Goal: Task Accomplishment & Management: Manage account settings

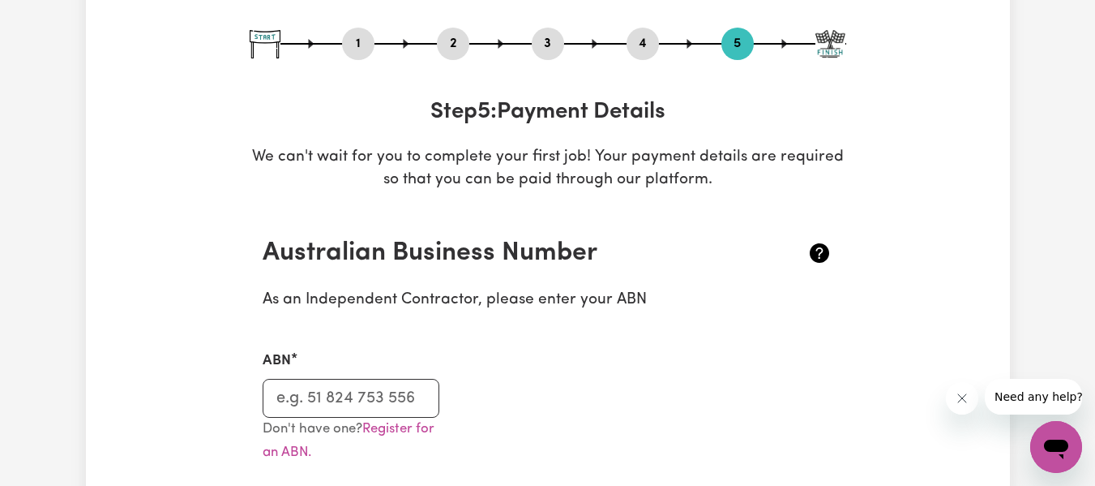
scroll to position [285, 0]
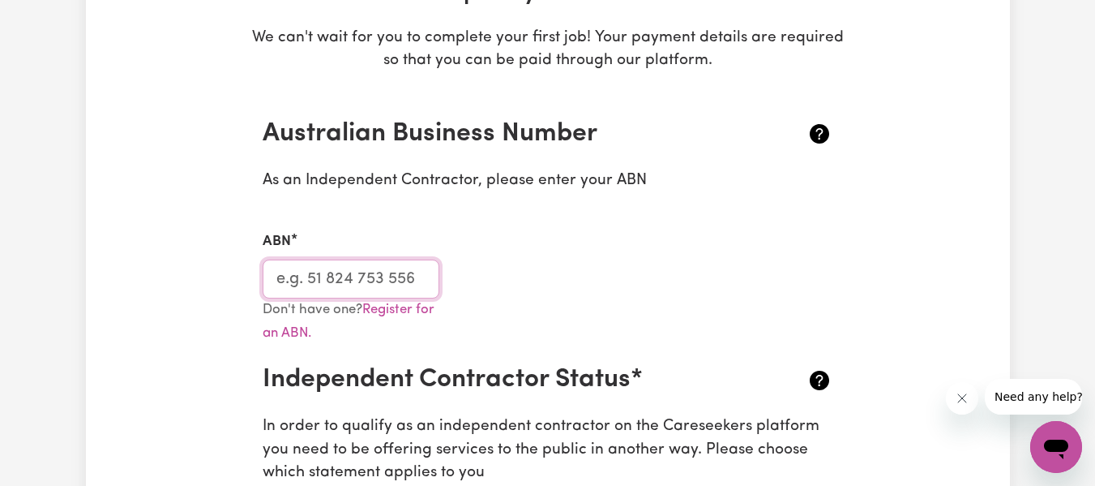
click at [388, 279] on input "ABN" at bounding box center [352, 278] width 178 height 39
paste input "12741783931"
type input "12741783931"
click at [516, 267] on div "ABN 12741783931" at bounding box center [548, 255] width 590 height 86
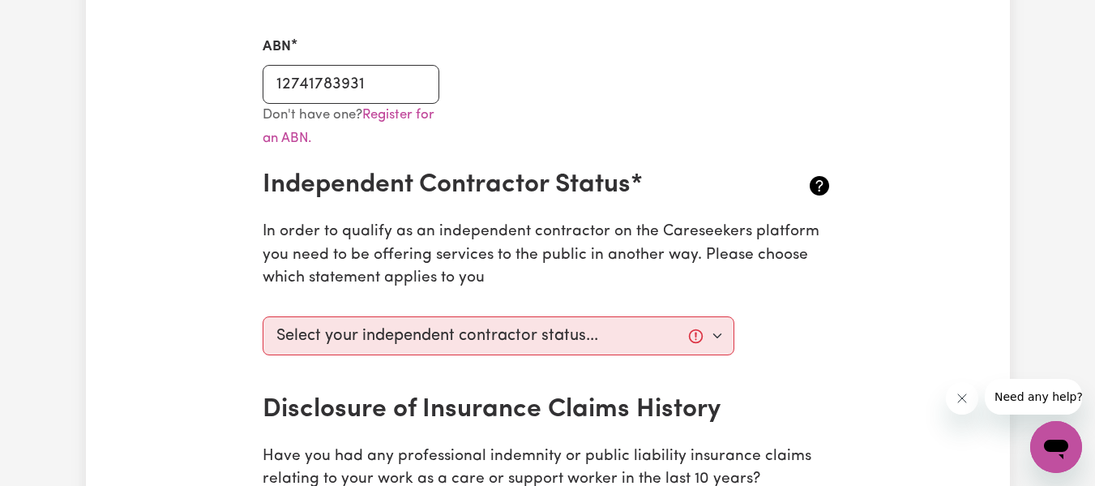
scroll to position [511, 0]
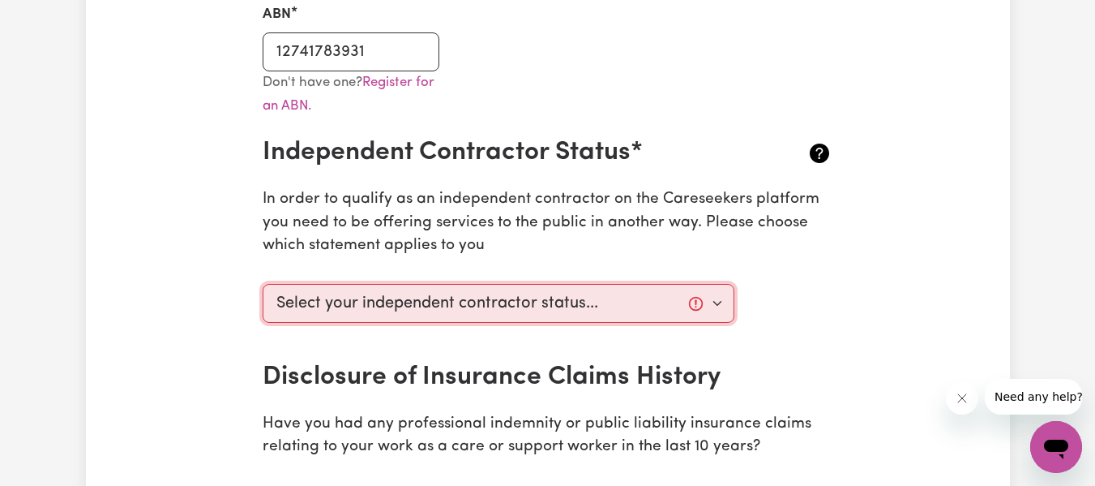
click at [720, 297] on select "Select your independent contractor status... I am providing services through an…" at bounding box center [499, 303] width 473 height 39
select select "I am providing services by being employed by an organisation"
click at [263, 284] on select "Select your independent contractor status... I am providing services through an…" at bounding box center [499, 303] width 473 height 39
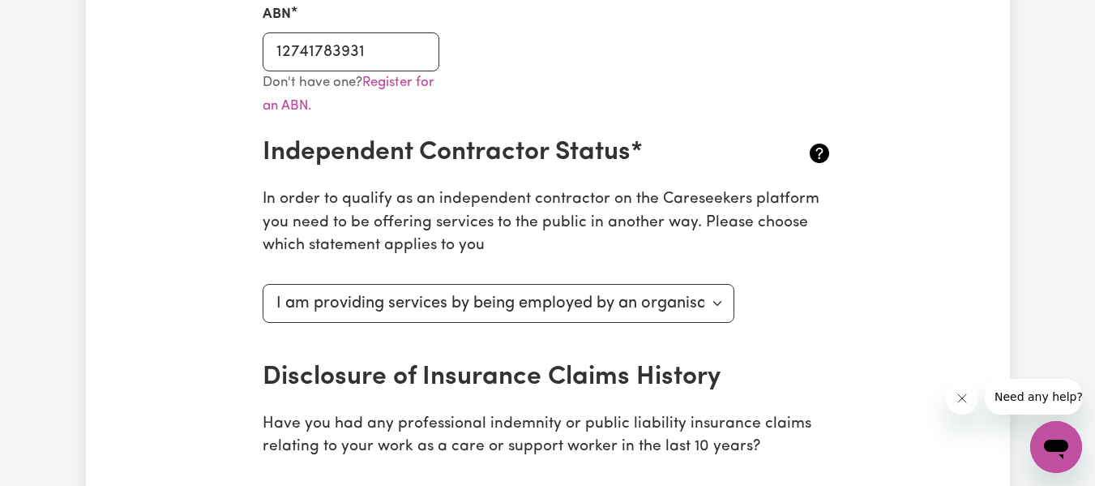
click at [785, 345] on div "Select your independent contractor status... I am providing services through an…" at bounding box center [548, 319] width 590 height 84
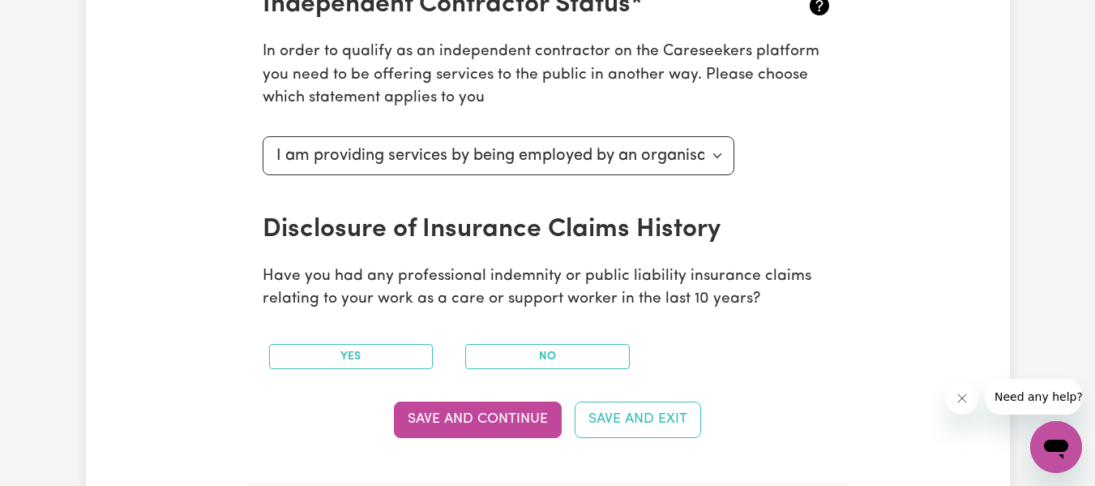
scroll to position [674, 0]
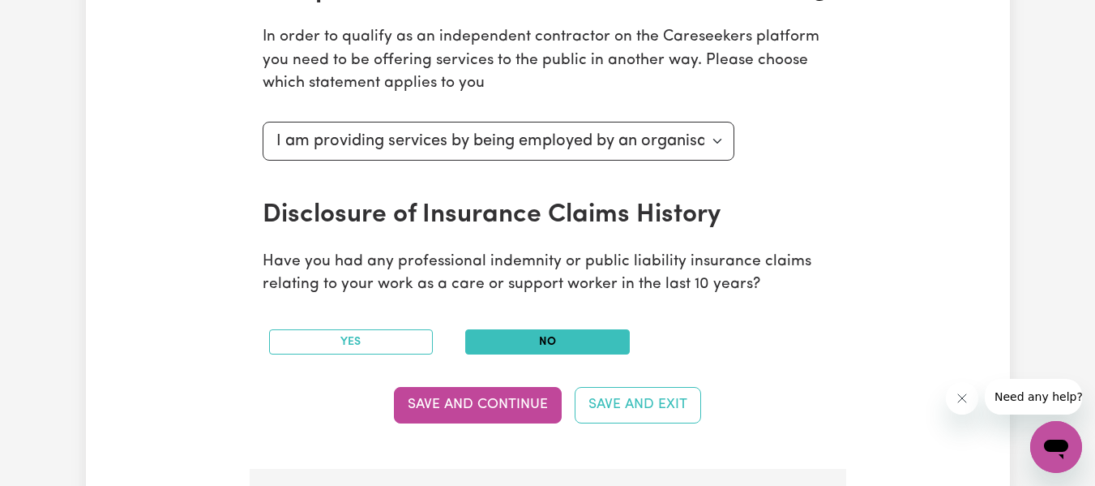
click at [585, 345] on button "No" at bounding box center [547, 341] width 165 height 25
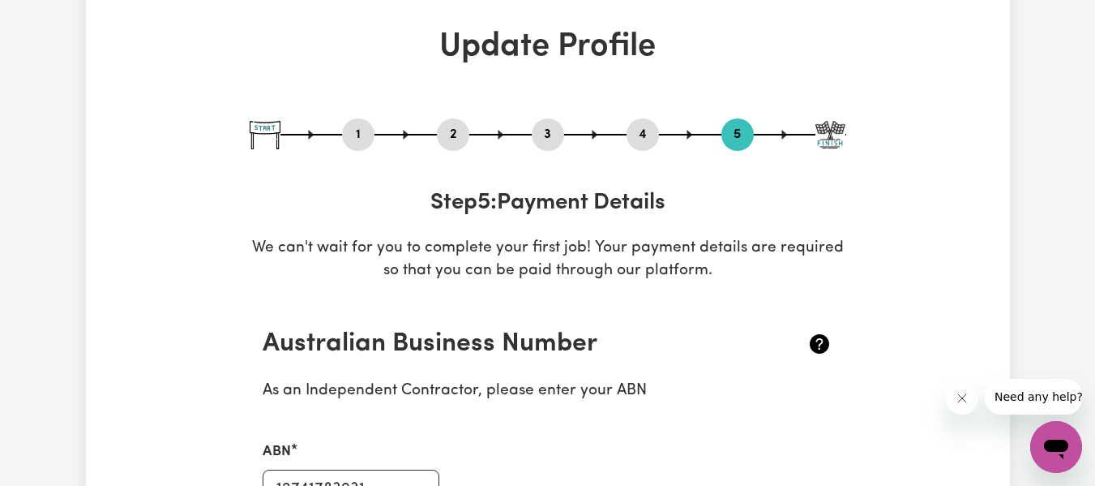
scroll to position [58, 0]
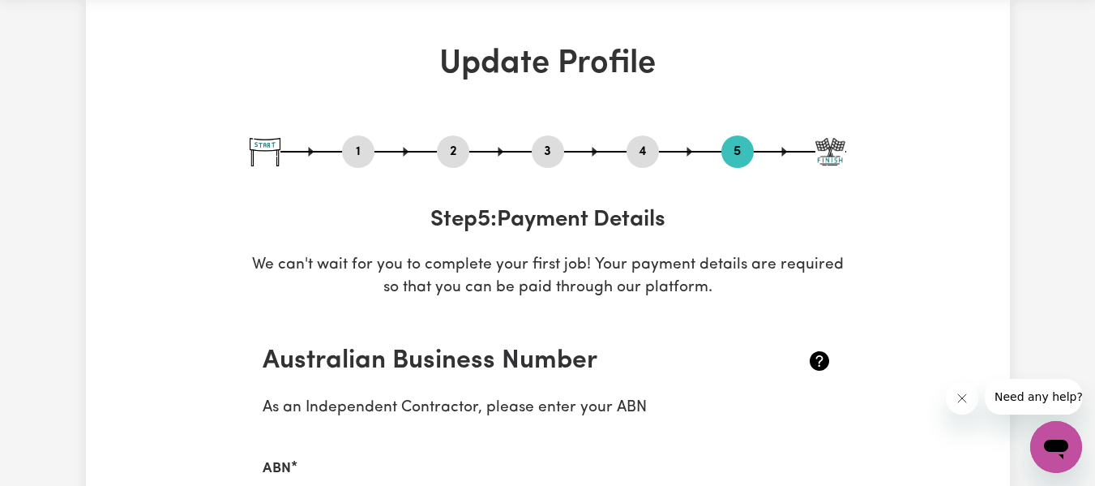
click at [458, 157] on button "2" at bounding box center [453, 151] width 32 height 21
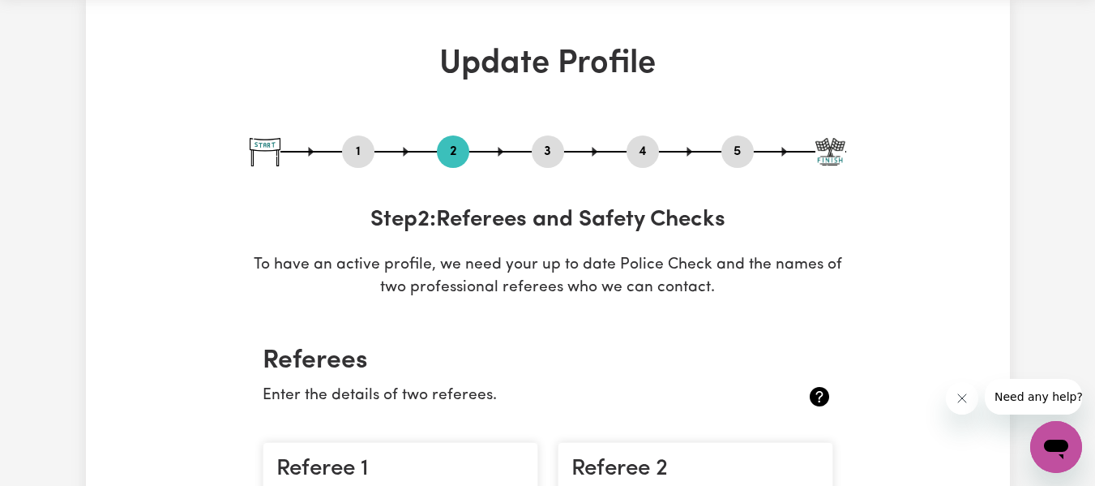
click at [540, 156] on button "3" at bounding box center [548, 151] width 32 height 21
select select "2024"
select select "2023"
select select "2024"
select select "2023"
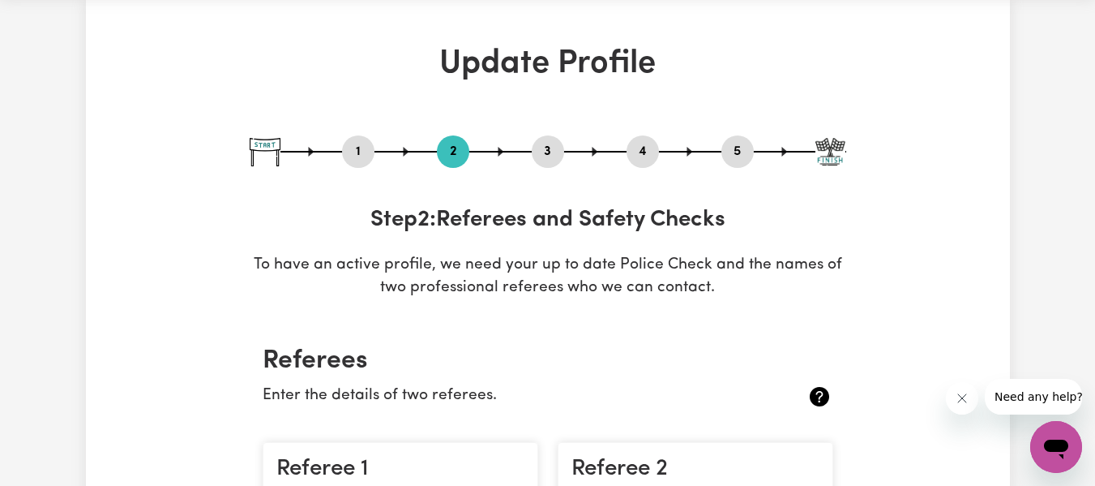
select select "2024"
select select "Certificate III (Individual Support)"
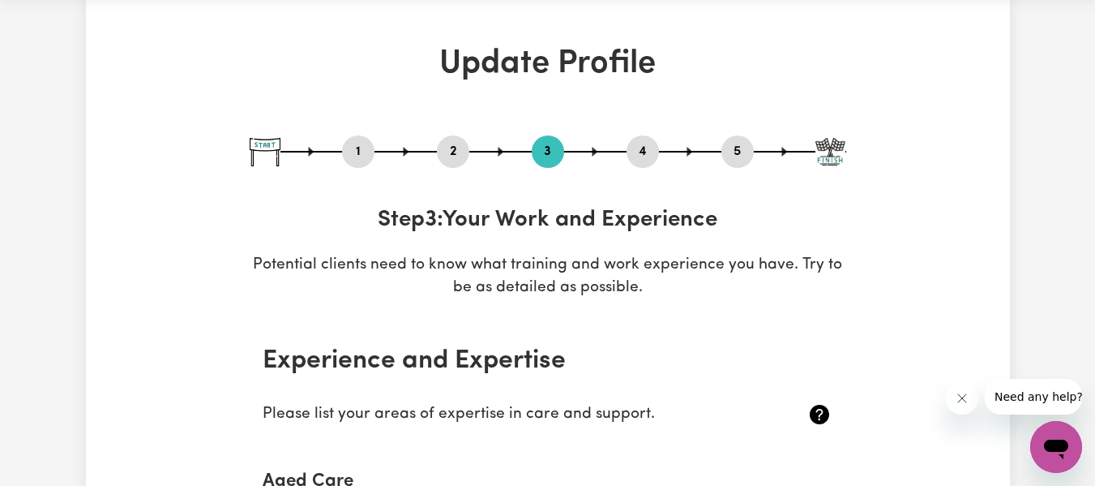
click at [640, 152] on button "4" at bounding box center [643, 151] width 32 height 21
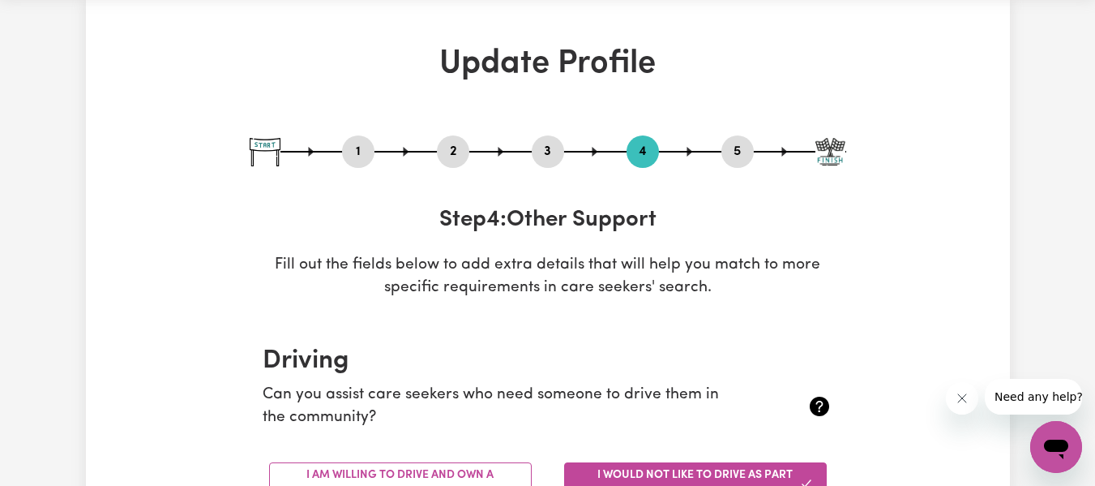
click at [347, 153] on button "1" at bounding box center [358, 151] width 32 height 21
select select "[DEMOGRAPHIC_DATA]"
select select "Student Visa"
select select "Studying a healthcare related degree or qualification"
select select "90"
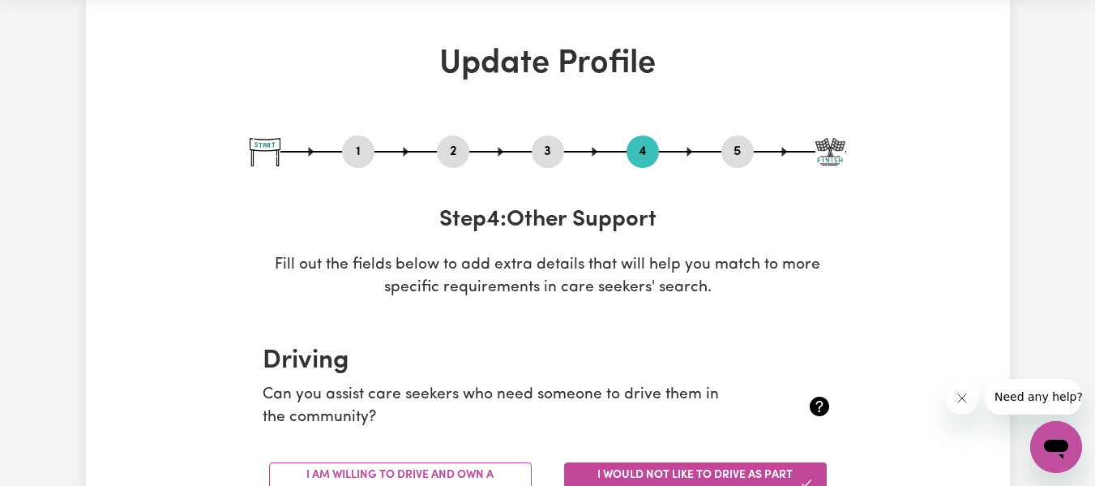
select select "100"
select select "120"
select select "150"
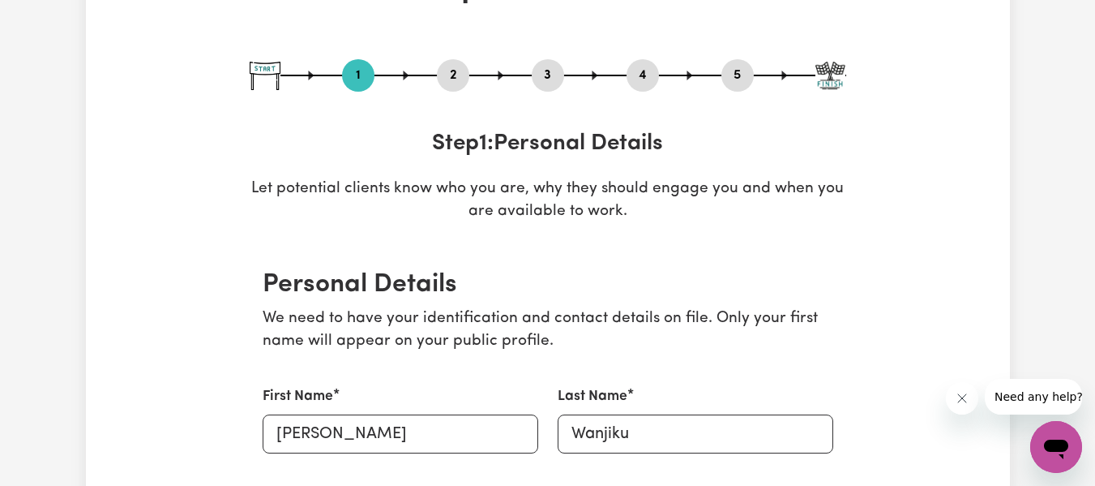
scroll to position [122, 0]
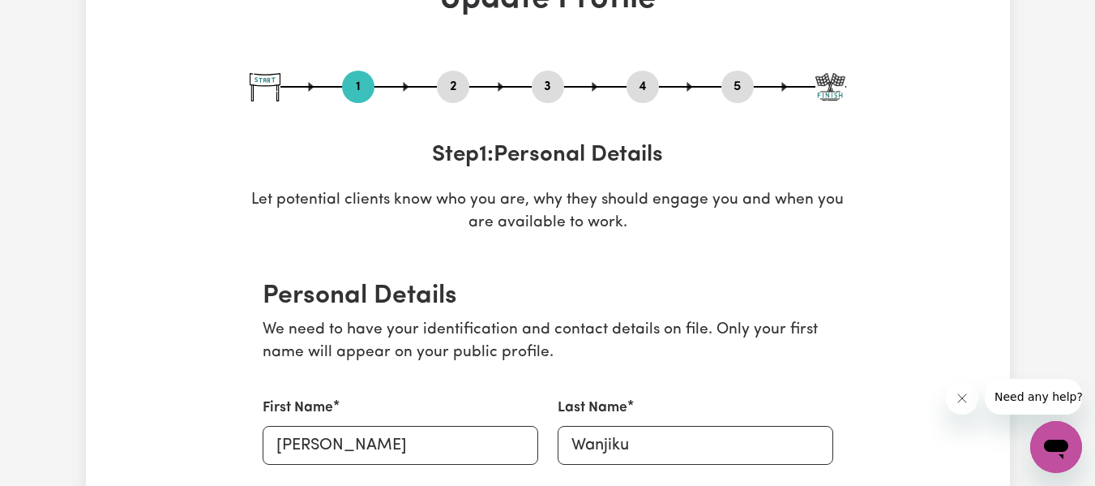
click at [463, 89] on button "2" at bounding box center [453, 86] width 32 height 21
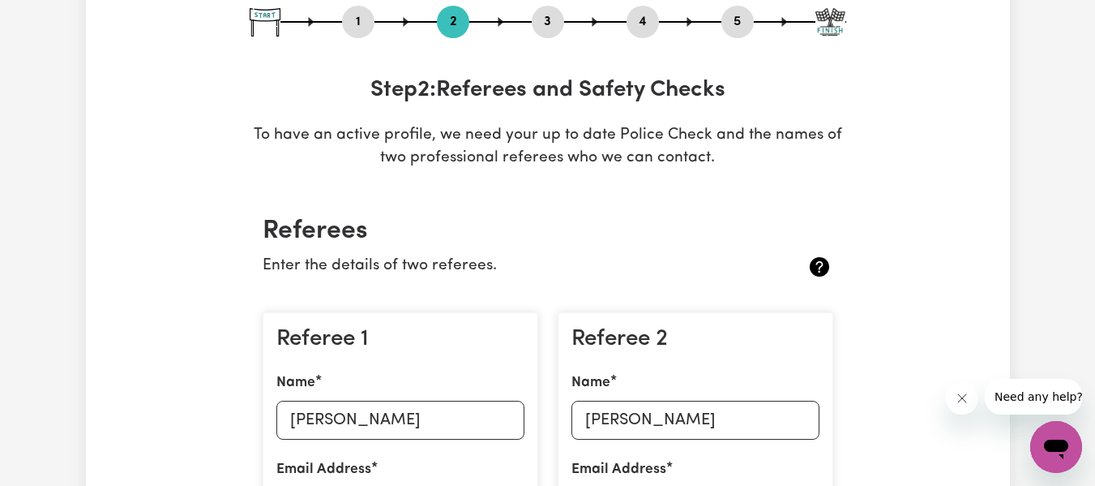
scroll to position [155, 0]
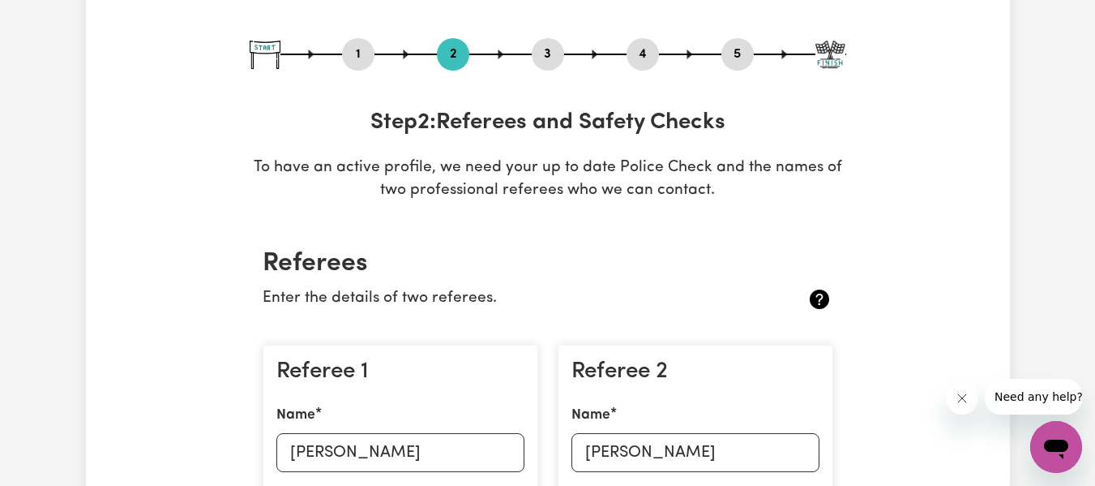
click at [555, 55] on button "3" at bounding box center [548, 54] width 32 height 21
select select "2024"
select select "2023"
select select "2024"
select select "2023"
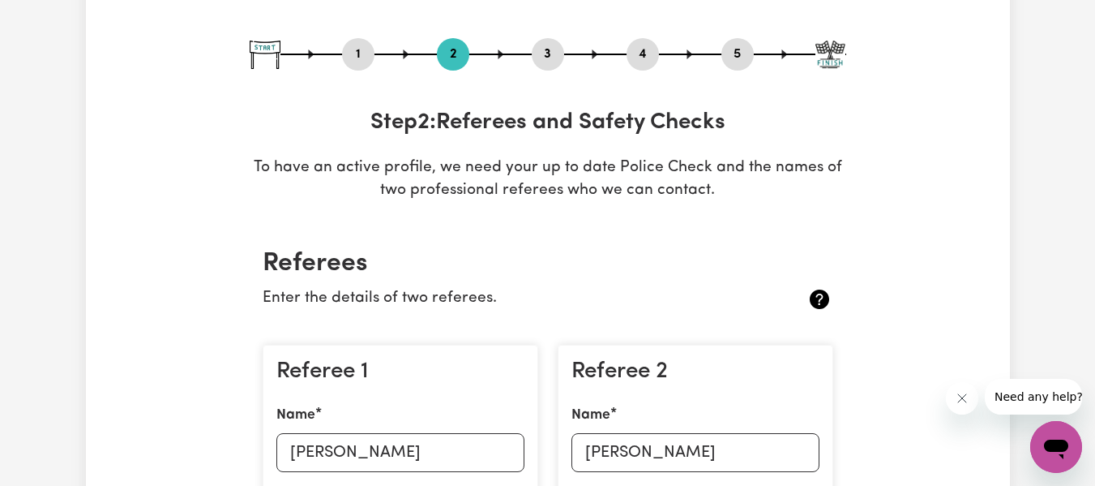
select select "2024"
select select "Certificate III (Individual Support)"
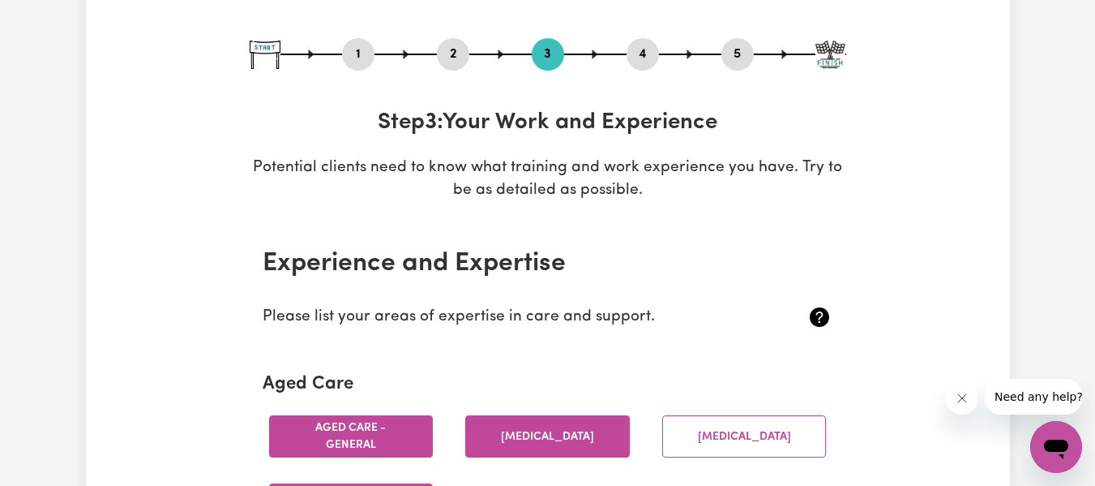
click at [643, 48] on button "4" at bounding box center [643, 54] width 32 height 21
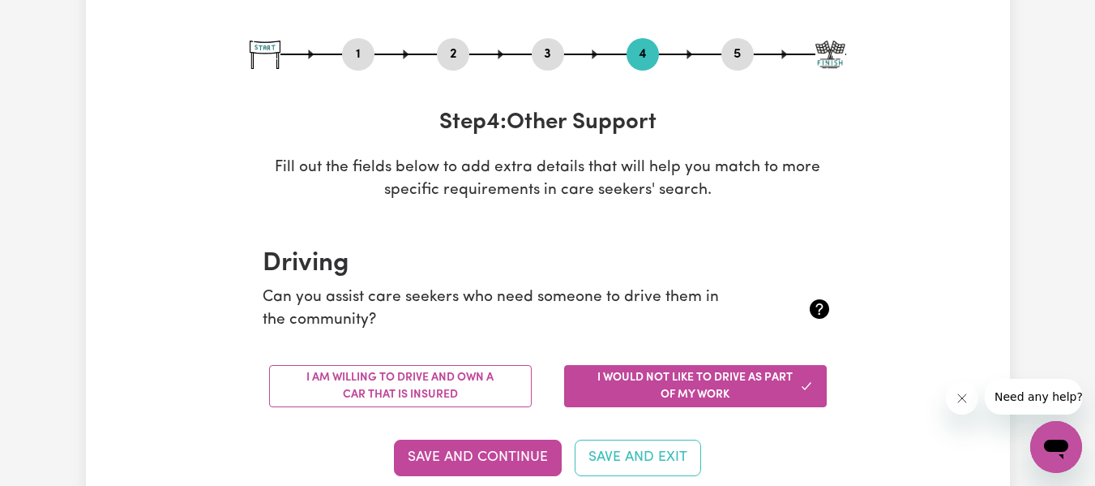
click at [369, 49] on button "1" at bounding box center [358, 54] width 32 height 21
select select "[DEMOGRAPHIC_DATA]"
select select "Student Visa"
select select "Studying a healthcare related degree or qualification"
select select "90"
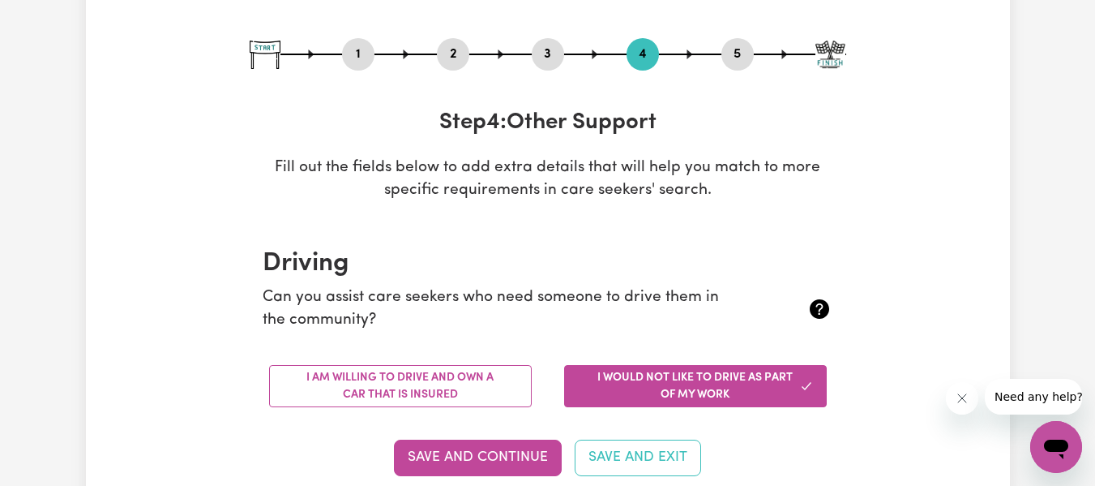
select select "100"
select select "120"
select select "150"
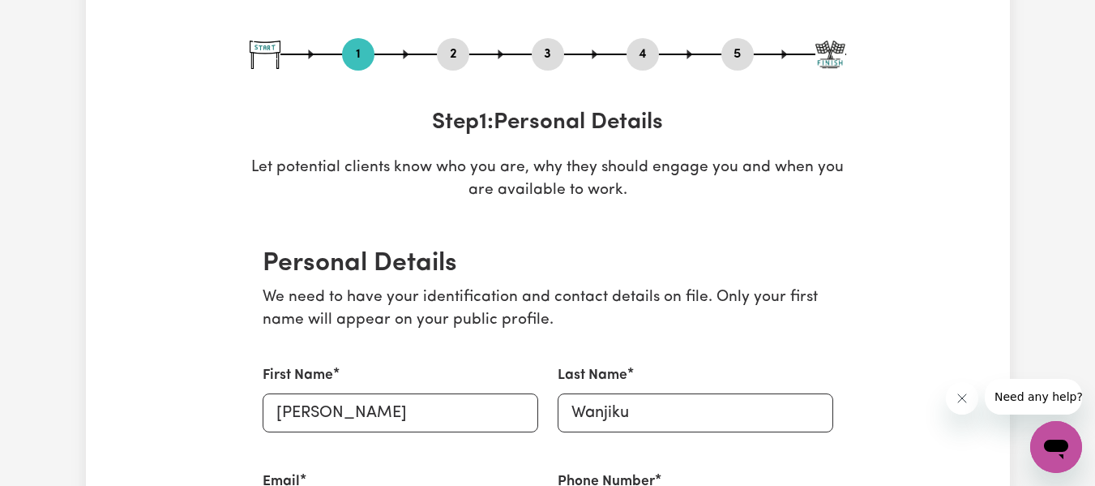
click at [462, 50] on button "2" at bounding box center [453, 54] width 32 height 21
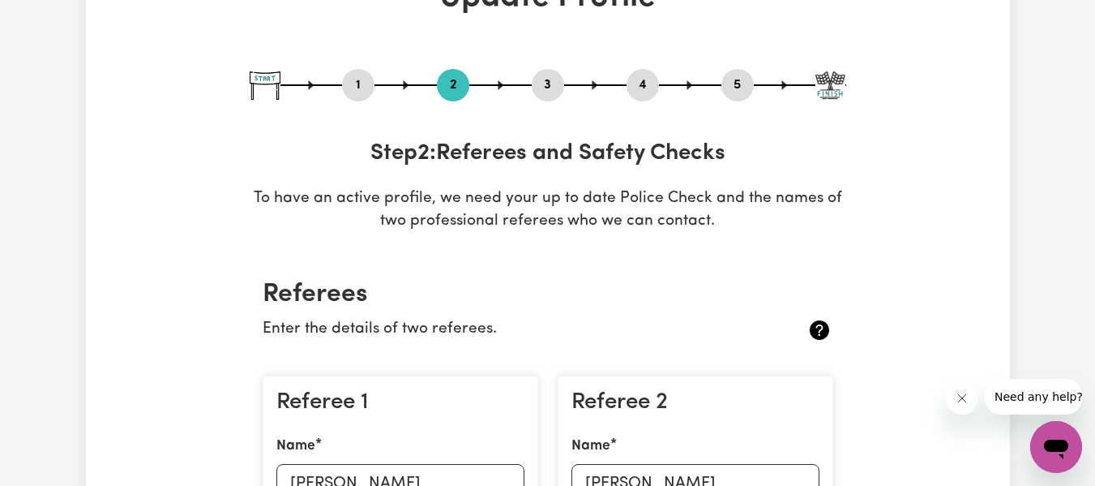
scroll to position [122, 0]
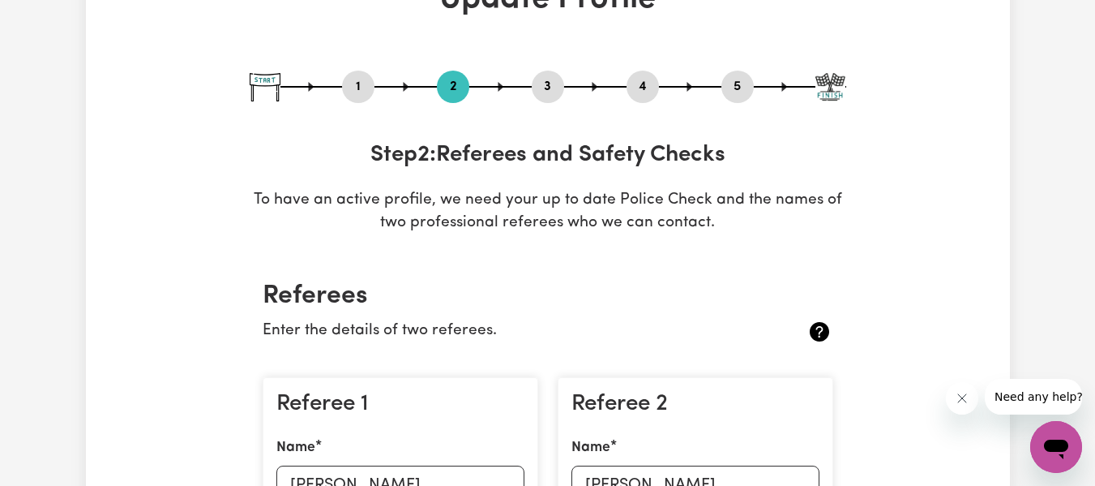
click at [354, 84] on button "1" at bounding box center [358, 86] width 32 height 21
select select "[DEMOGRAPHIC_DATA]"
select select "Student Visa"
select select "Studying a healthcare related degree or qualification"
select select "90"
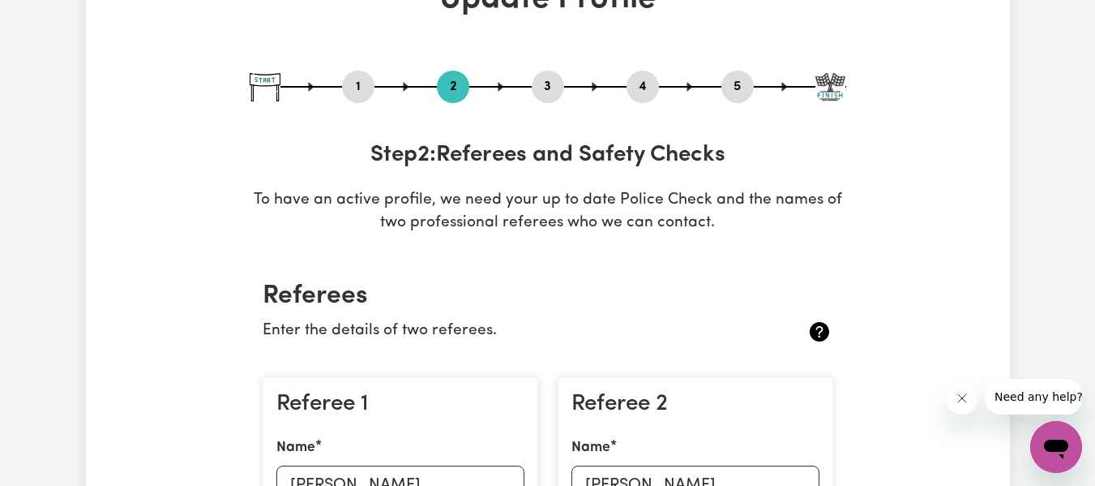
select select "100"
select select "120"
select select "150"
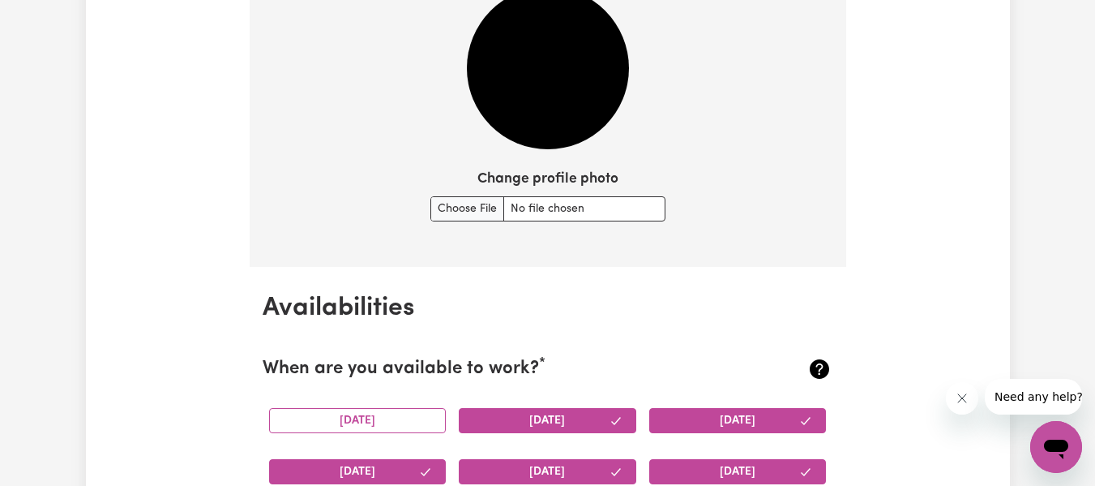
scroll to position [1257, 0]
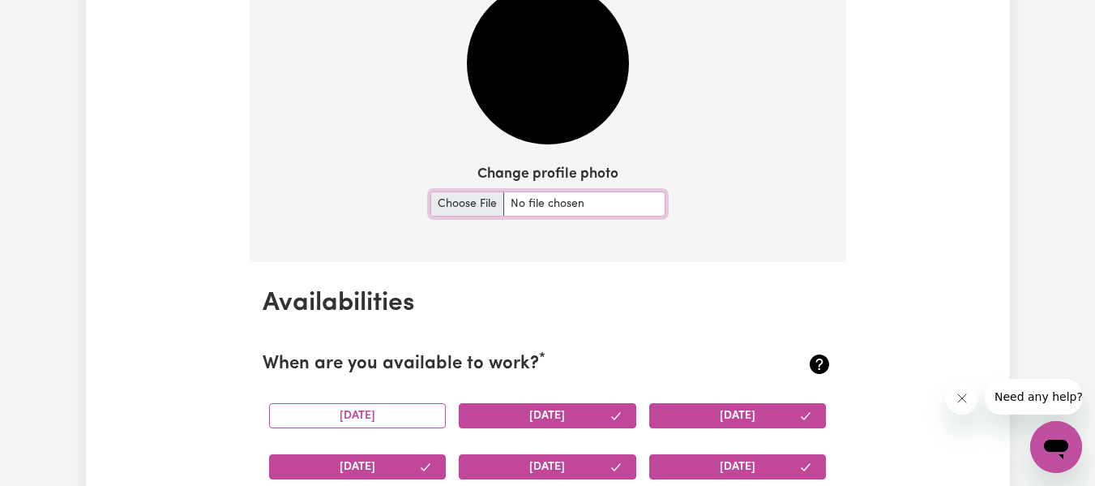
click at [477, 202] on input "Change profile photo" at bounding box center [547, 203] width 235 height 25
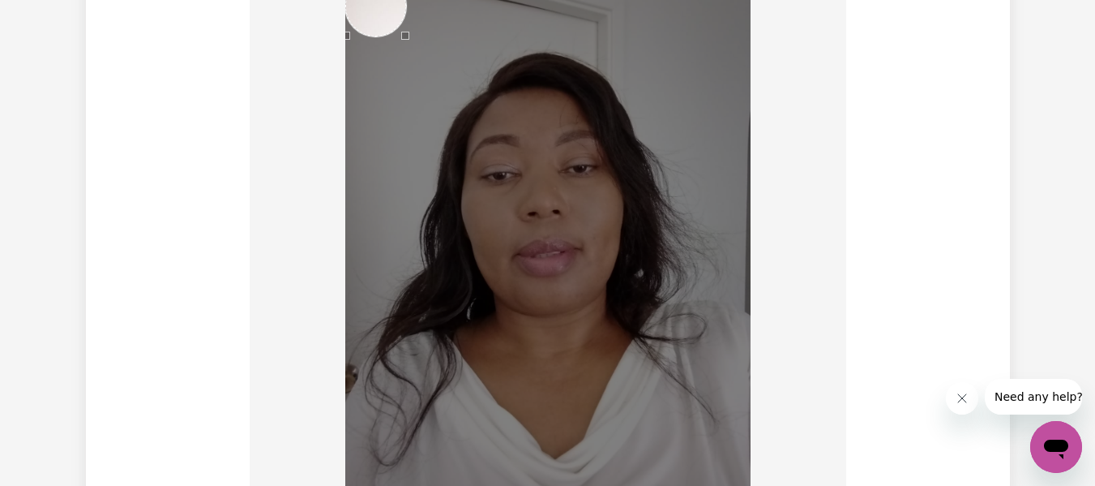
scroll to position [1634, 0]
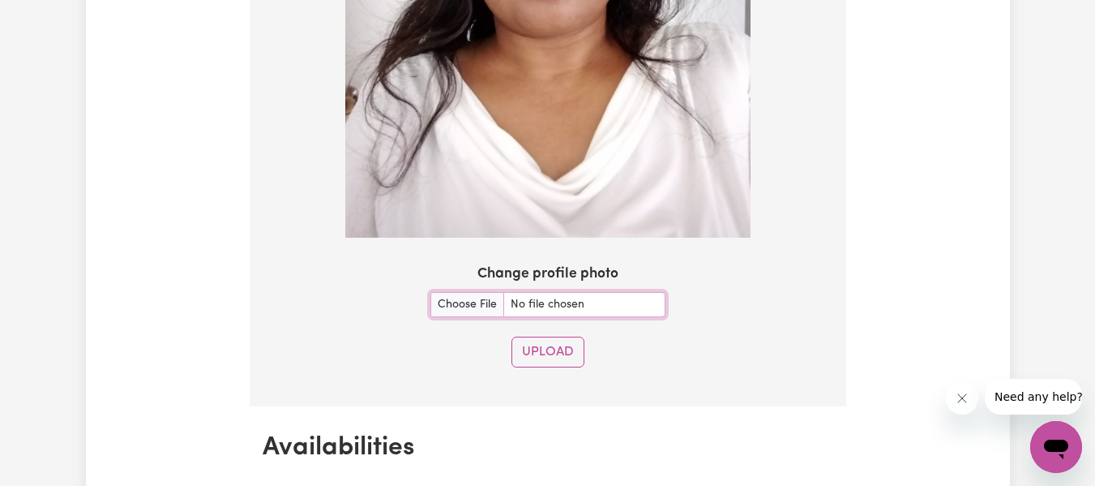
scroll to position [1537, 0]
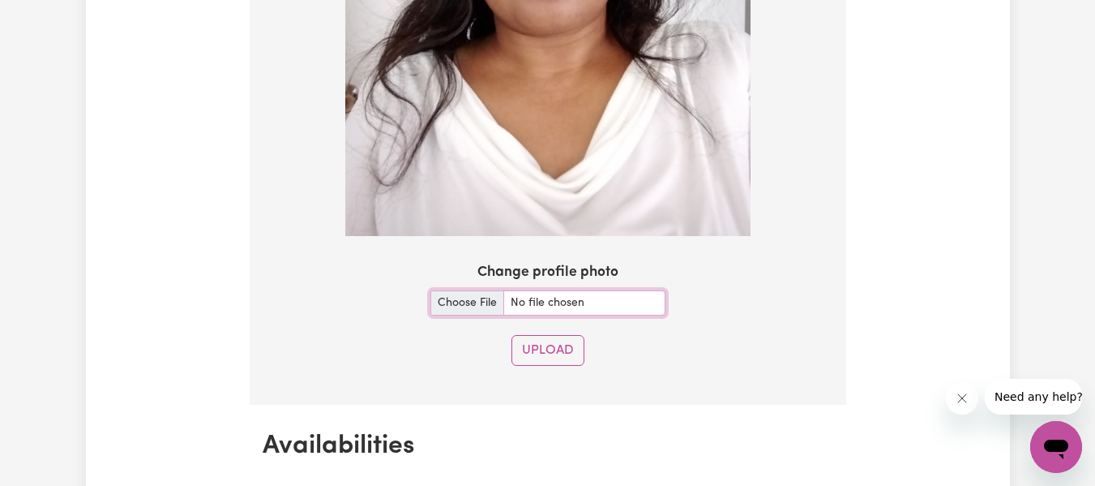
click at [486, 302] on input "Change profile photo" at bounding box center [547, 302] width 235 height 25
type input "C:\fakepath\[PERSON_NAME] Photo pink.jpeg"
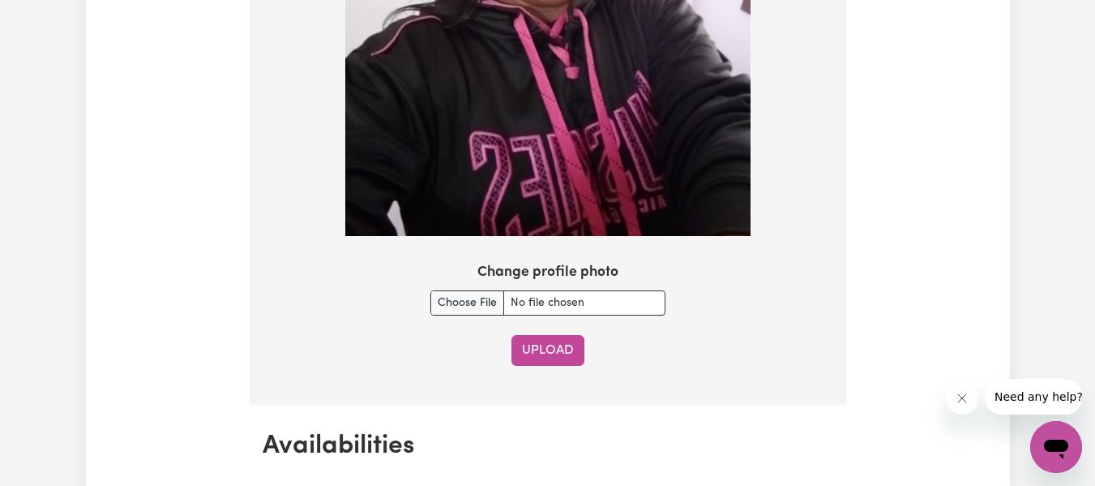
click at [565, 348] on button "Upload" at bounding box center [547, 350] width 73 height 31
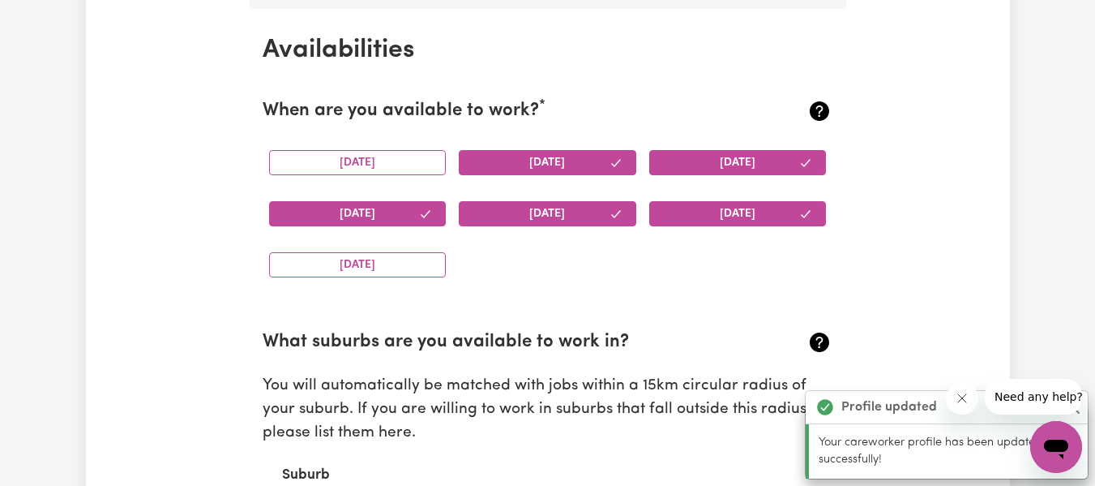
scroll to position [1518, 0]
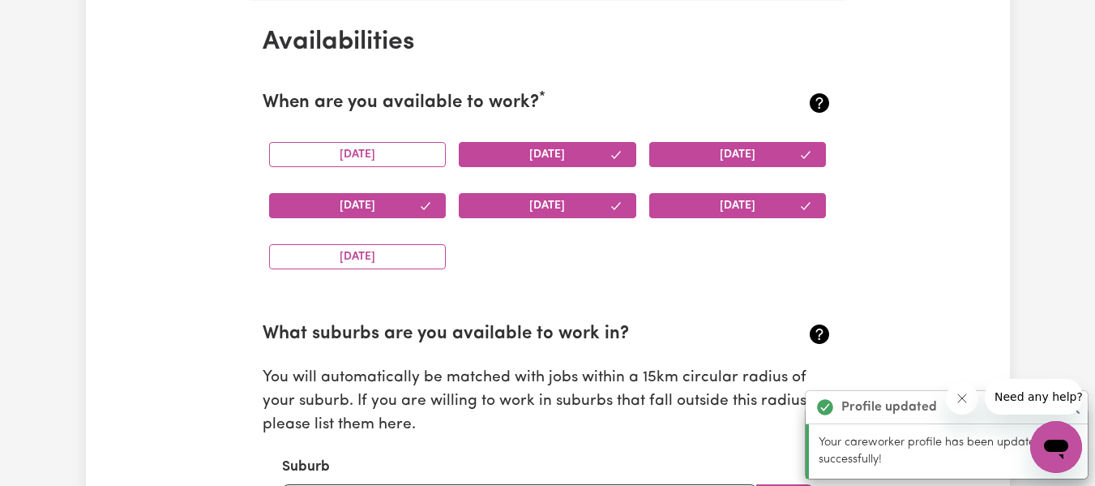
click at [546, 169] on section "When are you available to work? * [DATE] [DATE] [DATE] [DATE] [DATE] [DATE] [DA…" at bounding box center [548, 173] width 571 height 218
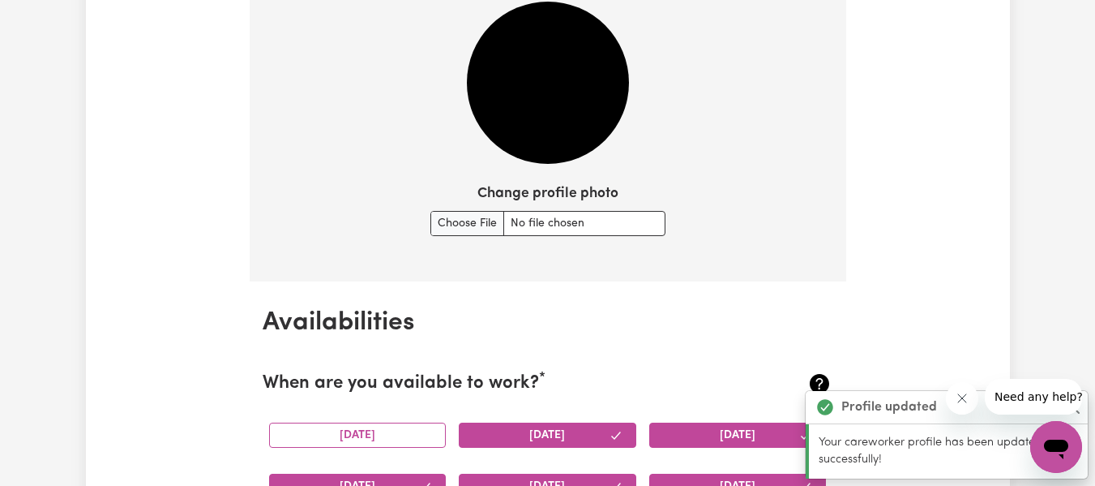
scroll to position [1237, 0]
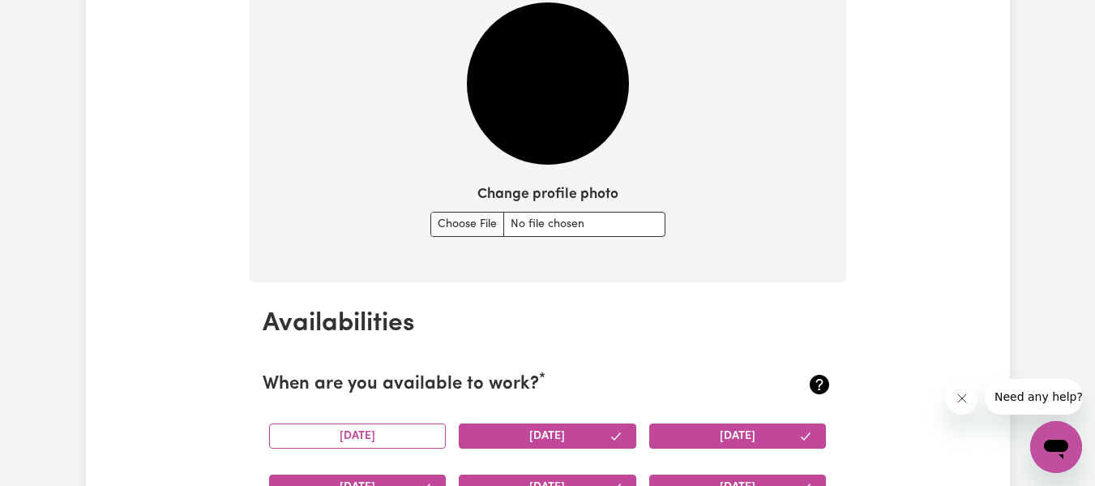
click at [593, 62] on img at bounding box center [548, 83] width 162 height 162
click at [551, 110] on img at bounding box center [548, 83] width 162 height 162
click at [464, 233] on input "Change profile photo" at bounding box center [547, 224] width 235 height 25
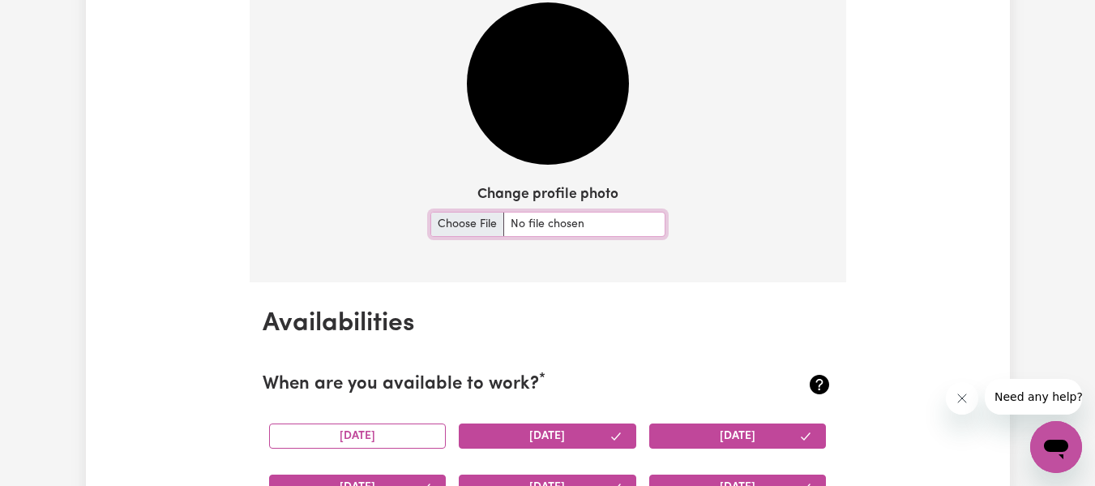
type input "C:\fakepath\[PERSON_NAME] Photo pink.jpeg"
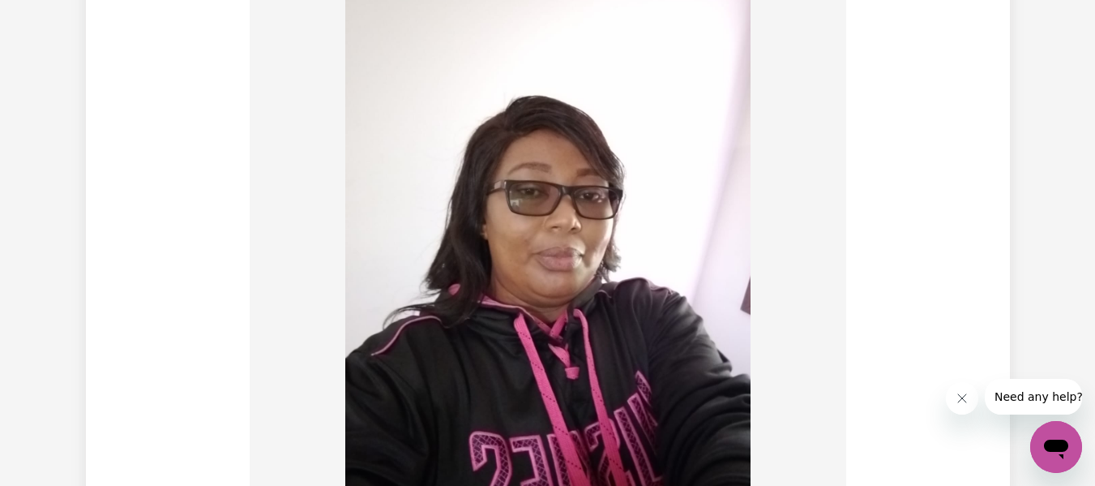
scroll to position [1614, 0]
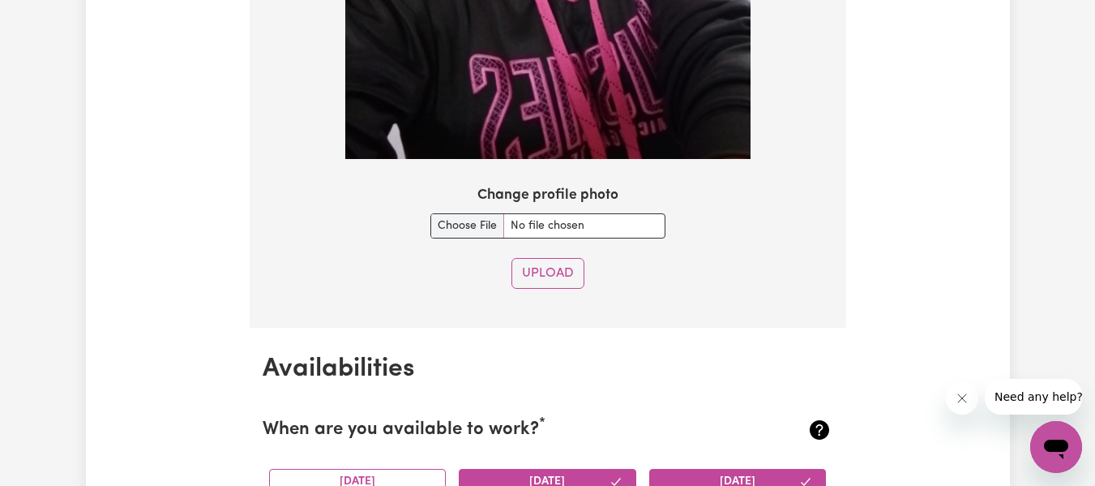
click at [675, 283] on div "Upload" at bounding box center [548, 273] width 571 height 31
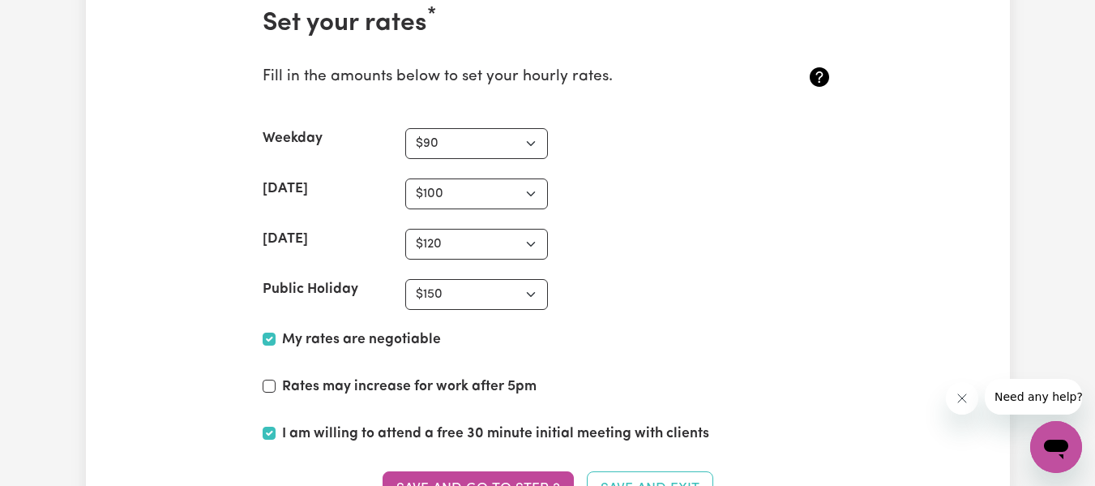
scroll to position [4240, 0]
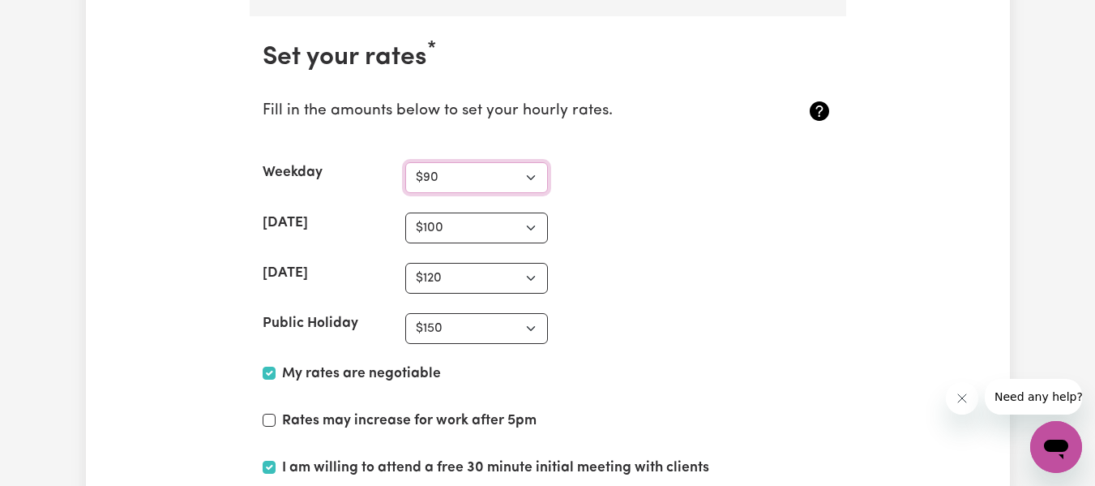
click at [529, 171] on select "N/A $37 $38 $39 $40 $41 $42 $43 $44 $45 $46 $47 $48 $49 $50 $51 $52 $53 $54 $55…" at bounding box center [476, 177] width 143 height 31
select select "100"
click at [405, 162] on select "N/A $37 $38 $39 $40 $41 $42 $43 $44 $45 $46 $47 $48 $49 $50 $51 $52 $53 $54 $55…" at bounding box center [476, 177] width 143 height 31
click at [532, 229] on select "N/A $37 $38 $39 $40 $41 $42 $43 $44 $45 $46 $47 $48 $49 $50 $51 $52 $53 $54 $55…" at bounding box center [476, 227] width 143 height 31
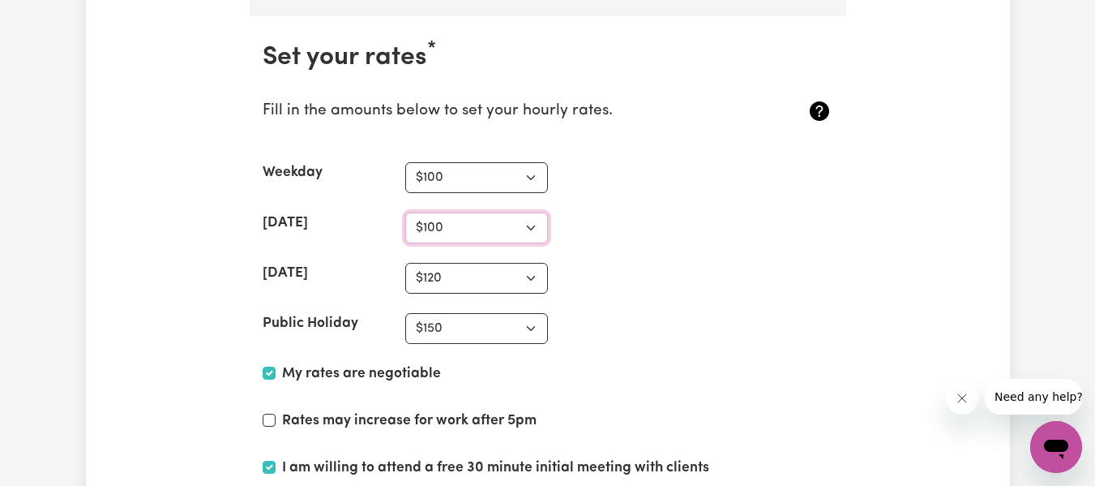
click at [532, 229] on select "N/A $37 $38 $39 $40 $41 $42 $43 $44 $45 $46 $47 $48 $49 $50 $51 $52 $53 $54 $55…" at bounding box center [476, 227] width 143 height 31
select select "110"
click at [405, 212] on select "N/A $37 $38 $39 $40 $41 $42 $43 $44 $45 $46 $47 $48 $49 $50 $51 $52 $53 $54 $55…" at bounding box center [476, 227] width 143 height 31
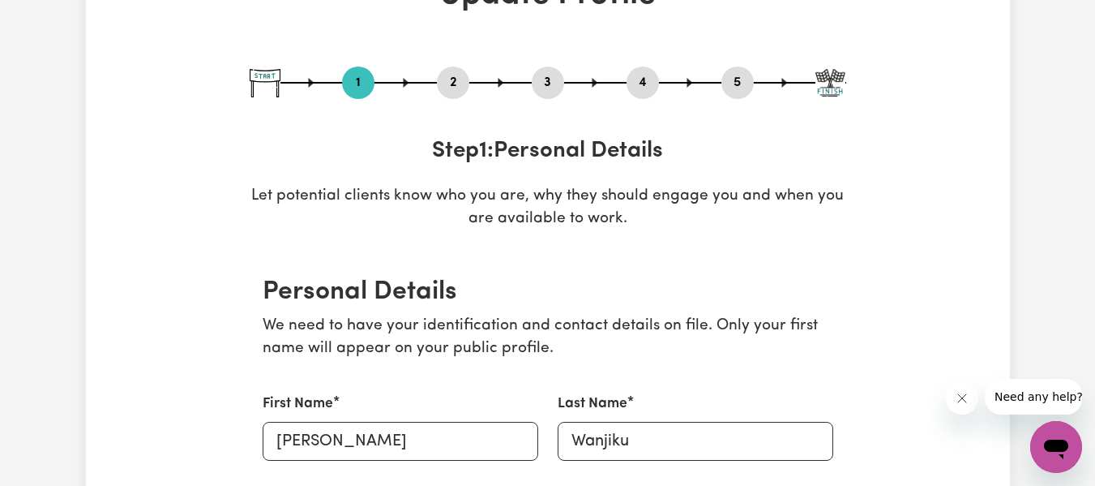
scroll to position [0, 0]
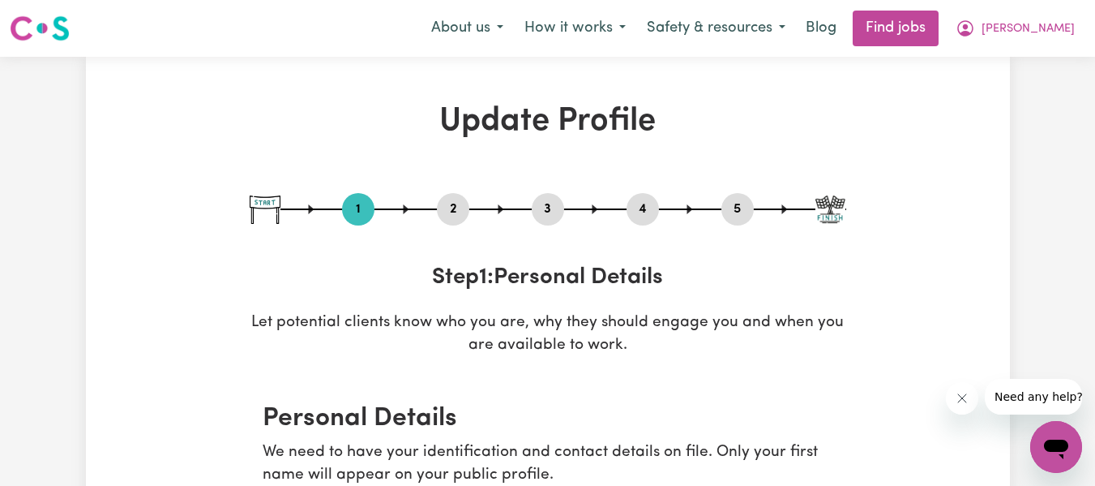
click at [456, 209] on button "2" at bounding box center [453, 209] width 32 height 21
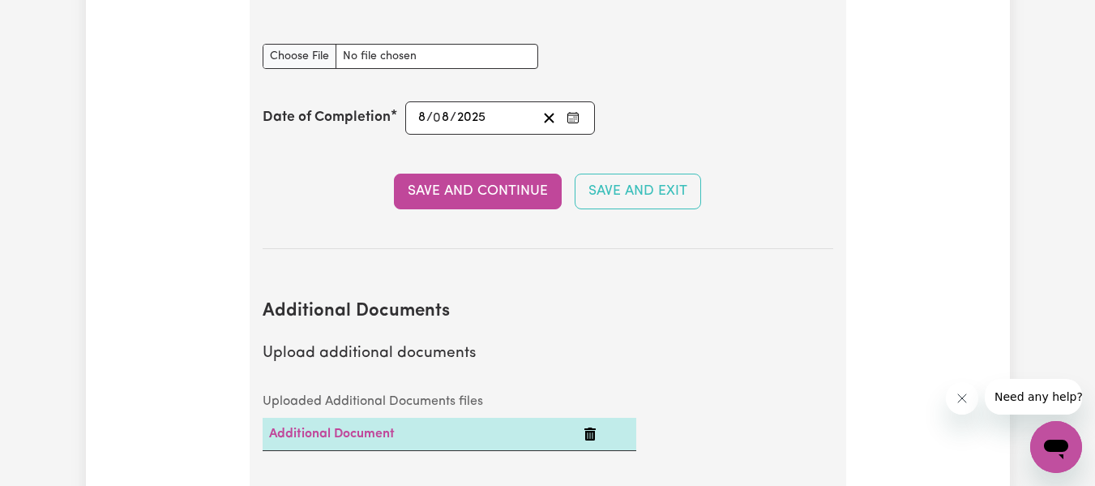
scroll to position [3080, 0]
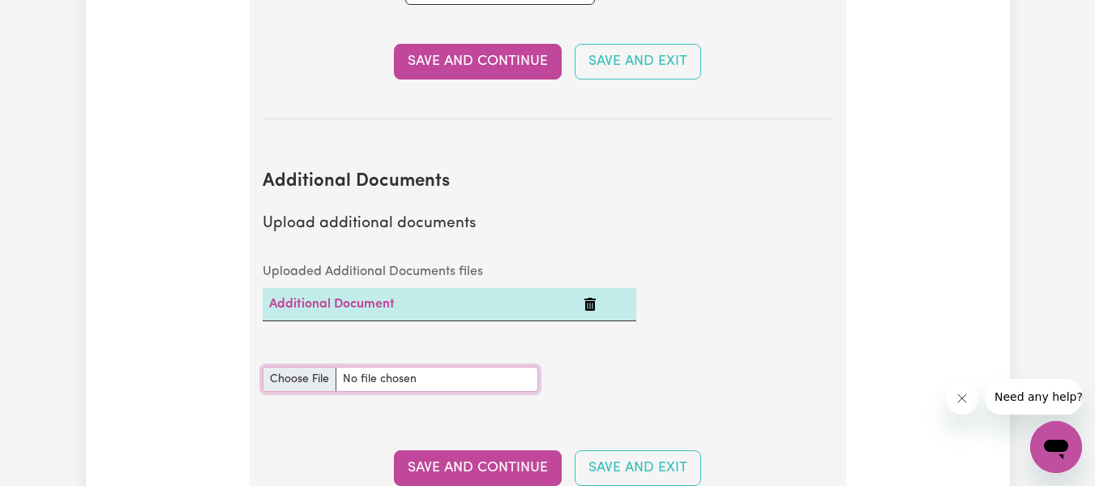
click at [315, 375] on input "Additional Documents document" at bounding box center [401, 378] width 276 height 25
type input "C:\fakepath\New_Worker__NDIS_Induction_Module_Completion_Certificate.pdf"
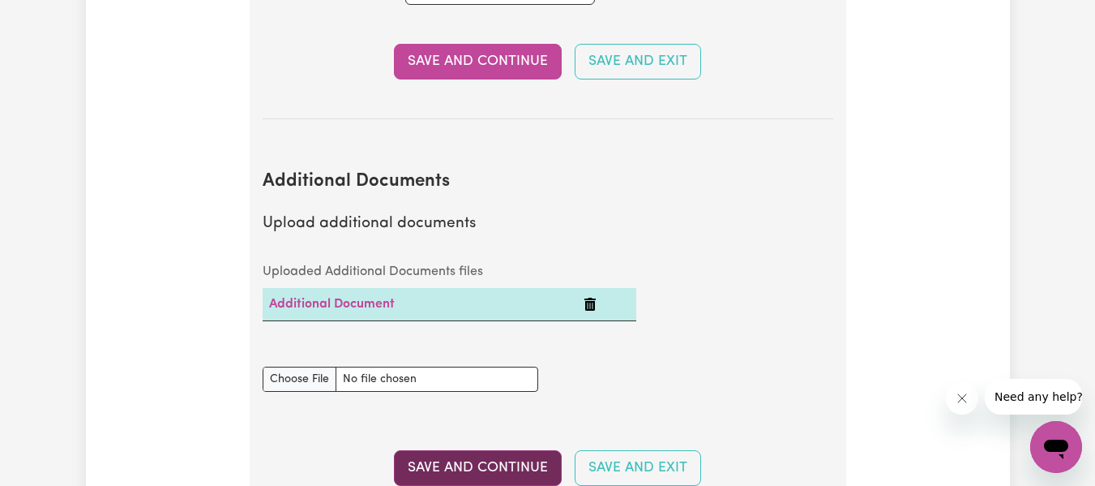
click at [507, 458] on button "Save and Continue" at bounding box center [478, 468] width 168 height 36
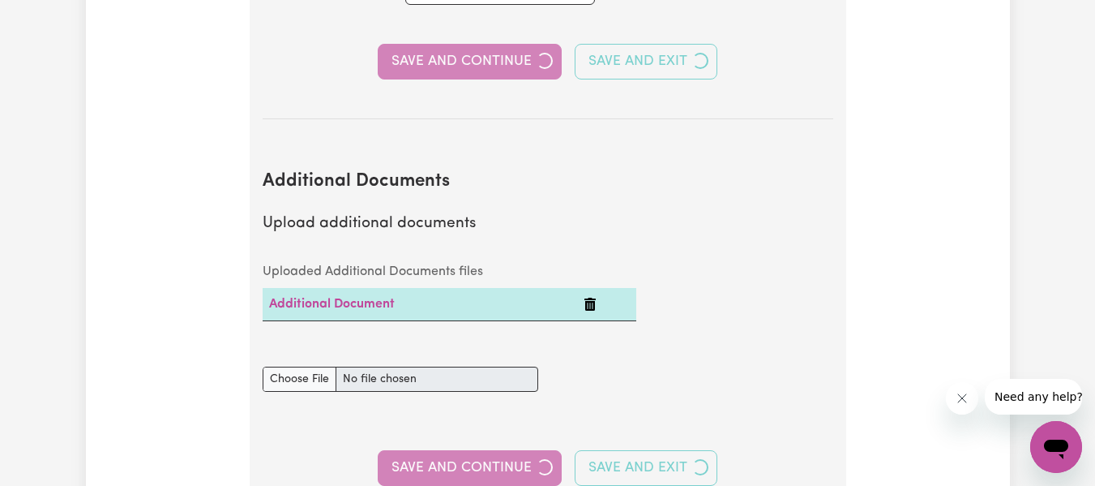
select select "2024"
select select "2023"
select select "2024"
select select "2023"
select select "2024"
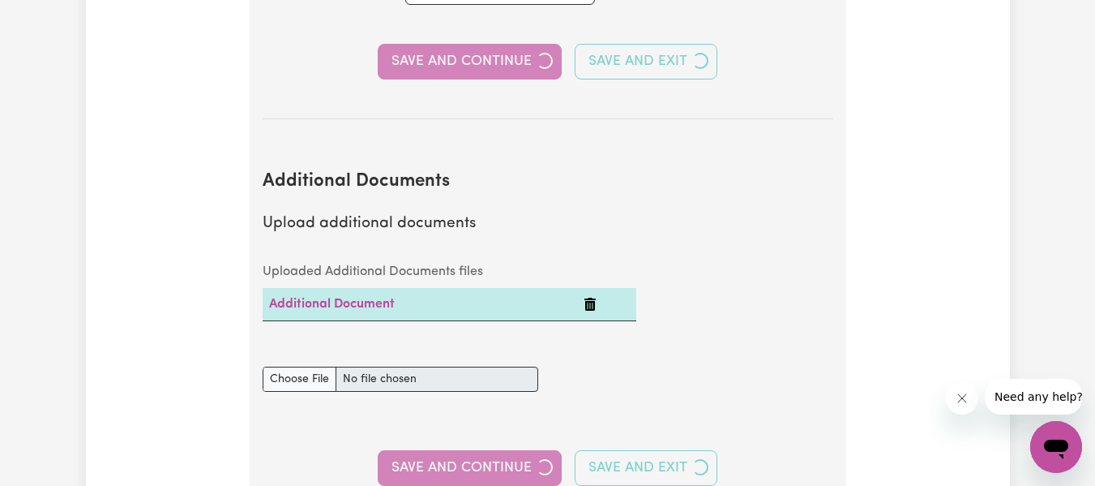
select select "Certificate III (Individual Support)"
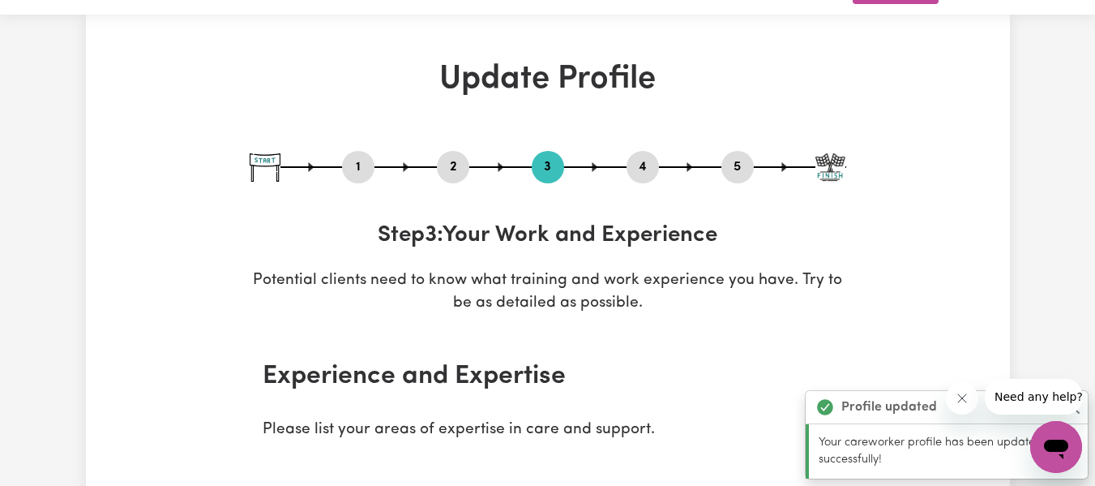
scroll to position [0, 0]
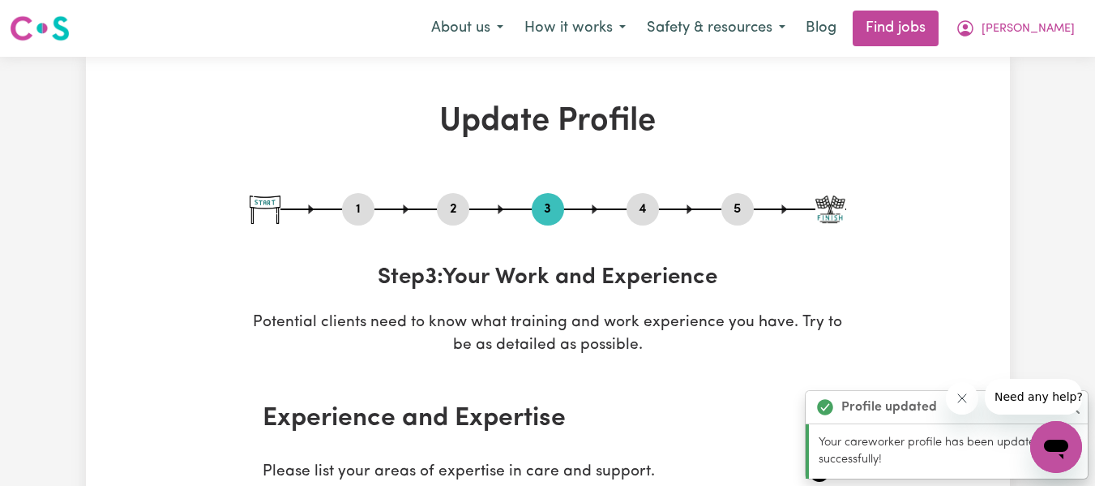
click at [361, 202] on button "1" at bounding box center [358, 209] width 32 height 21
select select "[DEMOGRAPHIC_DATA]"
select select "Student Visa"
select select "Studying a healthcare related degree or qualification"
select select "90"
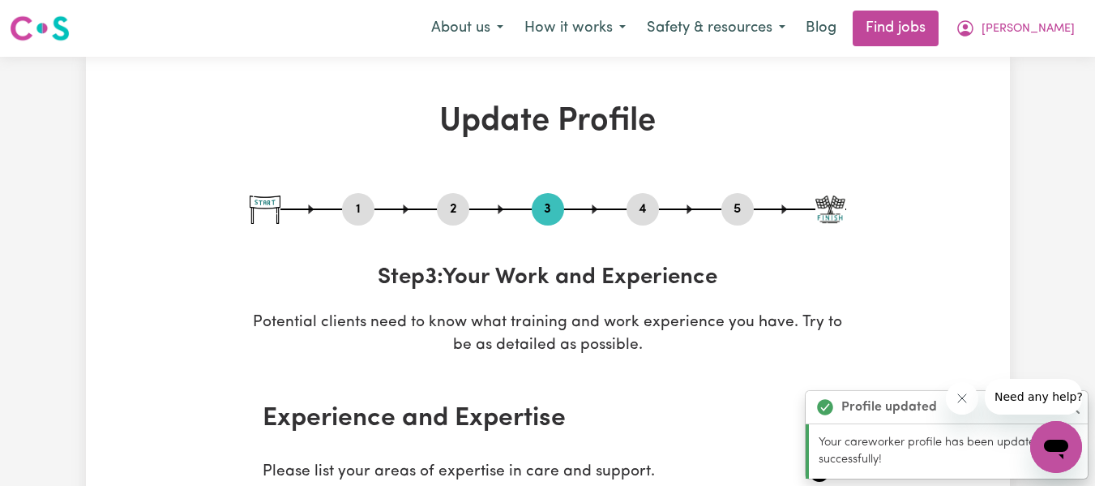
select select "100"
select select "120"
select select "150"
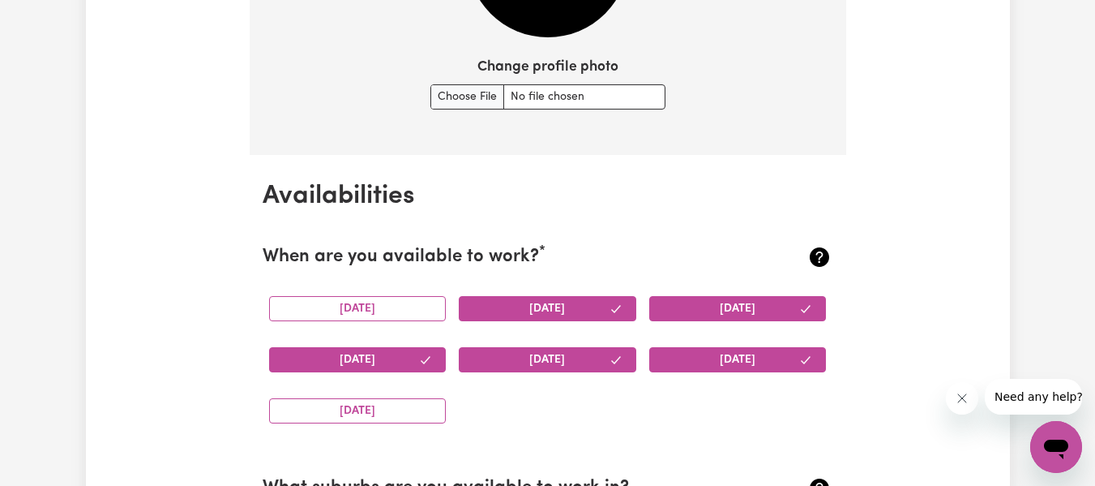
scroll to position [1362, 0]
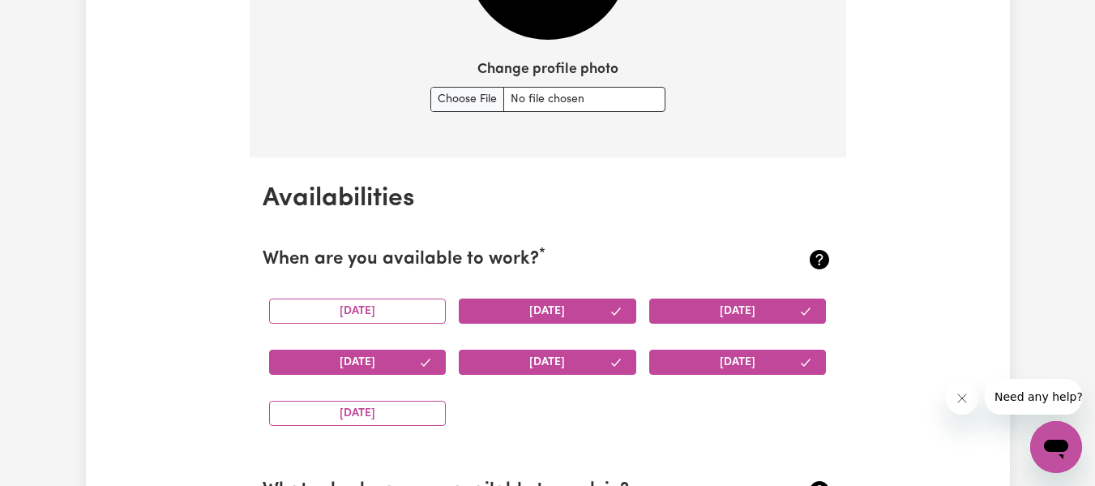
click at [482, 96] on input "Change profile photo" at bounding box center [547, 99] width 235 height 25
type input "C:\fakepath\[PERSON_NAME] Photo pink.jpeg"
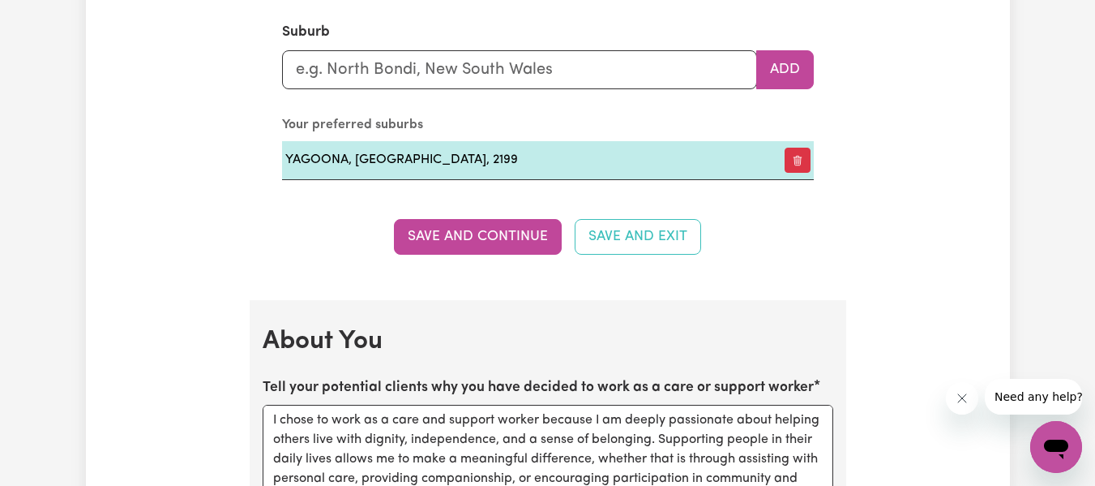
scroll to position [2549, 0]
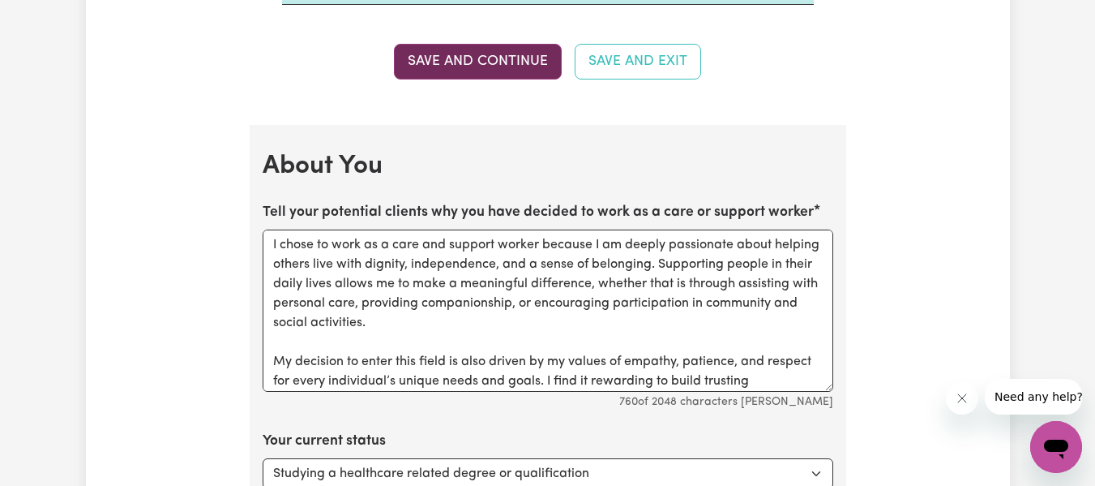
click at [546, 62] on button "Save and Continue" at bounding box center [478, 62] width 168 height 36
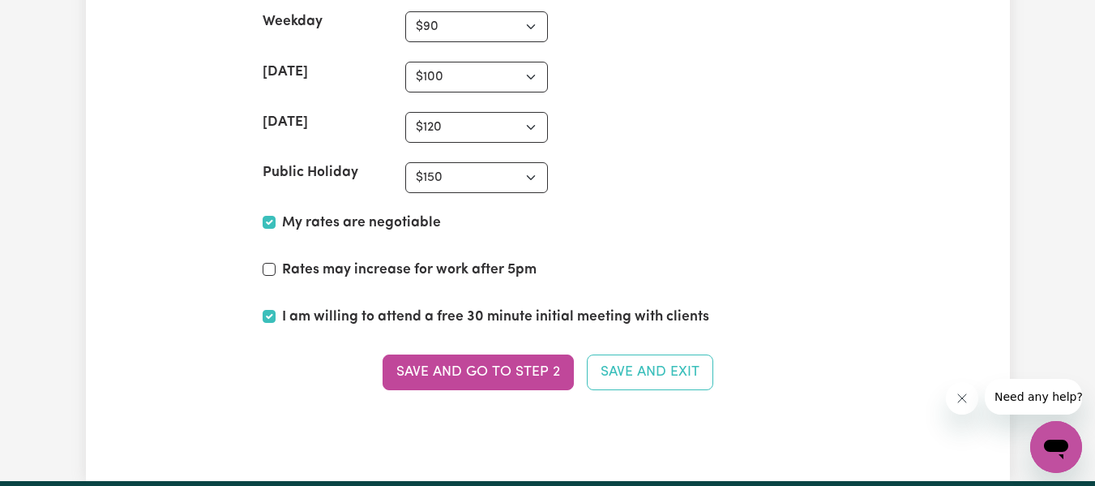
scroll to position [4359, 0]
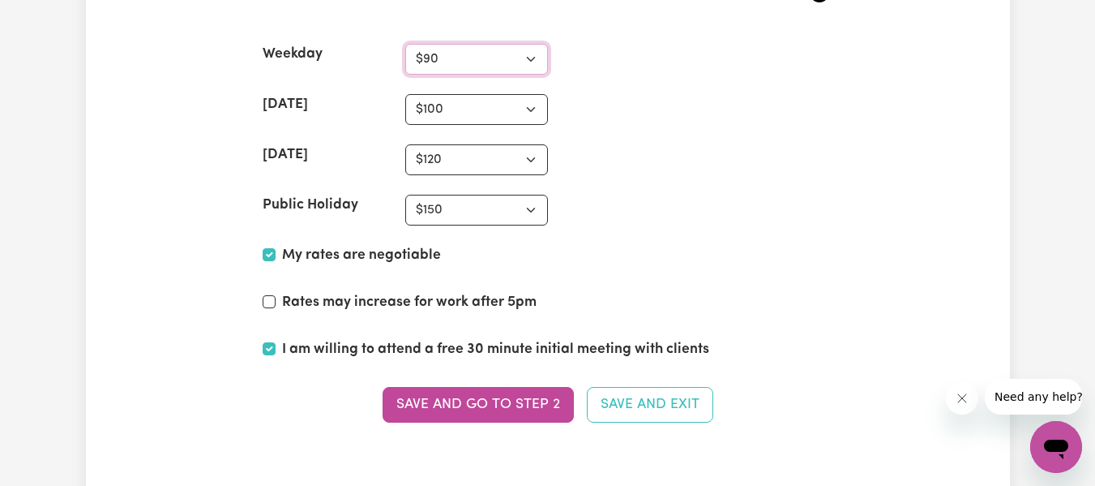
click at [537, 58] on select "N/A $37 $38 $39 $40 $41 $42 $43 $44 $45 $46 $47 $48 $49 $50 $51 $52 $53 $54 $55…" at bounding box center [476, 59] width 143 height 31
select select "100"
click at [405, 44] on select "N/A $37 $38 $39 $40 $41 $42 $43 $44 $45 $46 $47 $48 $49 $50 $51 $52 $53 $54 $55…" at bounding box center [476, 59] width 143 height 31
click at [526, 111] on select "N/A $37 $38 $39 $40 $41 $42 $43 $44 $45 $46 $47 $48 $49 $50 $51 $52 $53 $54 $55…" at bounding box center [476, 109] width 143 height 31
select select "110"
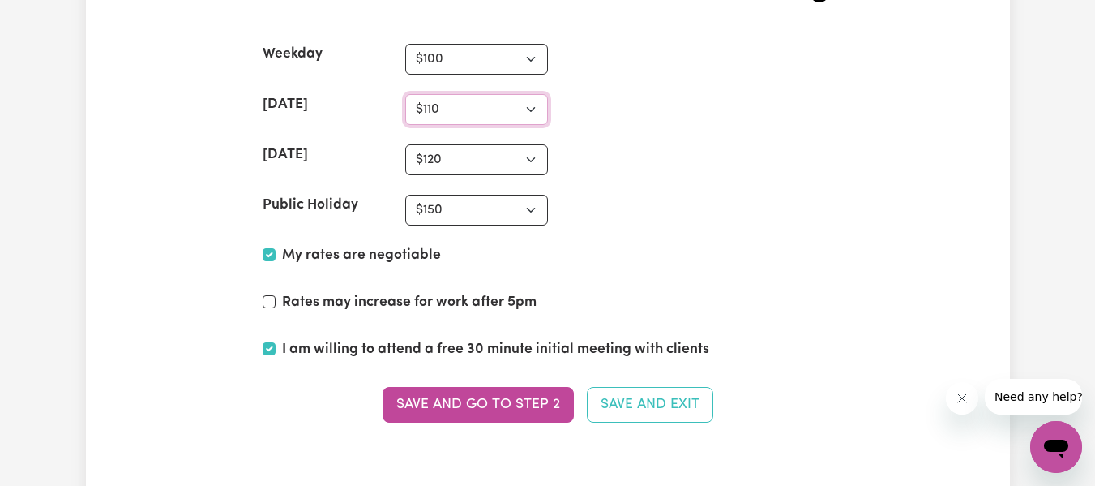
click at [405, 94] on select "N/A $37 $38 $39 $40 $41 $42 $43 $44 $45 $46 $47 $48 $49 $50 $51 $52 $53 $54 $55…" at bounding box center [476, 109] width 143 height 31
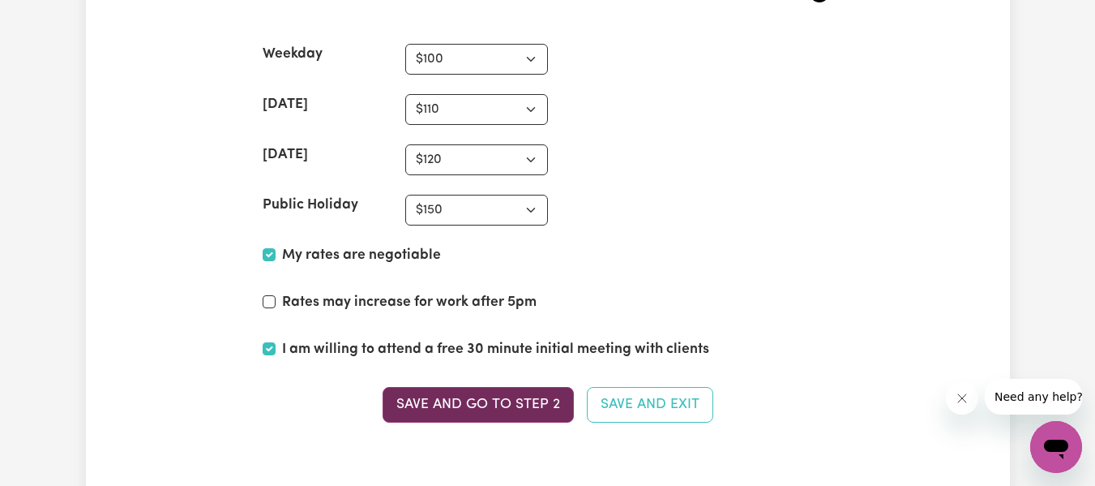
click at [546, 400] on button "Save and go to Step 2" at bounding box center [478, 405] width 191 height 36
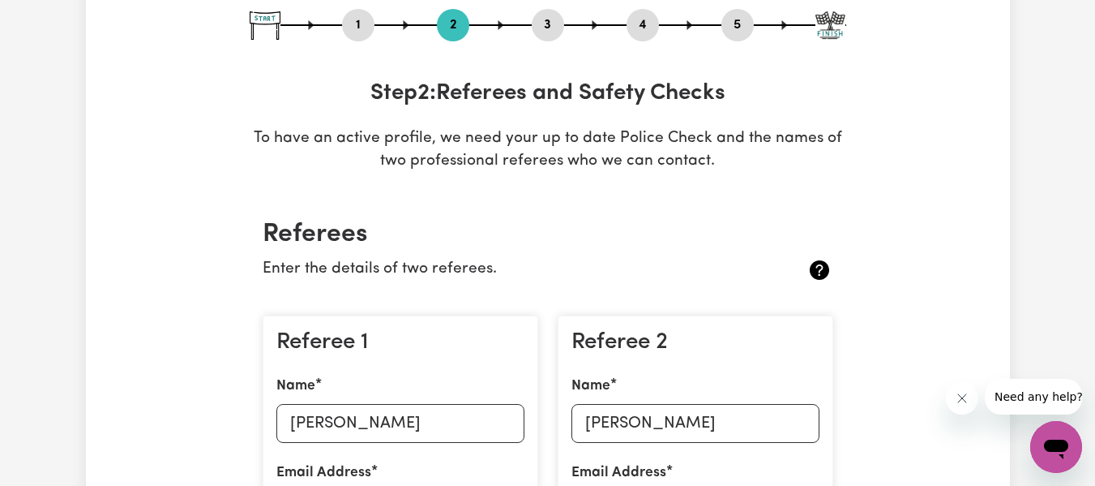
scroll to position [195, 0]
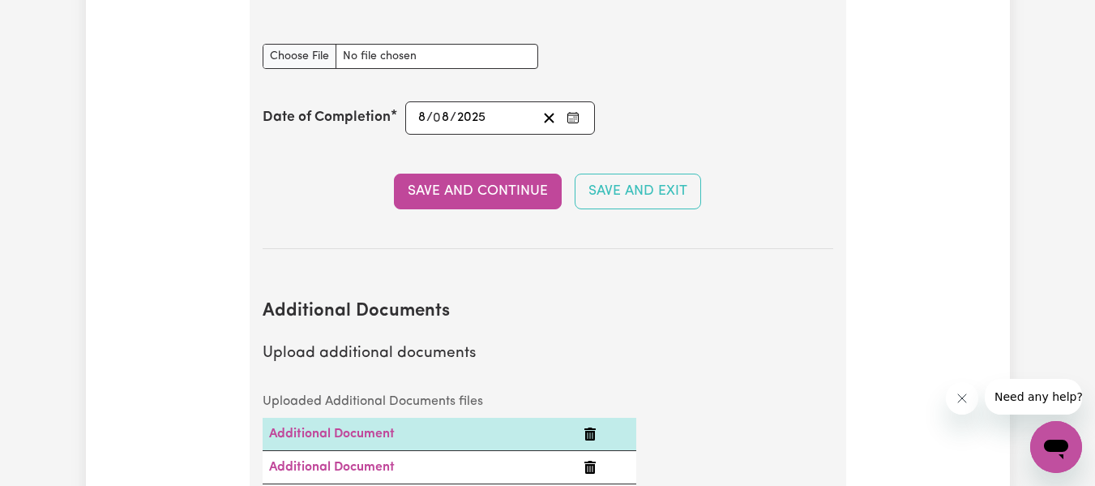
scroll to position [3178, 0]
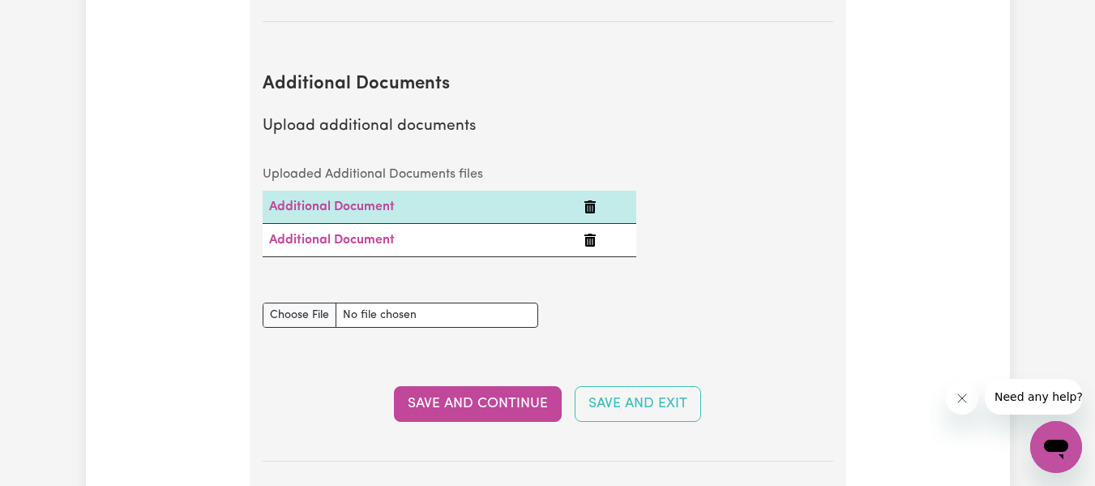
click at [596, 245] on icon "Delete Additional Document" at bounding box center [590, 239] width 13 height 13
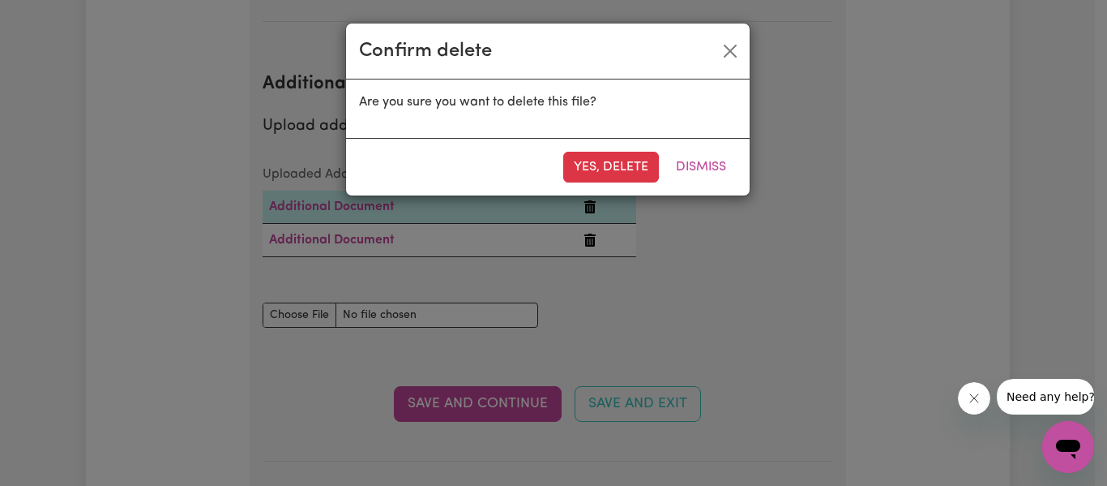
click at [631, 189] on div "Yes, delete Dismiss" at bounding box center [548, 167] width 404 height 58
click at [640, 171] on button "Yes, delete" at bounding box center [611, 167] width 96 height 31
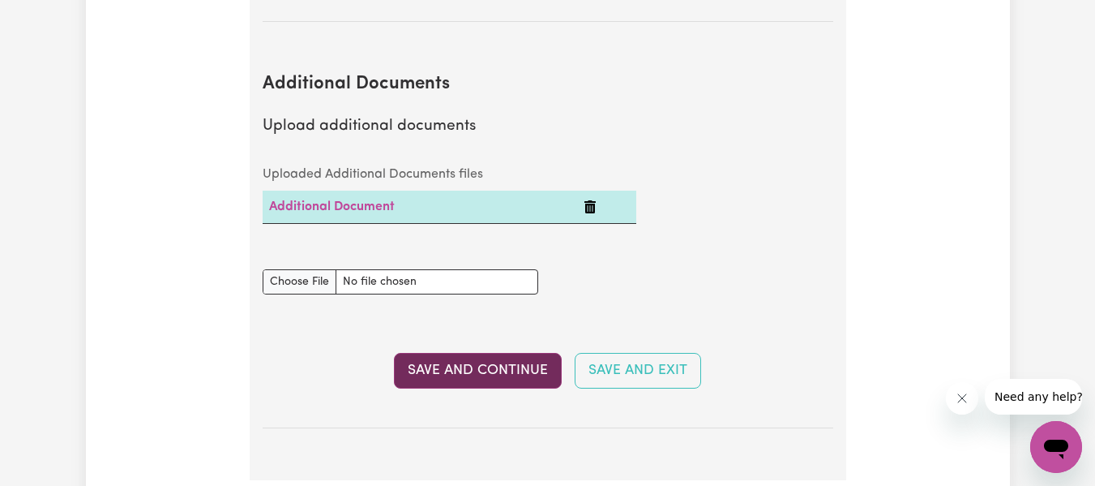
click at [508, 365] on button "Save and Continue" at bounding box center [478, 371] width 168 height 36
select select "2024"
select select "2023"
select select "2024"
select select "2023"
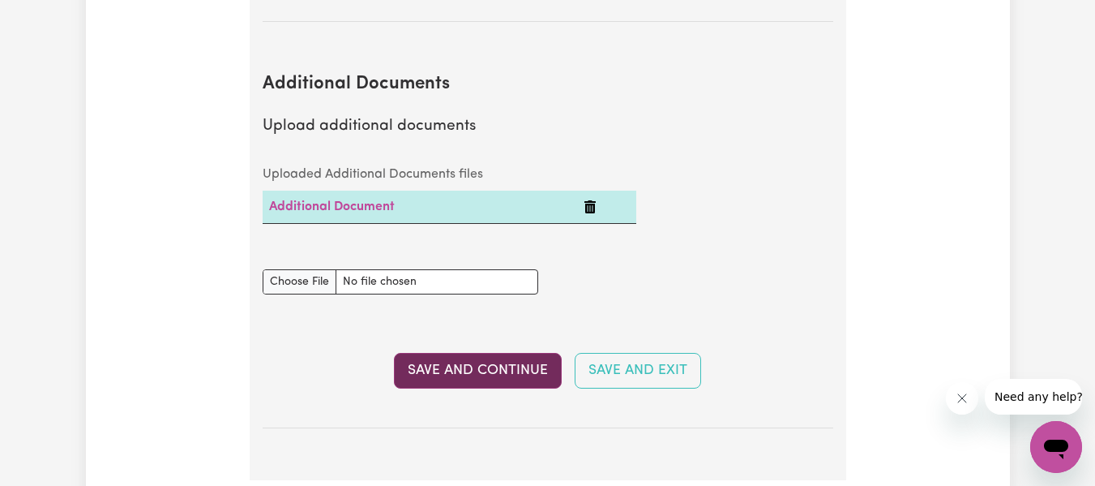
select select "2024"
select select "Certificate III (Individual Support)"
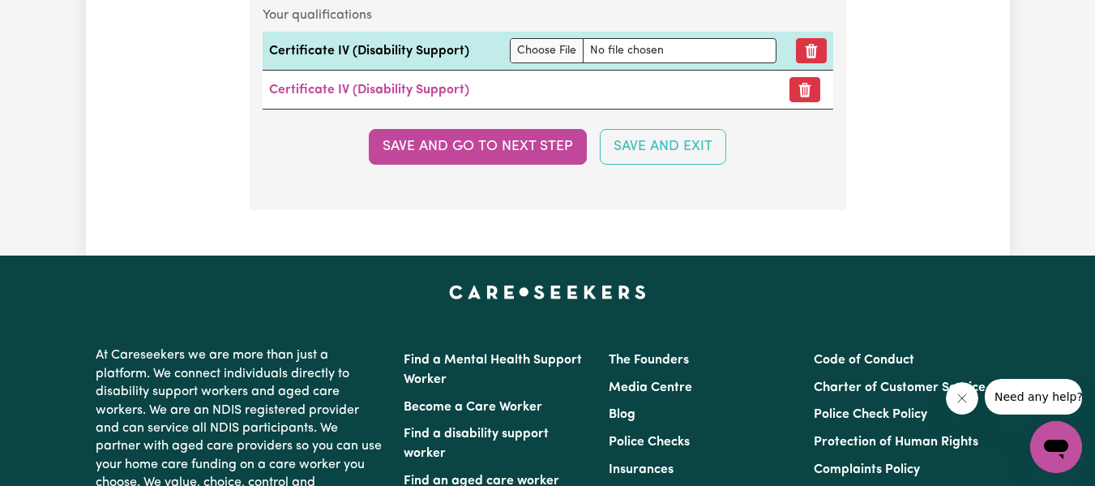
scroll to position [4928, 0]
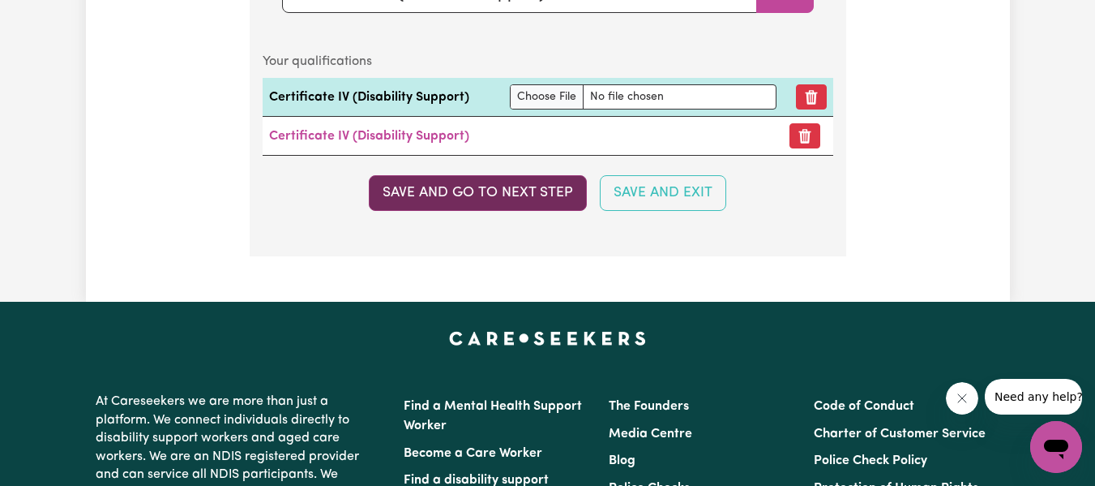
click at [559, 206] on button "Save and go to next step" at bounding box center [478, 193] width 218 height 36
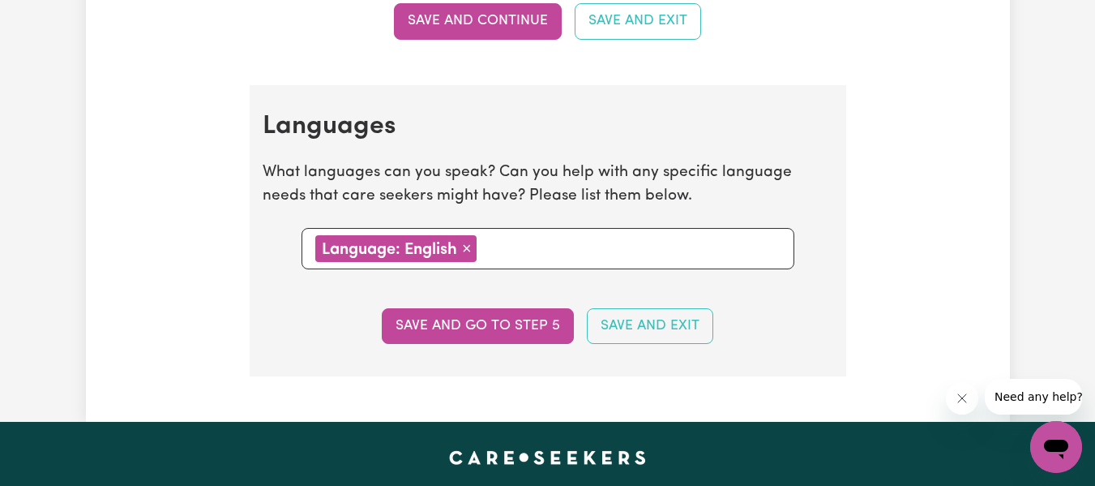
scroll to position [1718, 0]
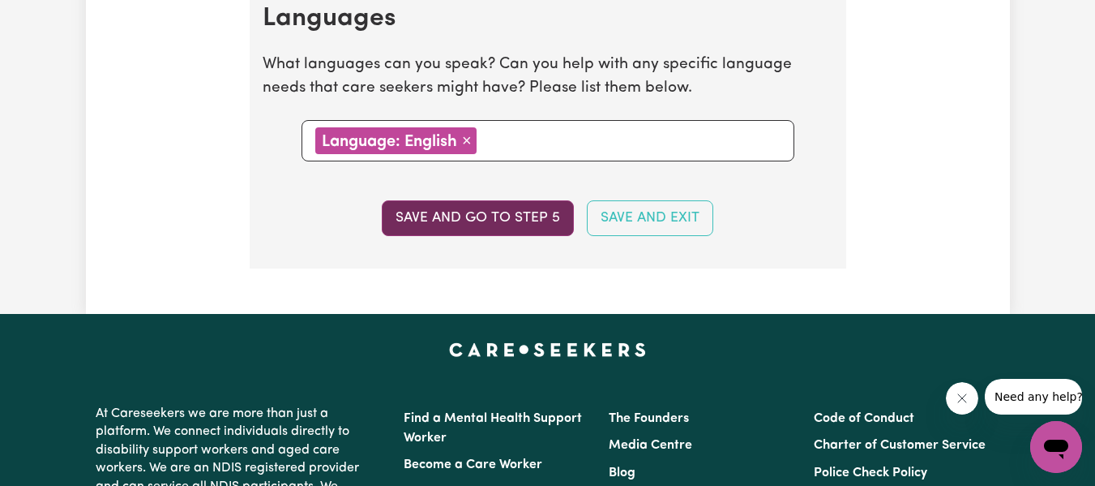
click at [548, 226] on button "Save and go to step 5" at bounding box center [478, 218] width 192 height 36
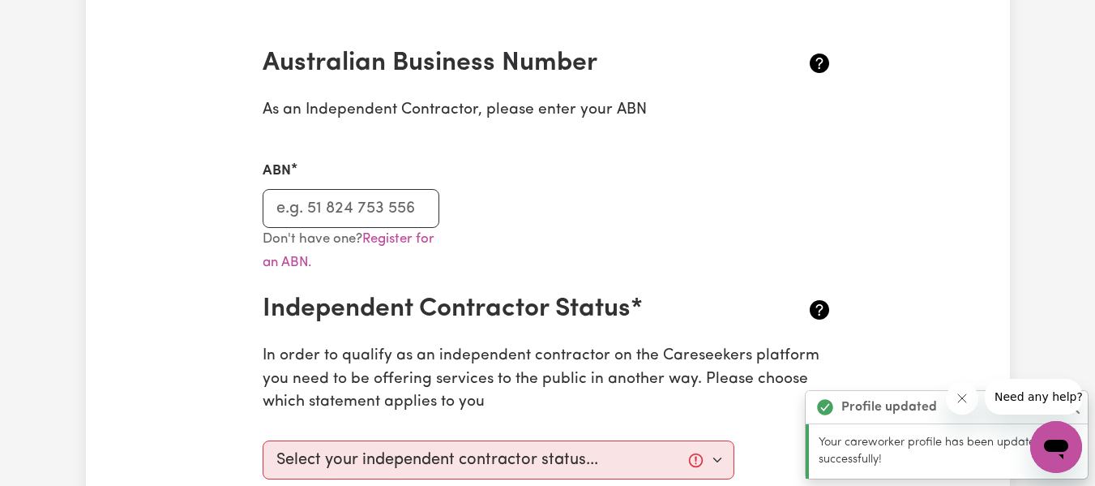
scroll to position [357, 0]
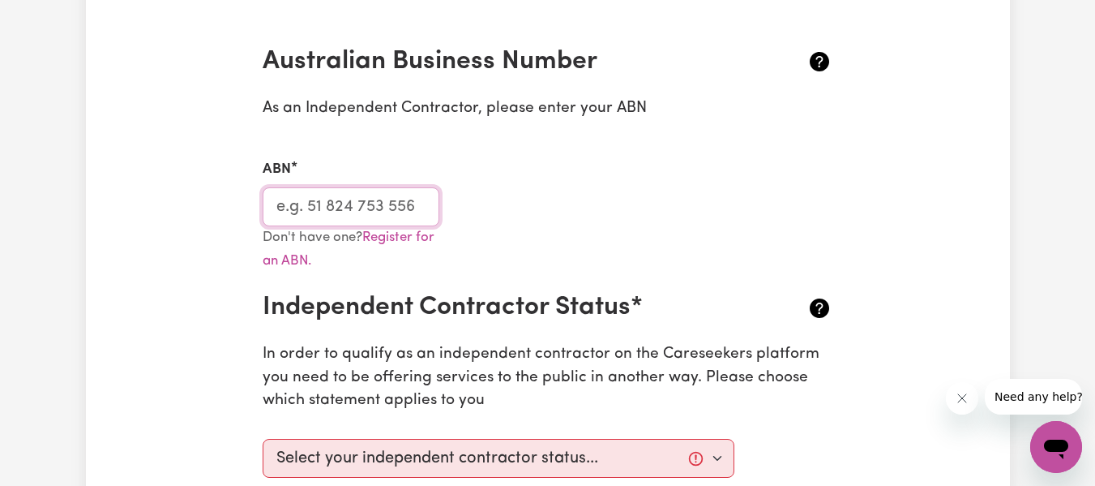
click at [373, 210] on input "ABN" at bounding box center [352, 206] width 178 height 39
type input "12741783931"
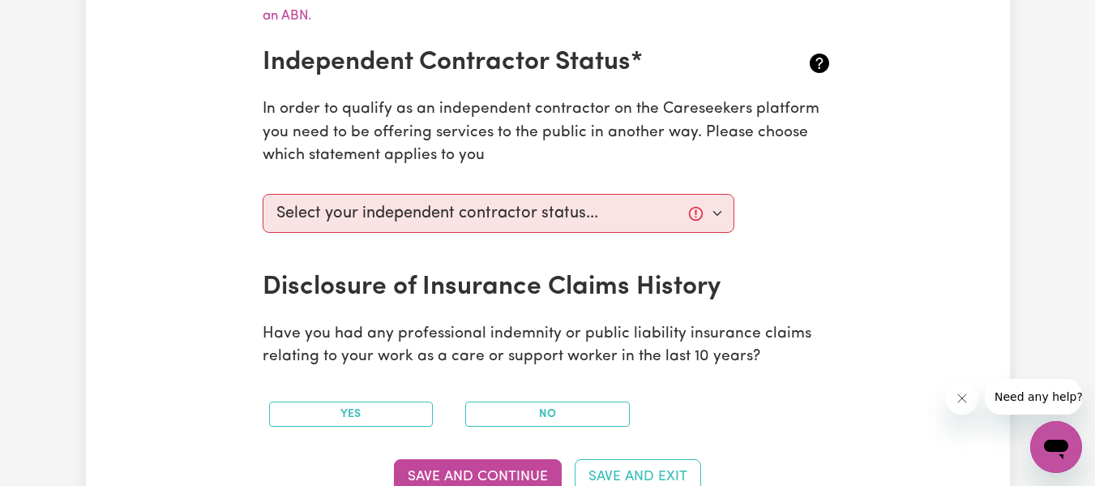
scroll to position [616, 0]
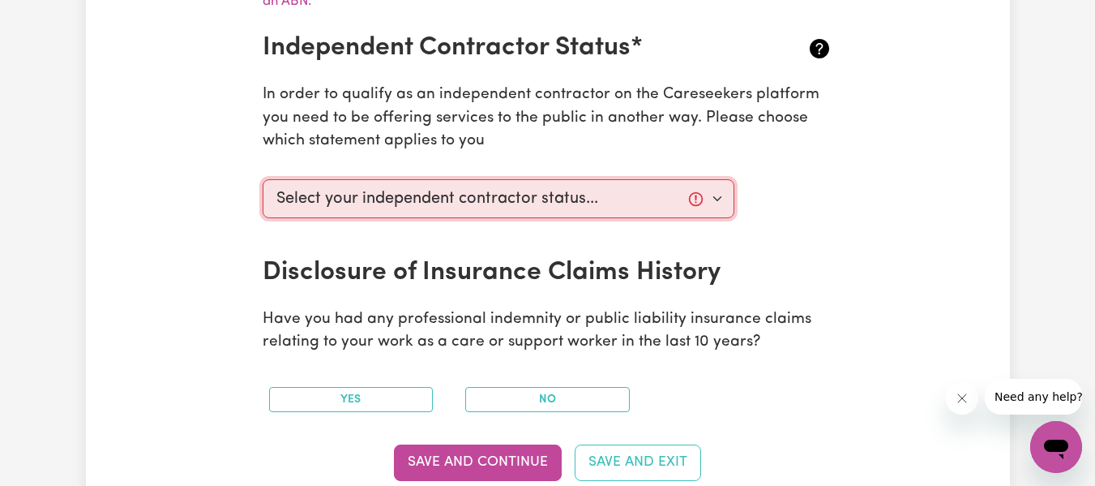
click at [721, 199] on select "Select your independent contractor status... I am providing services through an…" at bounding box center [499, 198] width 473 height 39
select select "I am providing services by being employed by an organisation"
click at [263, 179] on select "Select your independent contractor status... I am providing services through an…" at bounding box center [499, 198] width 473 height 39
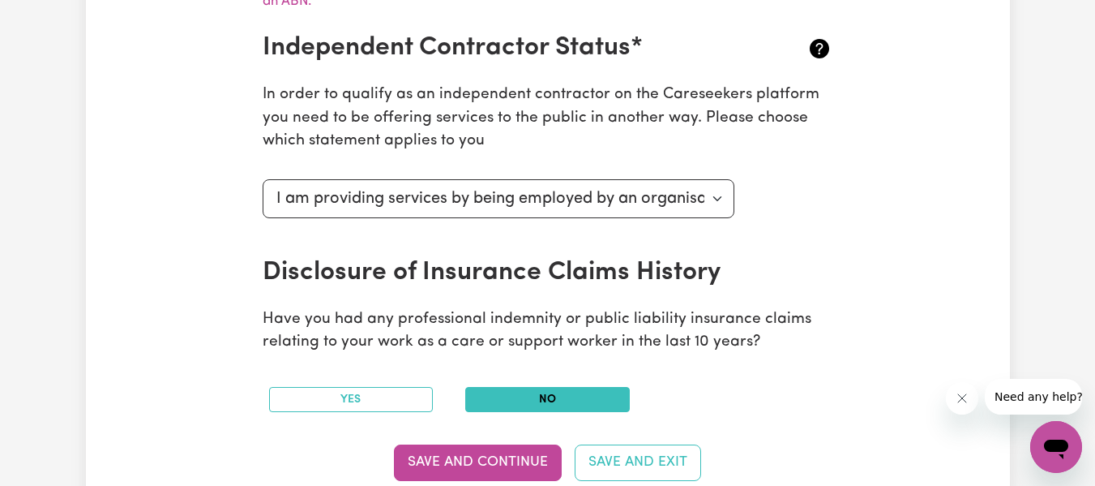
click at [571, 393] on button "No" at bounding box center [547, 399] width 165 height 25
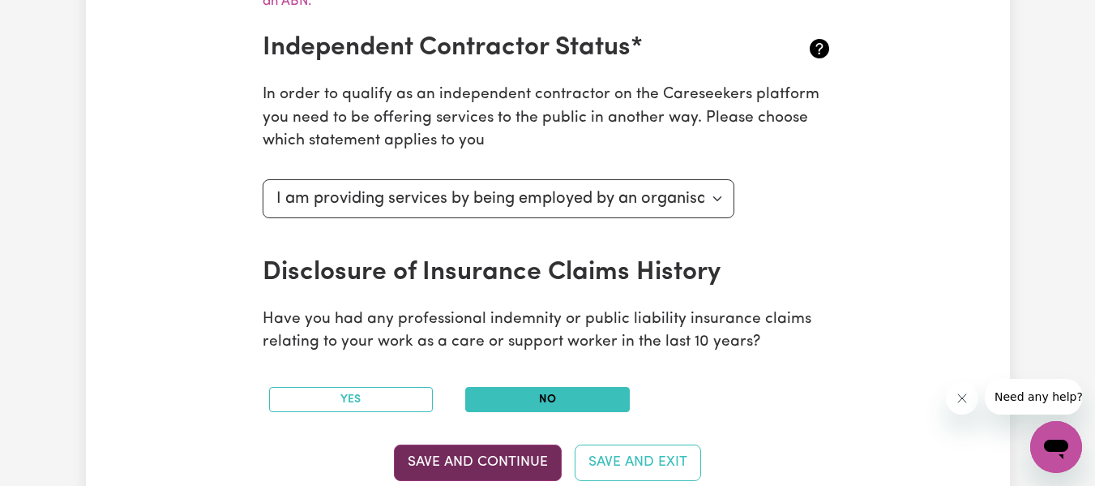
drag, startPoint x: 571, startPoint y: 393, endPoint x: 526, endPoint y: 456, distance: 77.8
click at [526, 456] on section "Australian Business Number As an Independent Contractor, please enter your ABN …" at bounding box center [548, 143] width 597 height 764
click at [526, 456] on button "Save and Continue" at bounding box center [478, 462] width 168 height 36
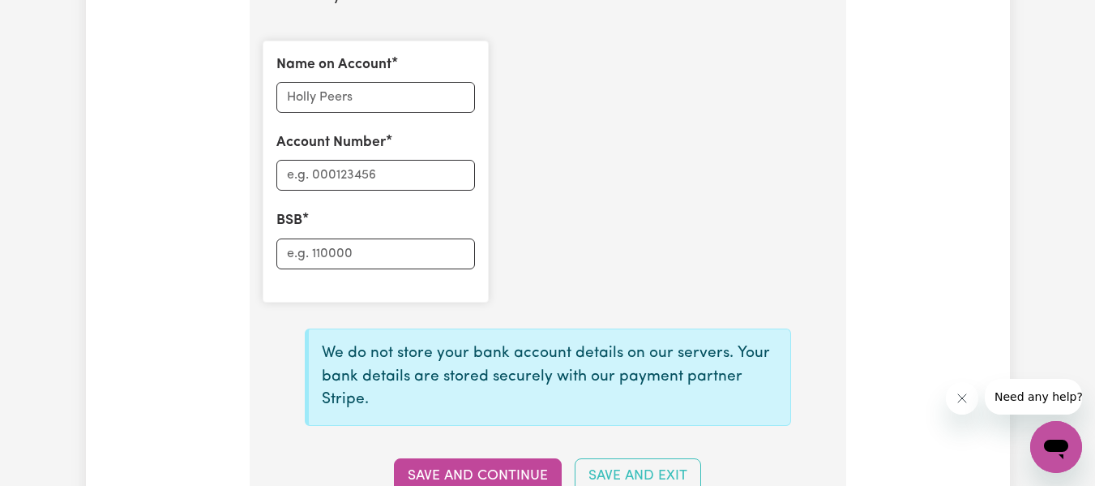
scroll to position [1239, 0]
click at [437, 93] on input "Name on Account" at bounding box center [375, 98] width 199 height 31
type input "[PERSON_NAME]"
click at [465, 97] on input "[PERSON_NAME]" at bounding box center [375, 98] width 199 height 31
click at [532, 69] on div "Name on Account [PERSON_NAME] Account Number BSB" at bounding box center [548, 172] width 590 height 288
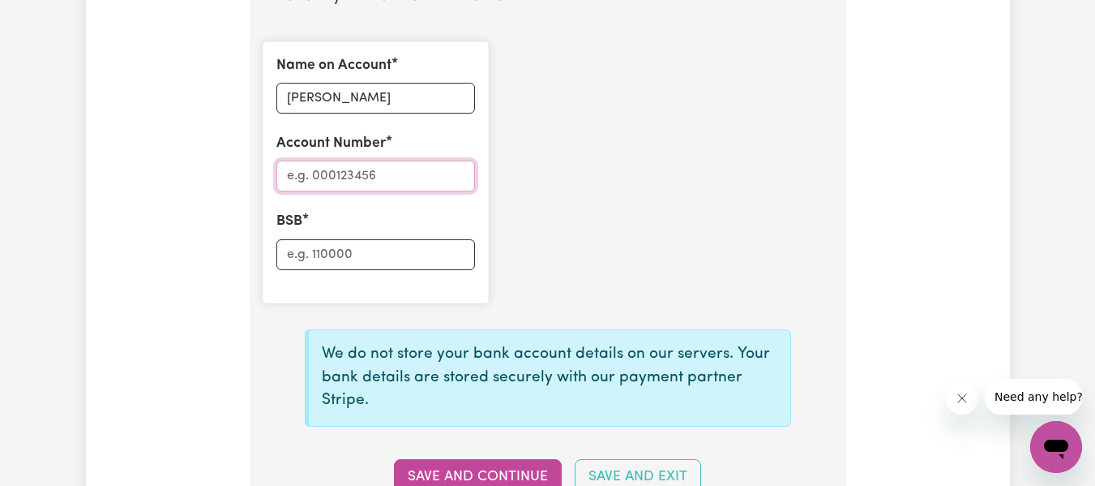
click at [416, 176] on input "Account Number" at bounding box center [375, 176] width 199 height 31
type input "10580952"
click at [392, 259] on input "BSB" at bounding box center [375, 254] width 199 height 31
type input "062164"
click at [532, 231] on div "Name on Account [PERSON_NAME] Account Number 10580952 BSB 062164" at bounding box center [548, 172] width 590 height 288
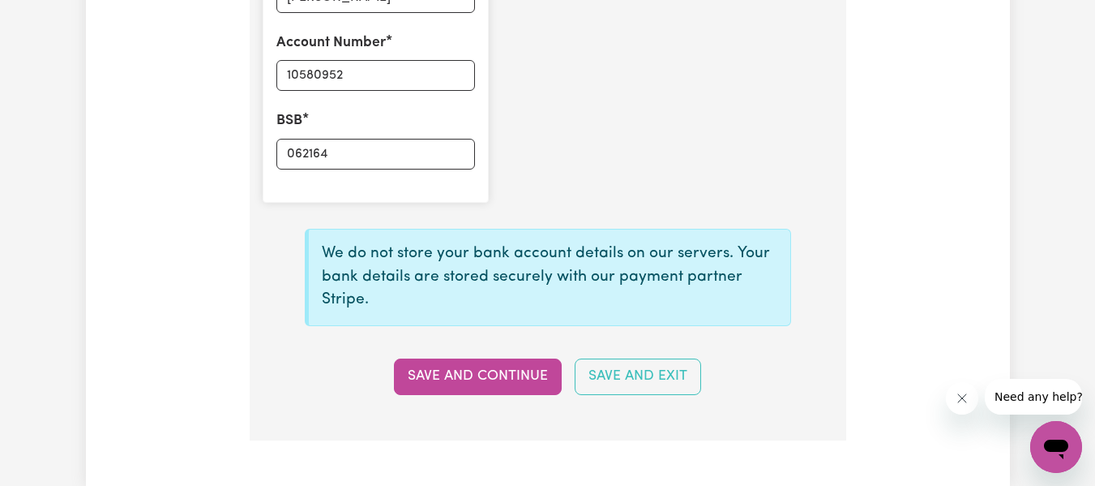
scroll to position [1359, 0]
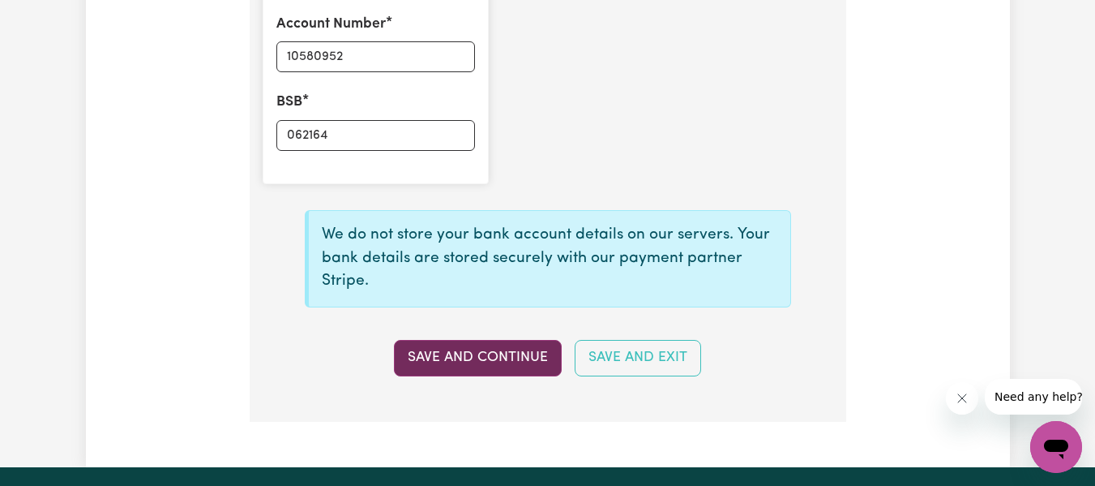
click at [484, 361] on button "Save and Continue" at bounding box center [478, 358] width 168 height 36
type input "****0952"
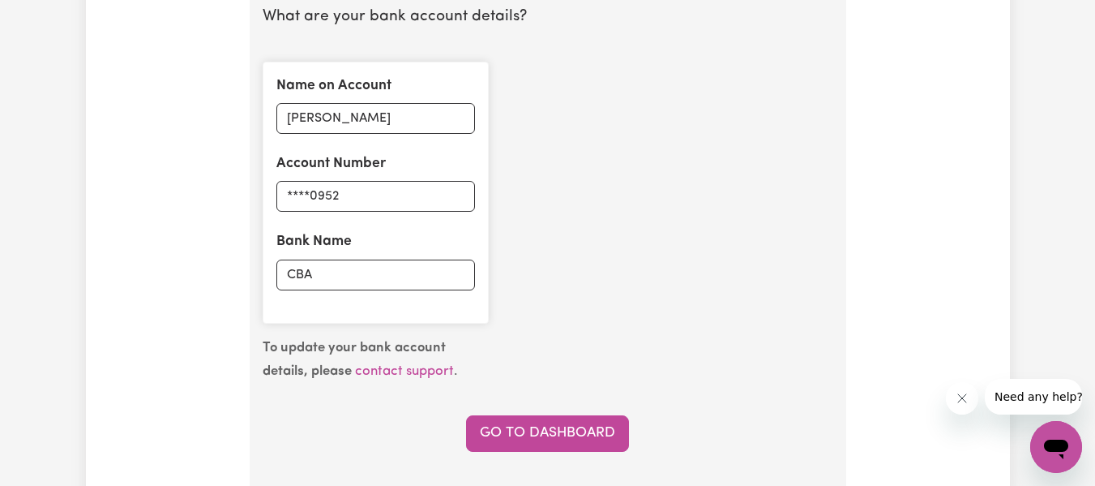
scroll to position [1196, 0]
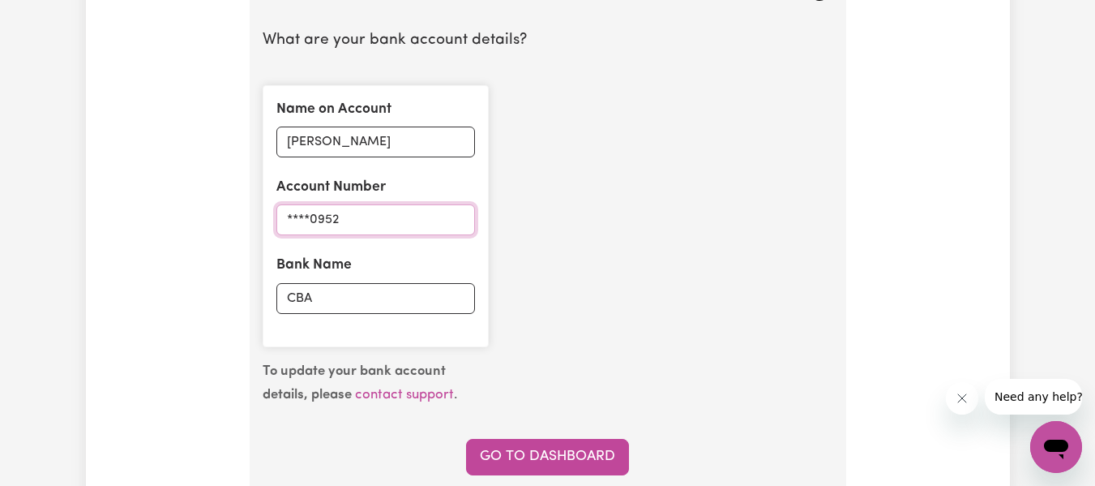
click at [425, 222] on input "****0952" at bounding box center [375, 219] width 199 height 31
click at [416, 306] on input "CBA" at bounding box center [375, 298] width 199 height 31
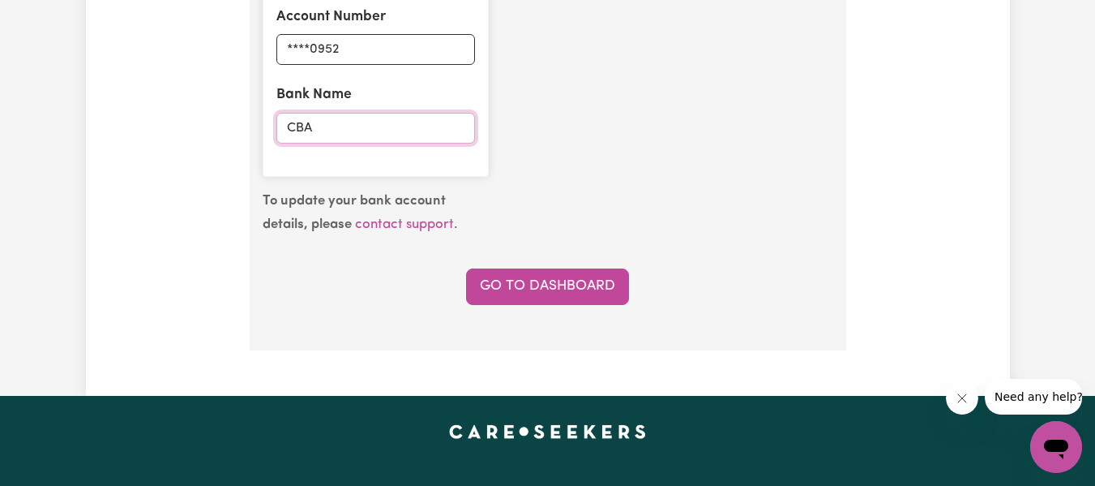
scroll to position [1390, 0]
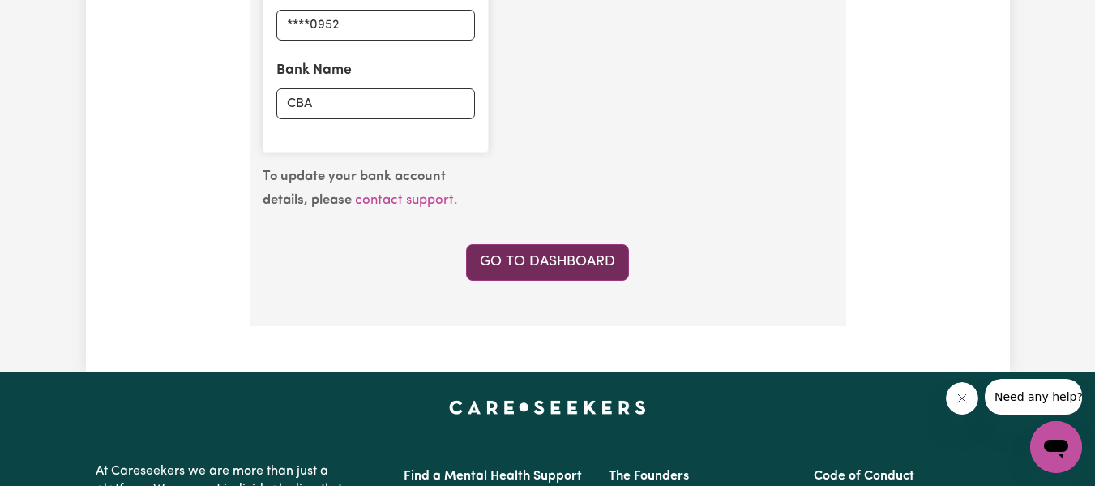
click at [590, 272] on link "Go to Dashboard" at bounding box center [547, 262] width 163 height 36
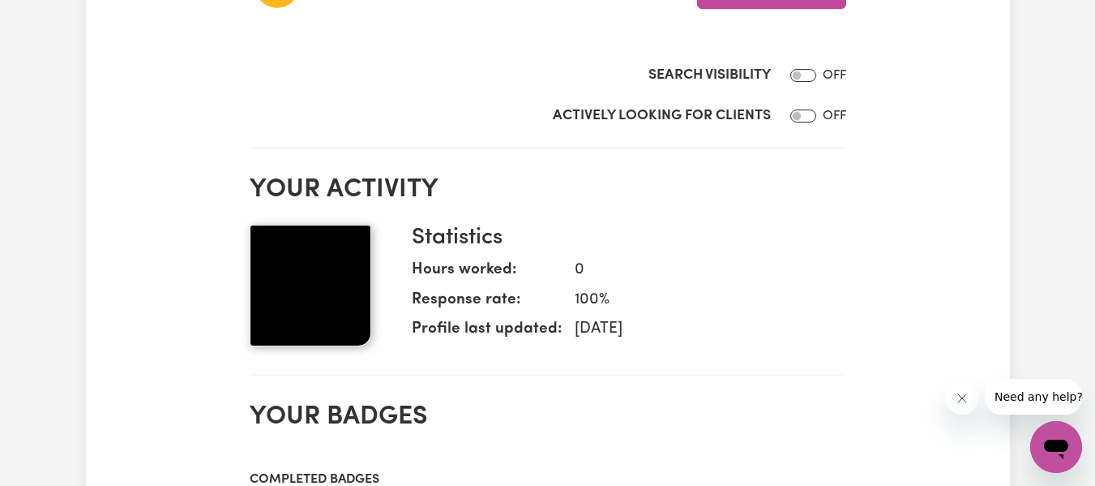
scroll to position [357, 0]
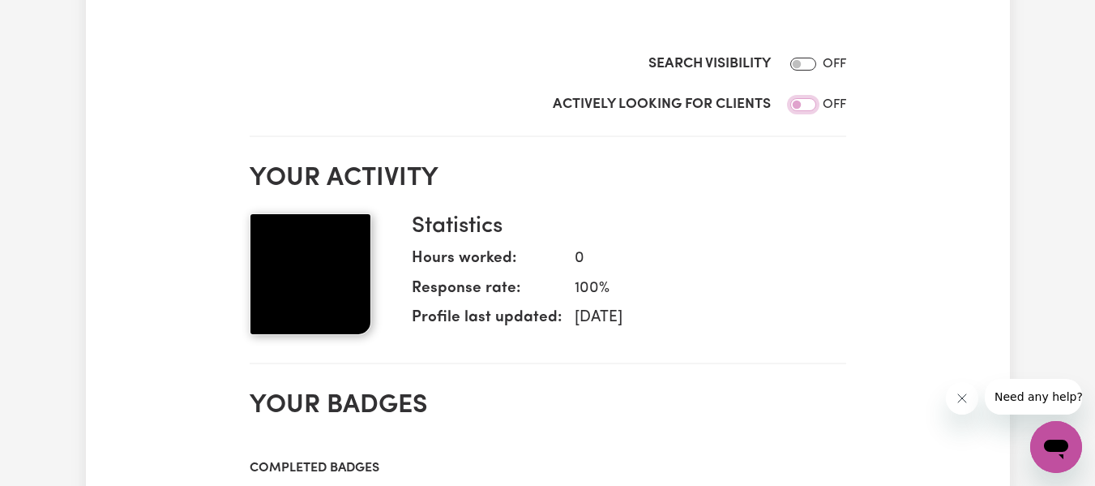
click at [798, 105] on input "Actively Looking for Clients" at bounding box center [803, 104] width 26 height 13
checkbox input "true"
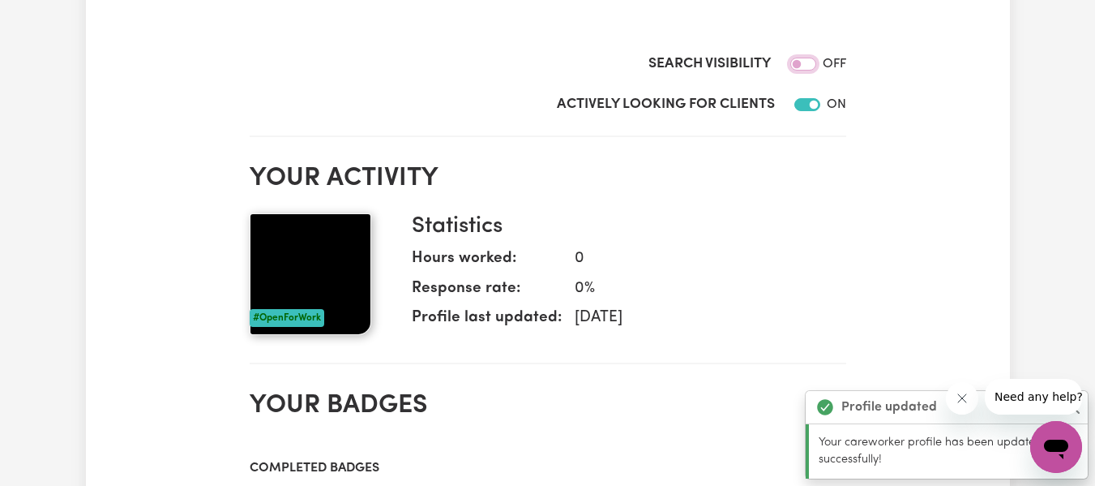
click at [795, 66] on input "Search Visibility" at bounding box center [803, 64] width 26 height 13
checkbox input "true"
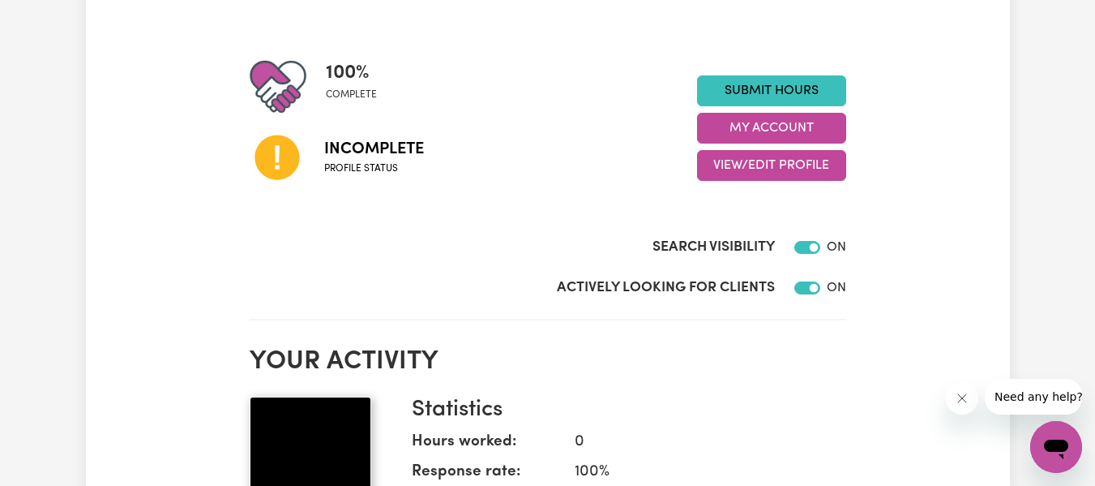
scroll to position [162, 0]
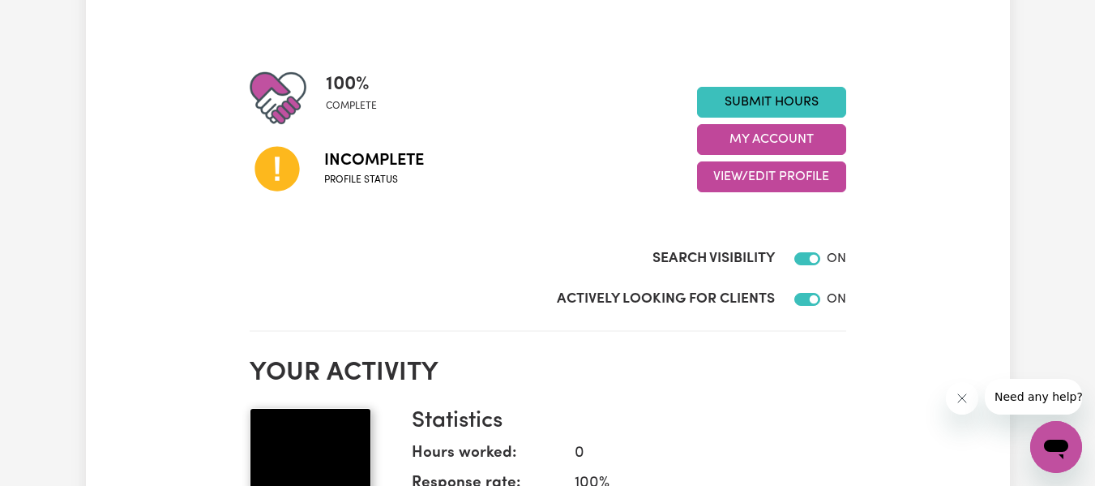
click at [377, 176] on span "Profile status" at bounding box center [374, 180] width 100 height 15
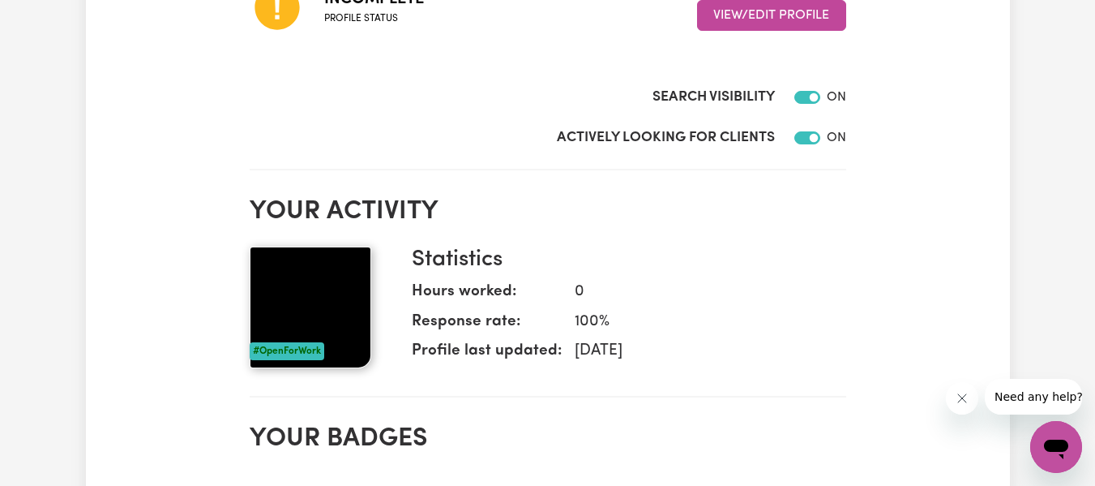
scroll to position [324, 0]
click at [349, 292] on img at bounding box center [311, 307] width 122 height 122
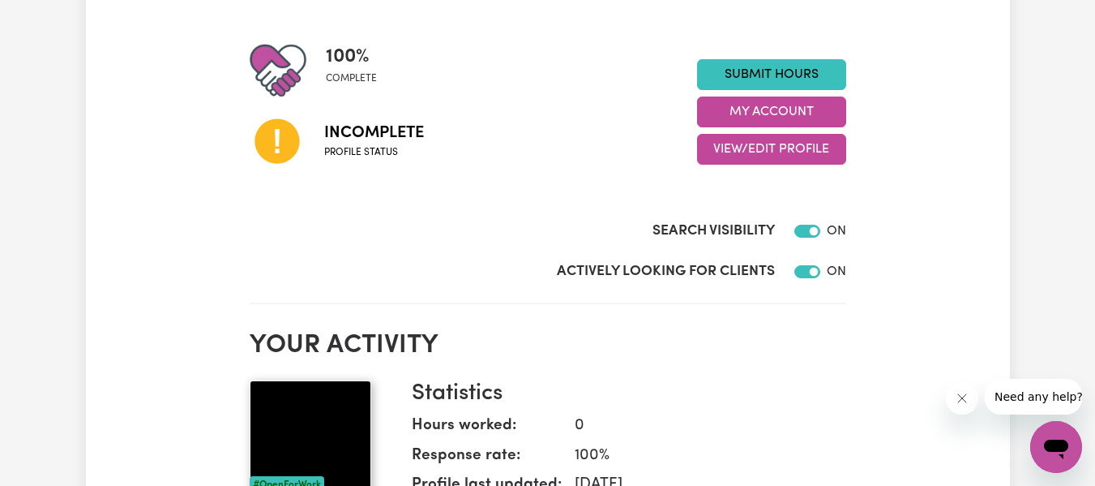
scroll to position [184, 0]
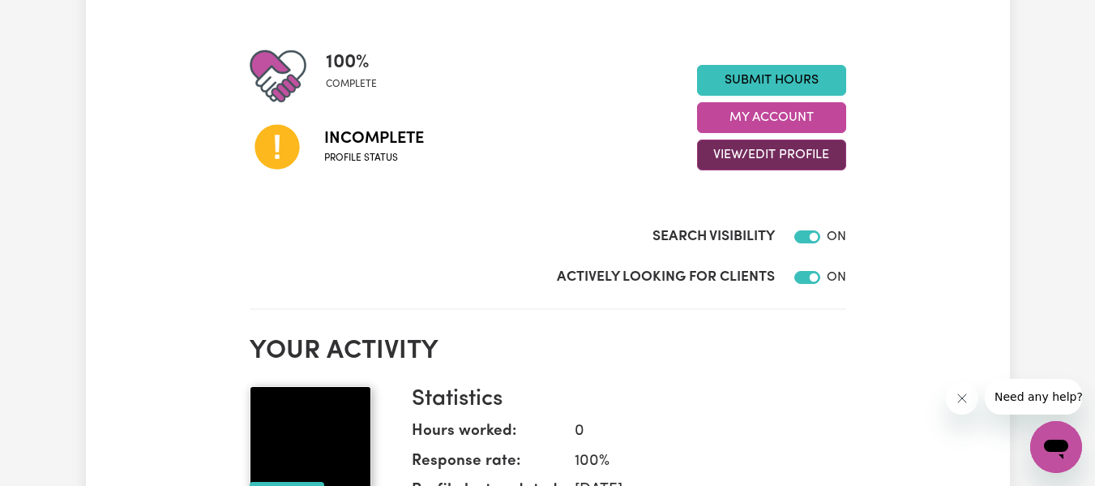
click at [838, 154] on button "View/Edit Profile" at bounding box center [771, 154] width 149 height 31
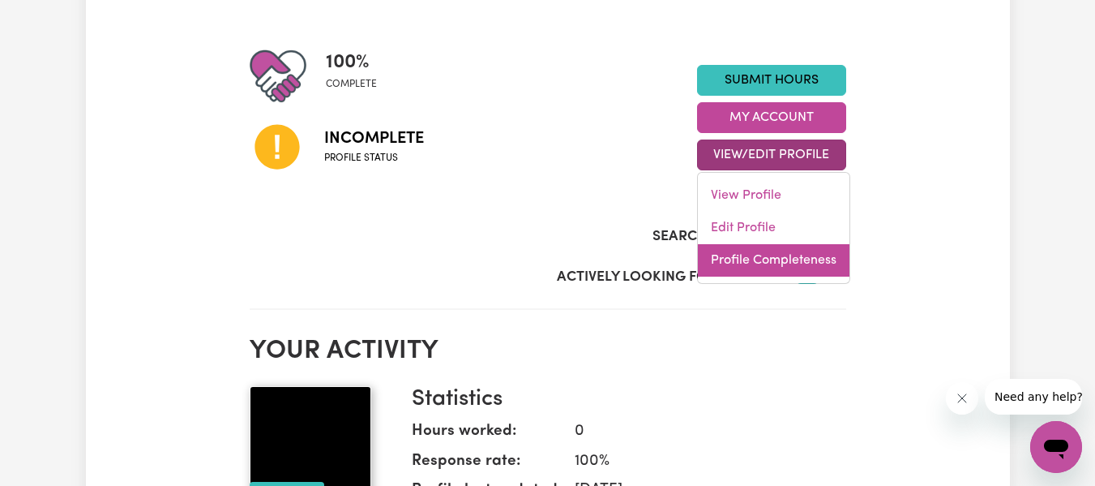
click at [798, 259] on link "Profile Completeness" at bounding box center [774, 260] width 152 height 32
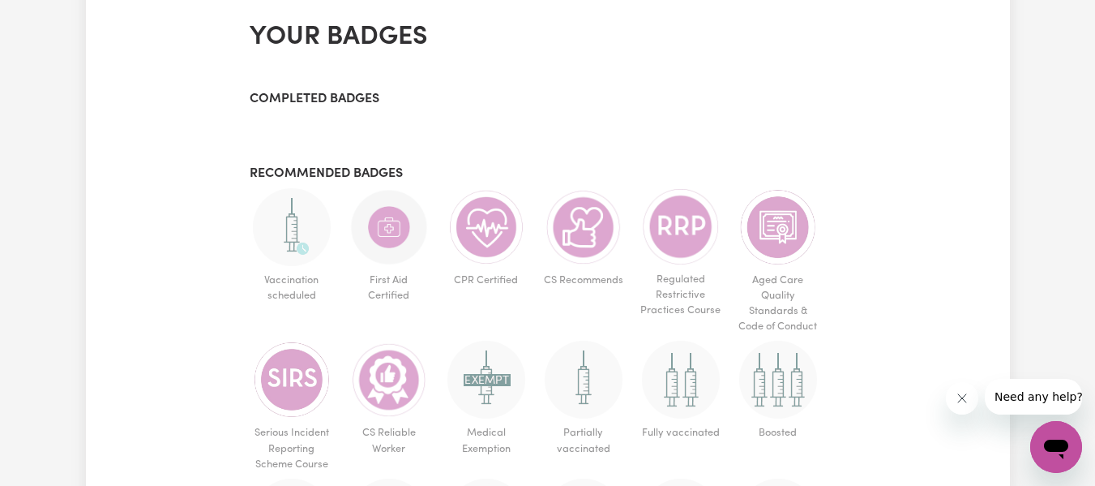
scroll to position [1016, 0]
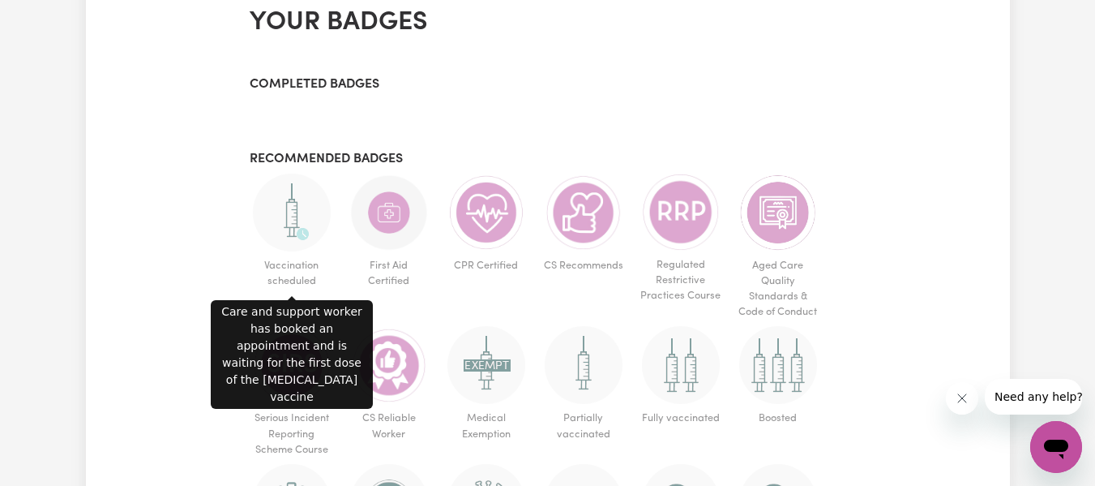
click at [283, 216] on img at bounding box center [292, 212] width 78 height 78
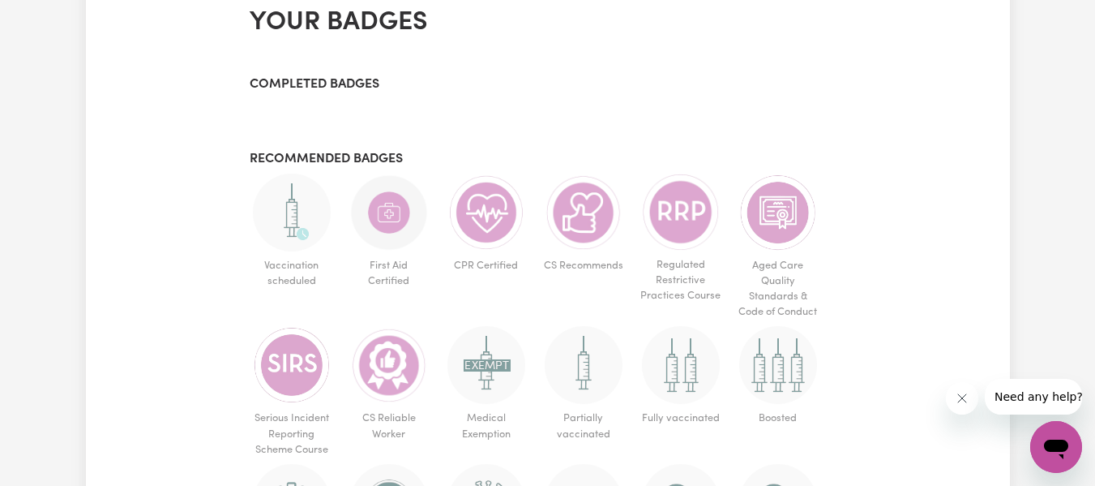
click at [303, 215] on img at bounding box center [292, 212] width 78 height 78
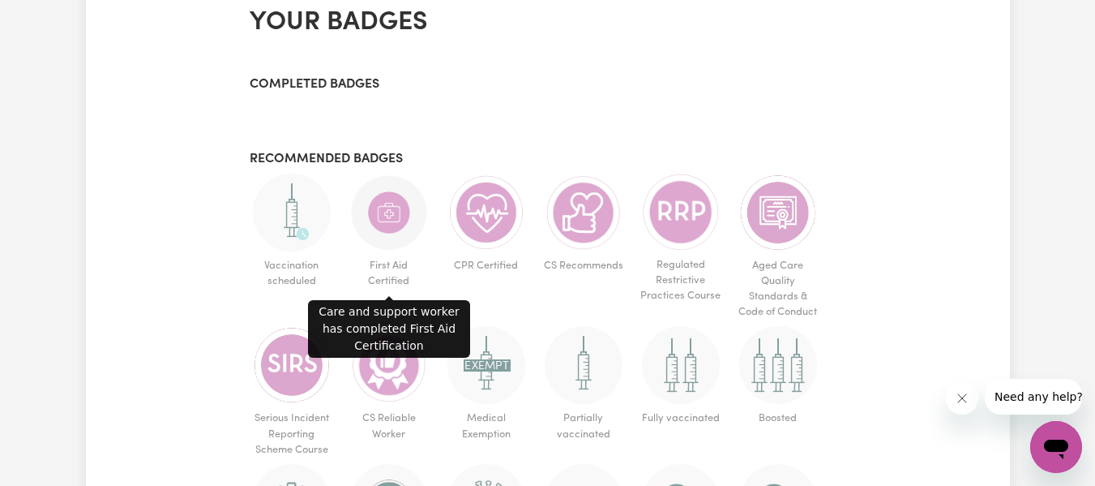
click at [387, 219] on img at bounding box center [389, 212] width 78 height 78
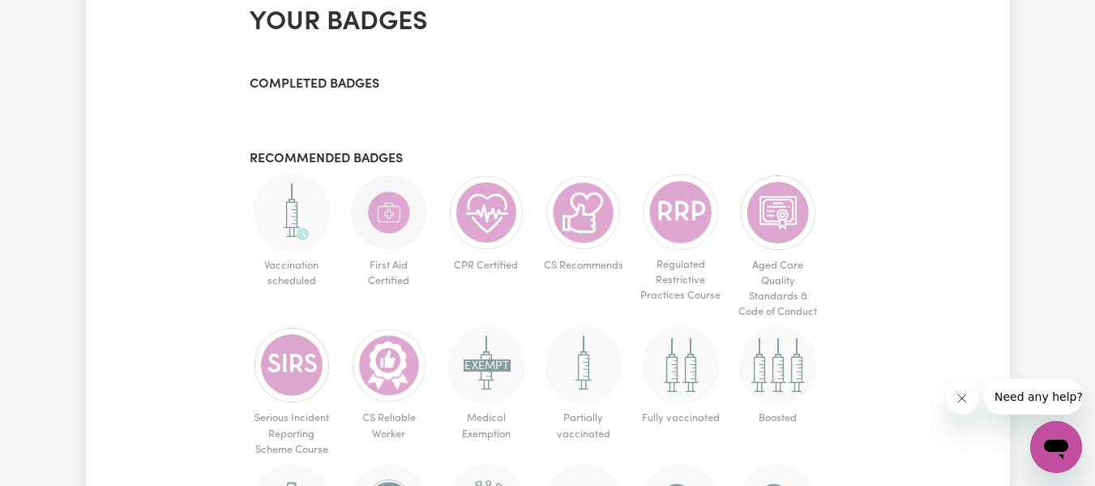
click at [387, 219] on img at bounding box center [389, 212] width 78 height 78
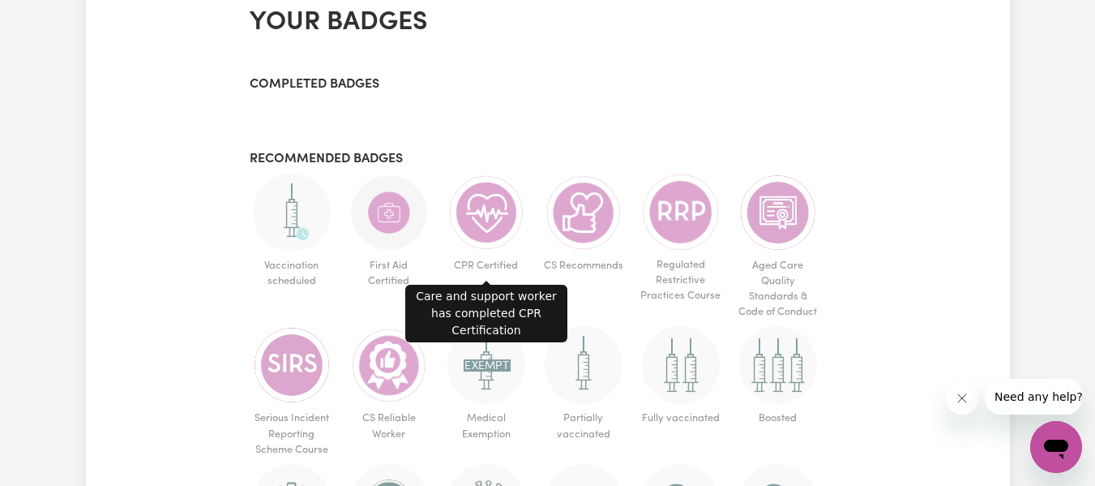
click at [481, 212] on img at bounding box center [486, 212] width 78 height 78
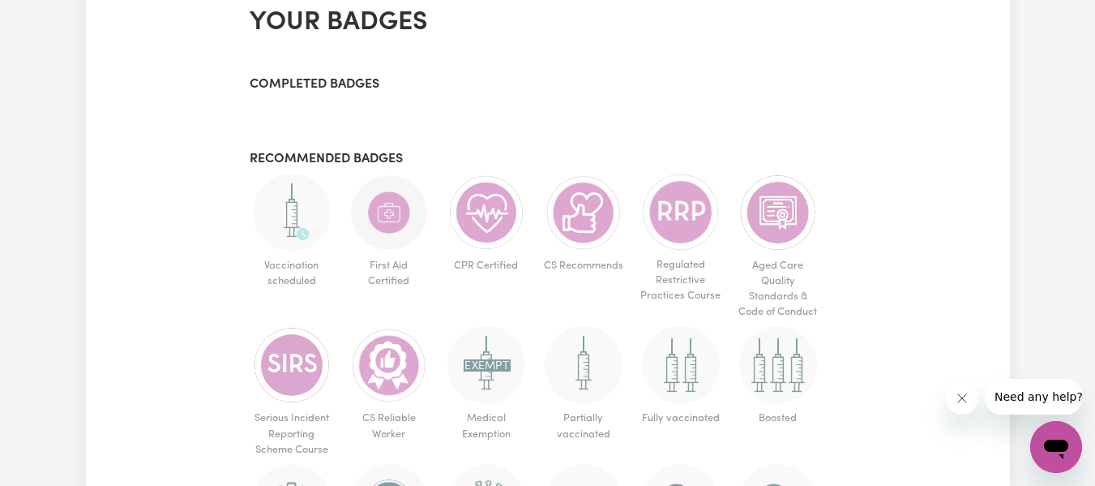
click at [481, 212] on img at bounding box center [486, 212] width 78 height 78
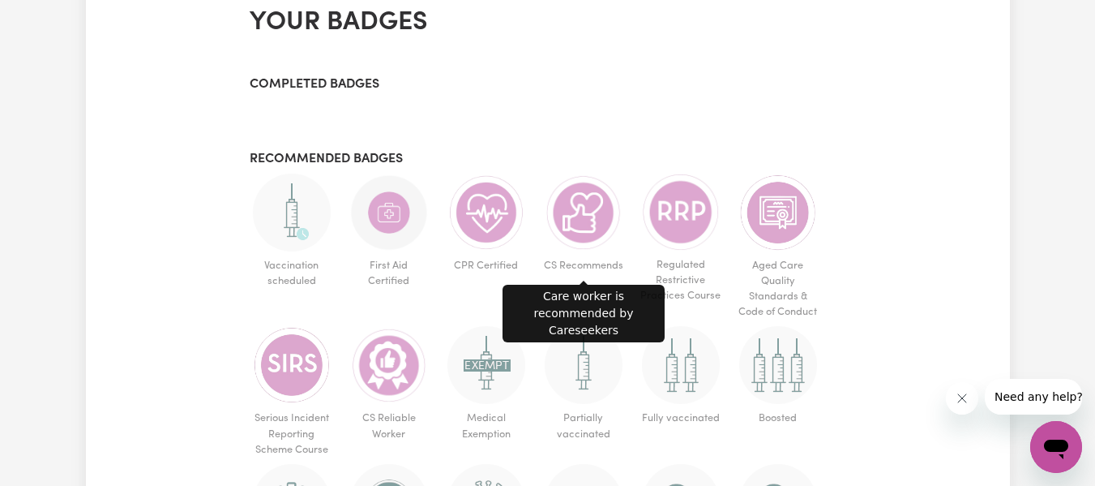
click at [584, 214] on img at bounding box center [584, 212] width 78 height 78
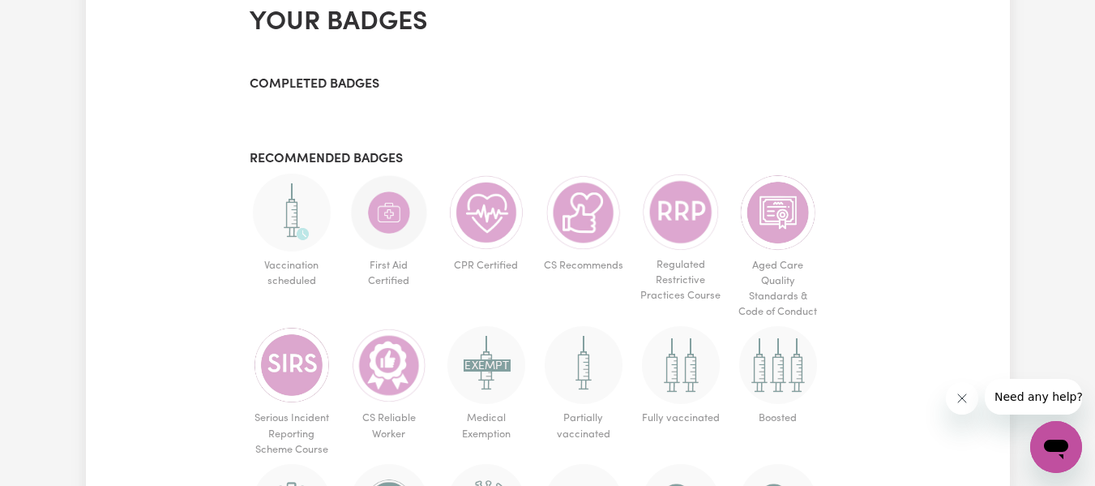
click at [584, 214] on img at bounding box center [584, 212] width 78 height 78
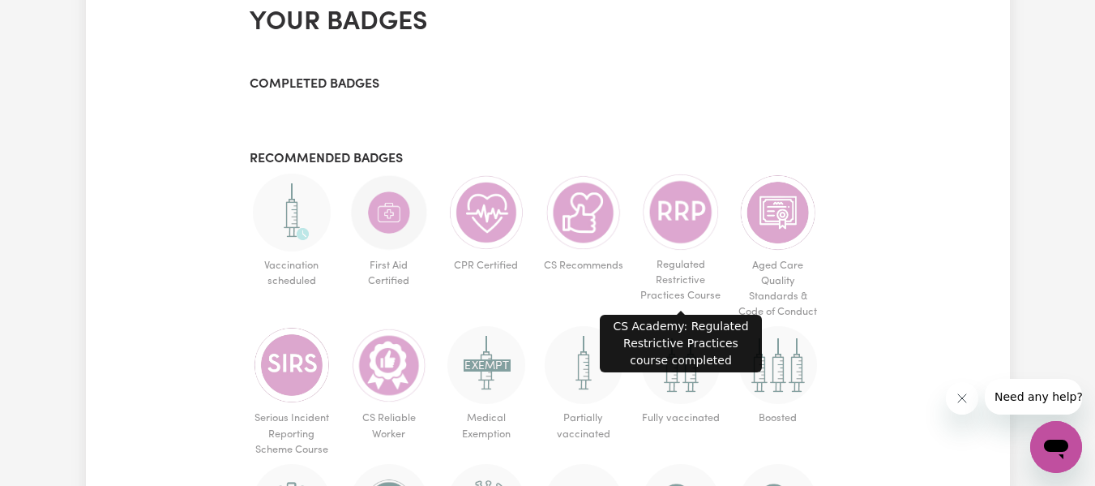
click at [685, 217] on img at bounding box center [681, 211] width 78 height 77
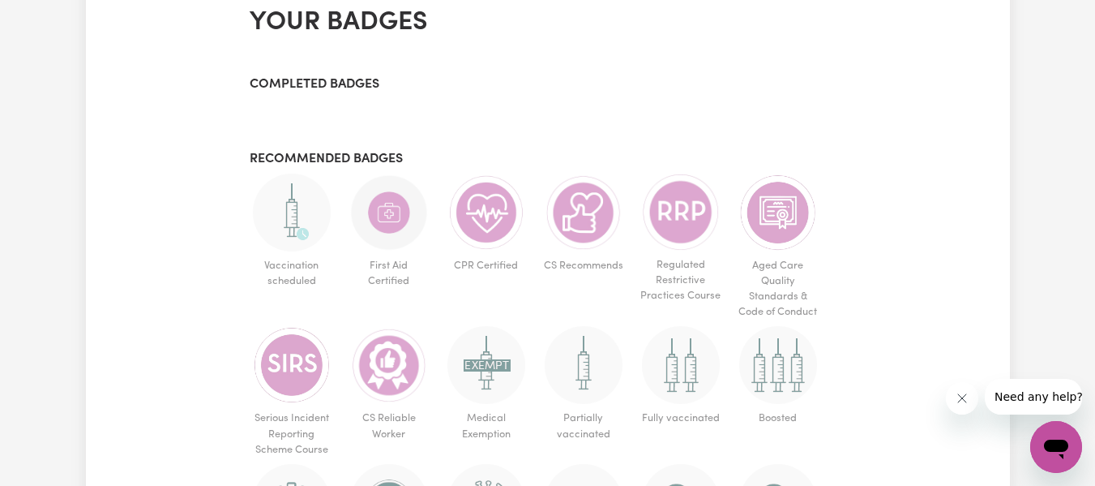
click at [685, 217] on img at bounding box center [681, 211] width 78 height 77
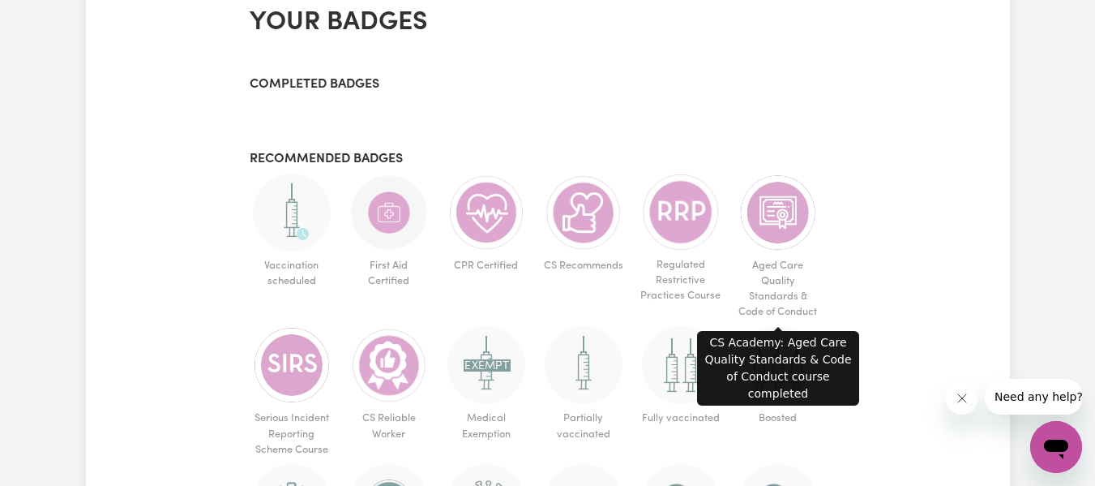
click at [757, 225] on img at bounding box center [778, 212] width 78 height 78
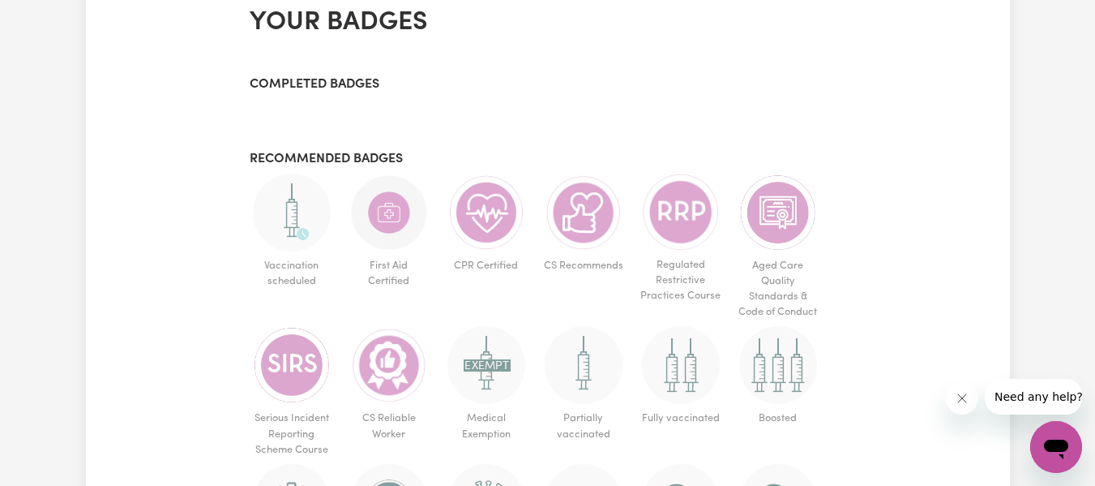
click at [757, 225] on img at bounding box center [778, 212] width 78 height 78
click at [285, 412] on span "Serious Incident Reporting Scheme Course" at bounding box center [292, 434] width 84 height 60
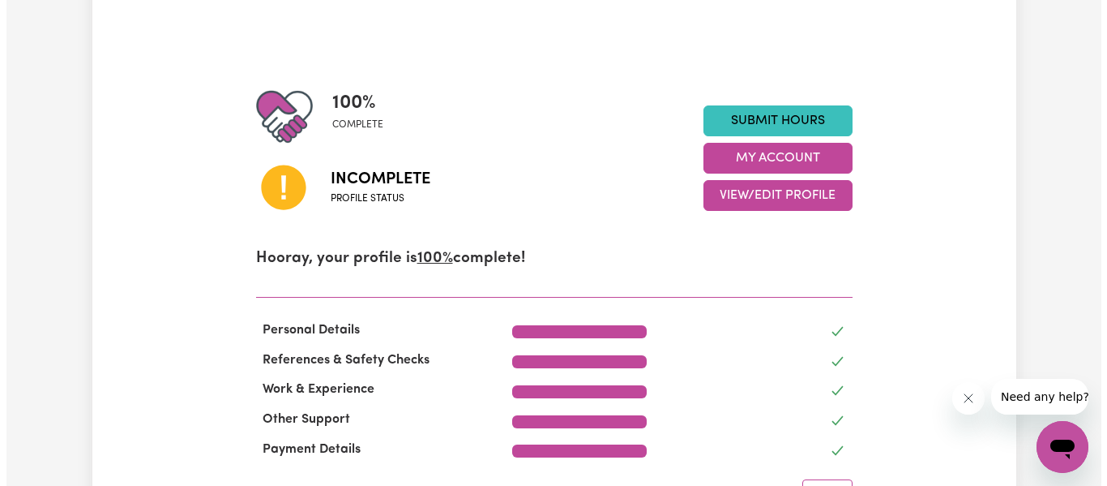
scroll to position [140, 0]
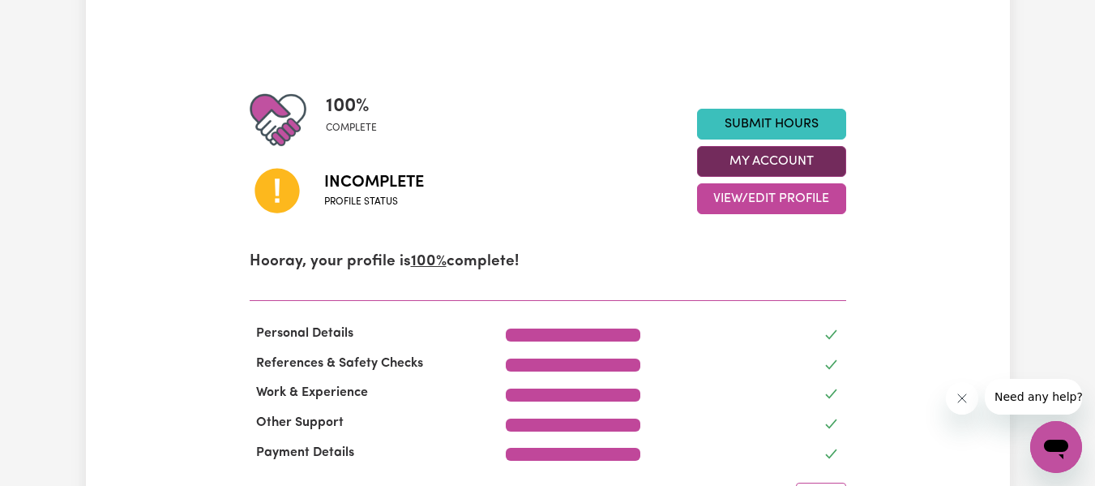
click at [826, 166] on button "My Account" at bounding box center [771, 161] width 149 height 31
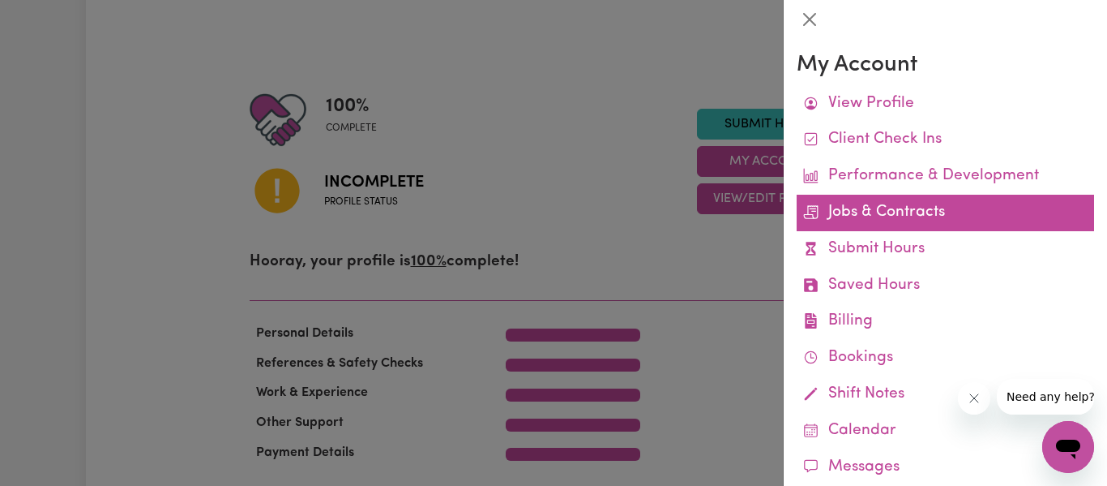
click at [854, 210] on link "Jobs & Contracts" at bounding box center [945, 213] width 297 height 36
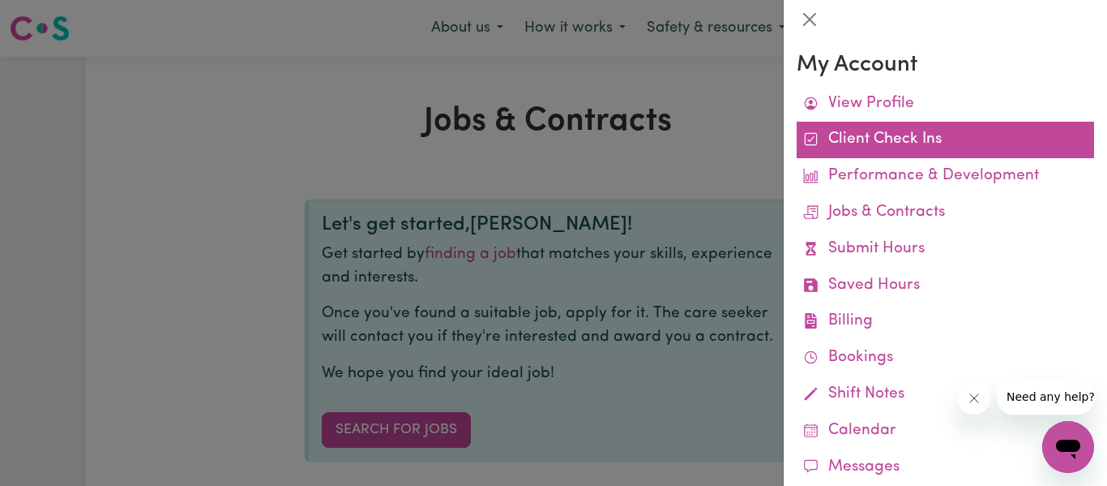
click at [871, 152] on link "Client Check Ins" at bounding box center [945, 140] width 297 height 36
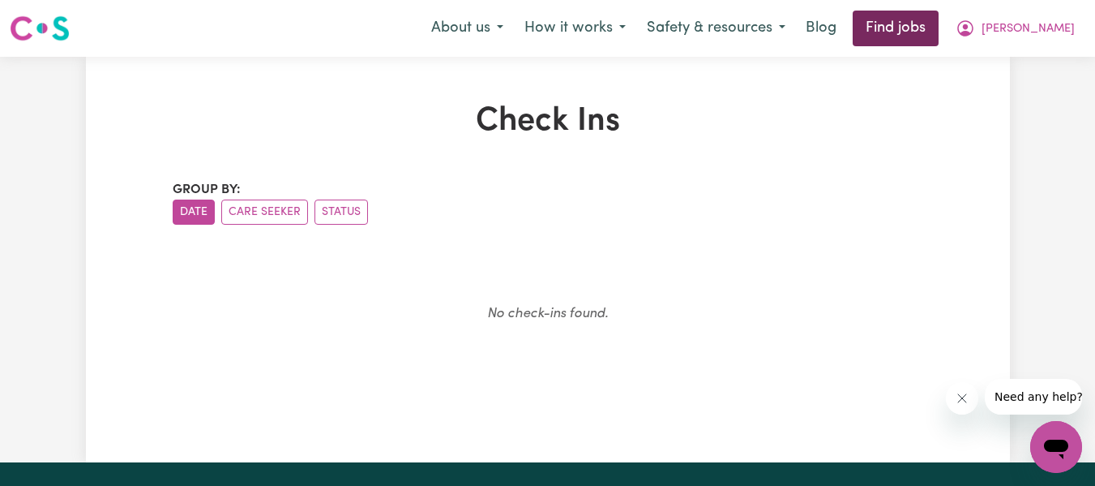
click at [935, 32] on link "Find jobs" at bounding box center [896, 29] width 86 height 36
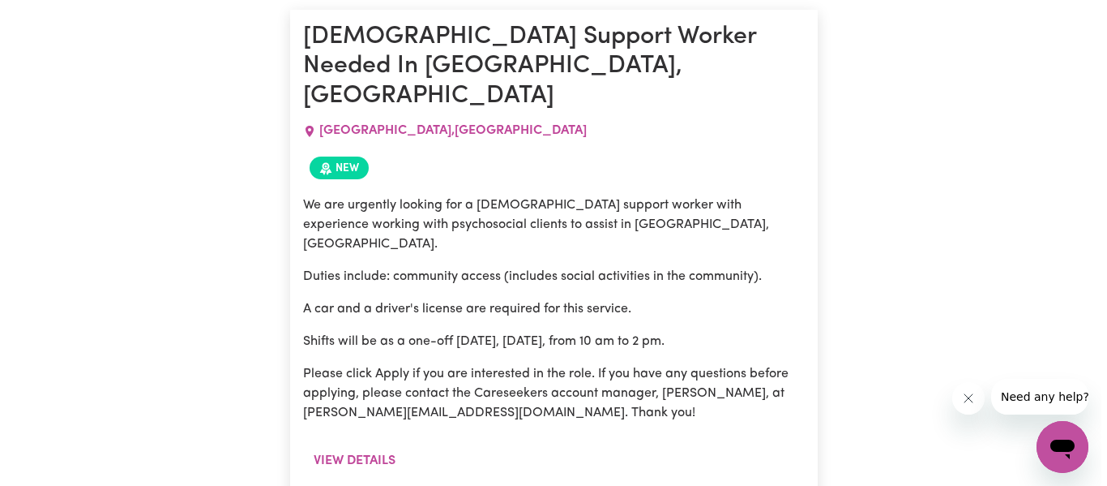
scroll to position [4763, 0]
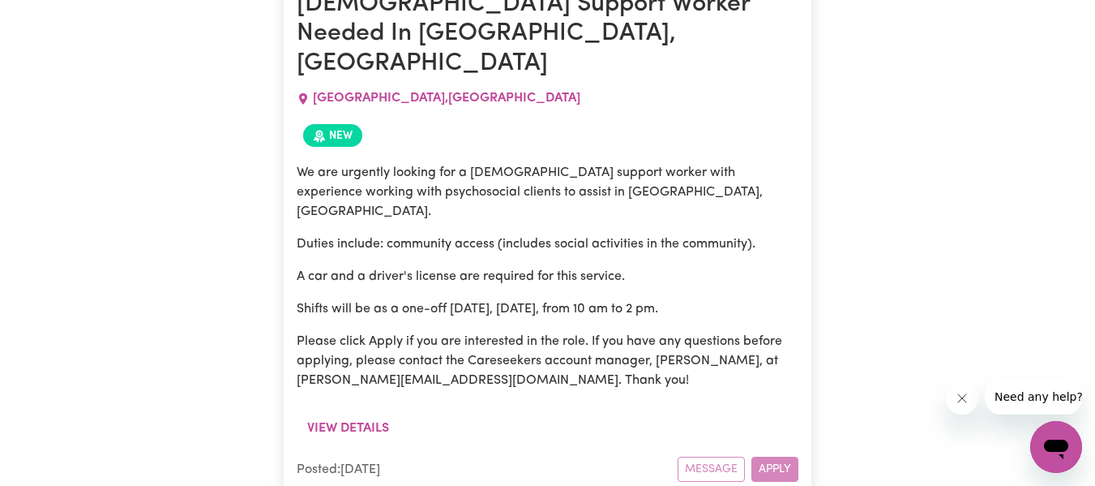
drag, startPoint x: 770, startPoint y: 404, endPoint x: 690, endPoint y: 364, distance: 89.9
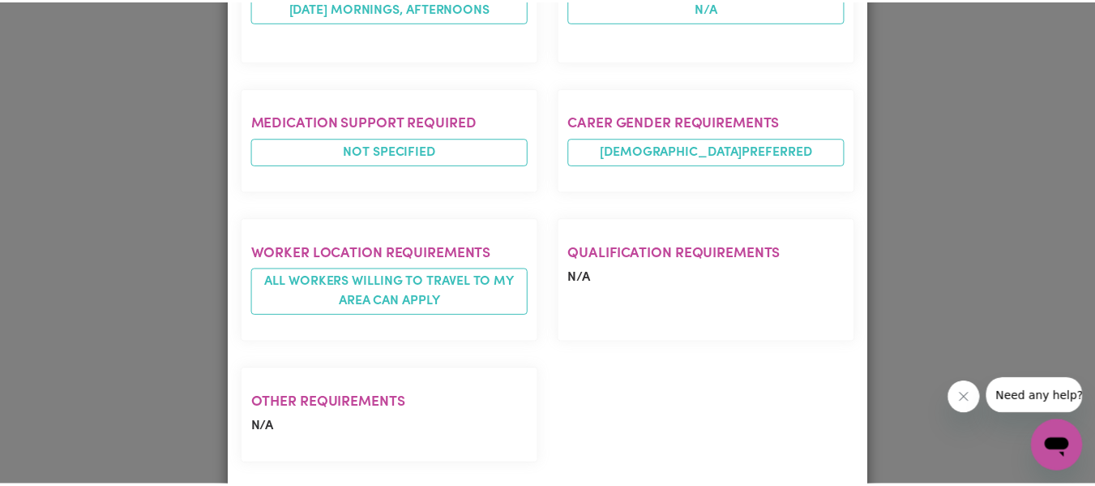
scroll to position [892, 0]
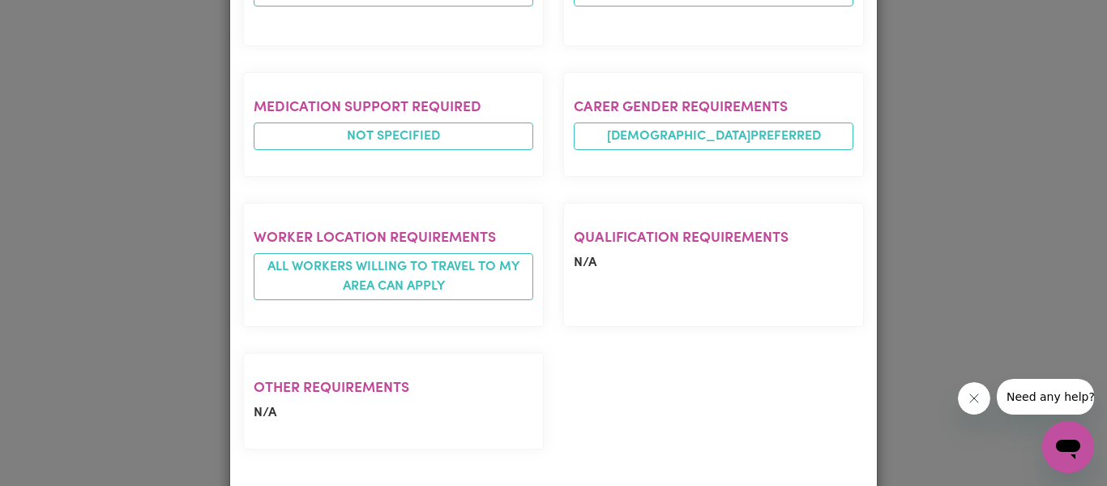
click at [1051, 62] on div "Job Details [DEMOGRAPHIC_DATA] Support Worker Needed In [GEOGRAPHIC_DATA], [GEO…" at bounding box center [553, 243] width 1107 height 486
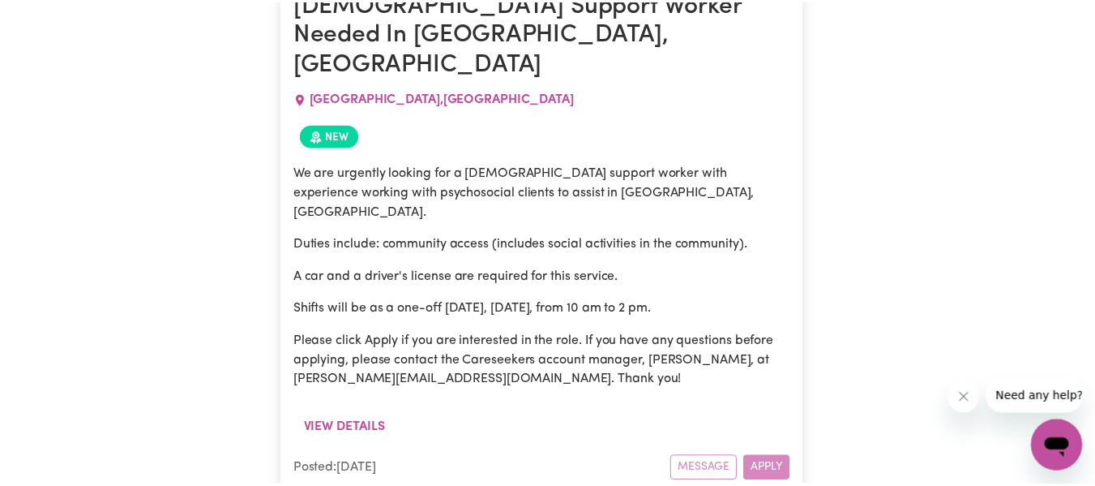
scroll to position [0, 0]
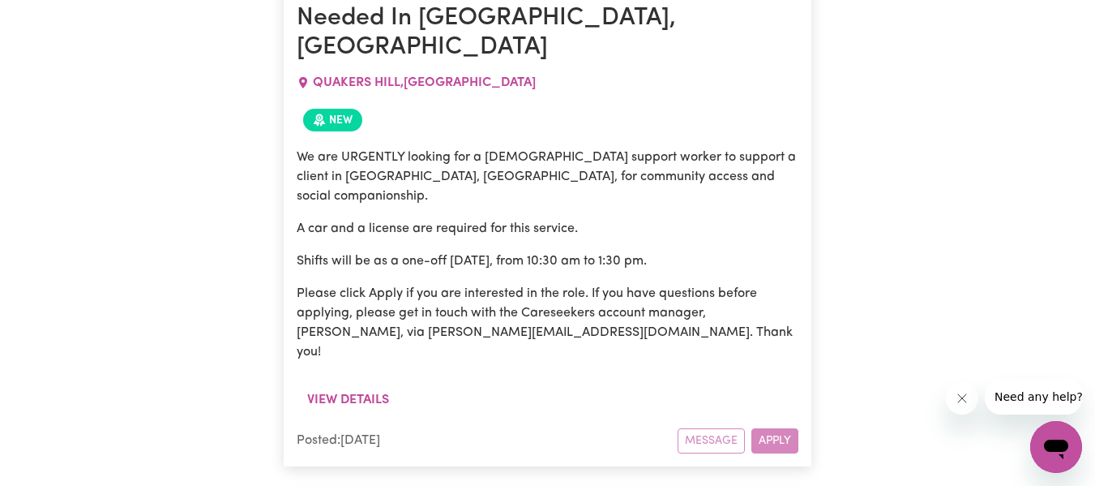
scroll to position [6345, 0]
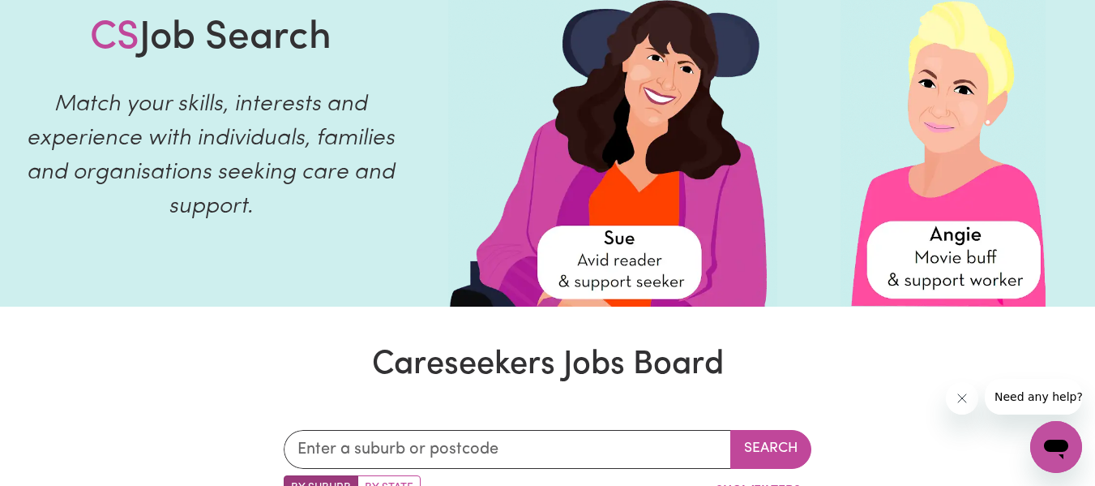
scroll to position [0, 0]
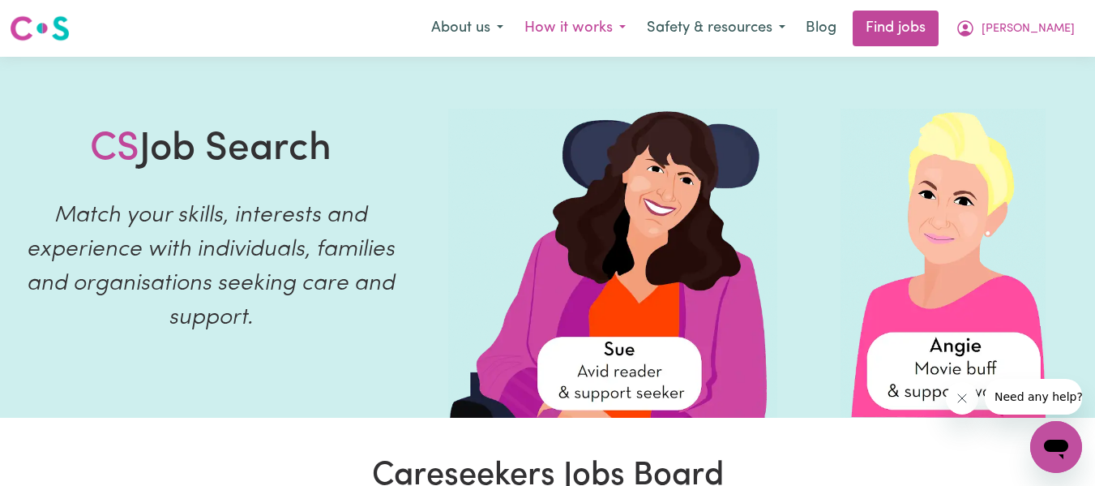
click at [636, 31] on button "How it works" at bounding box center [575, 28] width 122 height 34
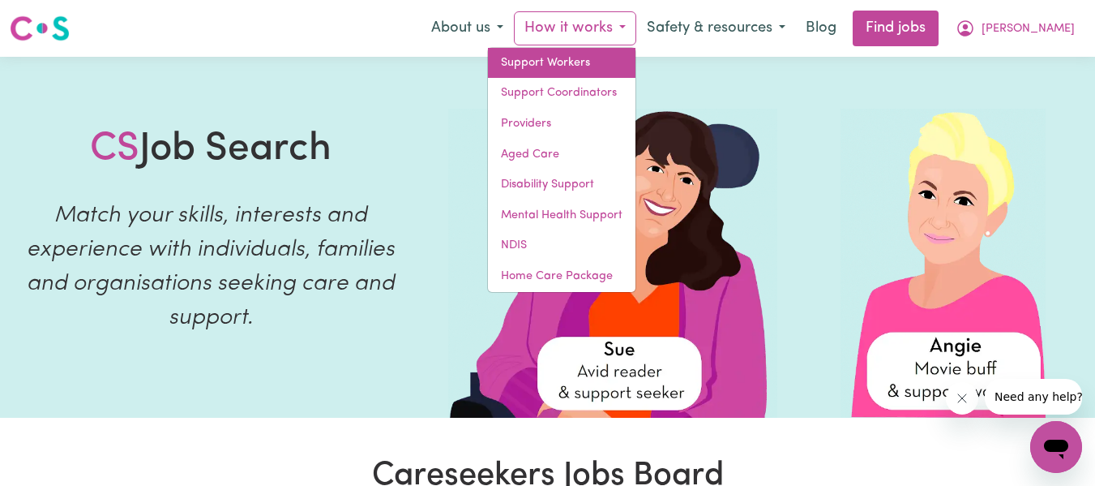
click at [612, 56] on link "Support Workers" at bounding box center [562, 63] width 148 height 31
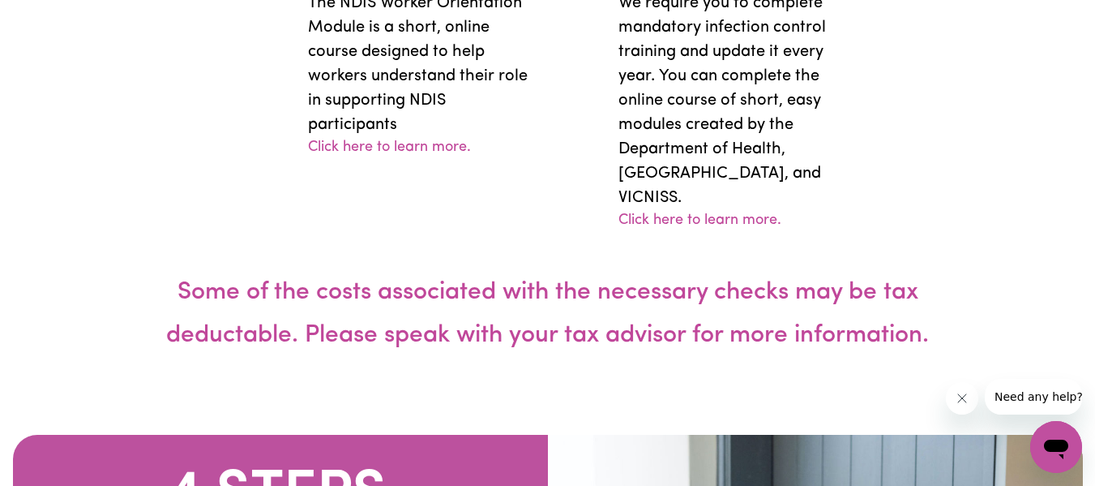
scroll to position [4215, 0]
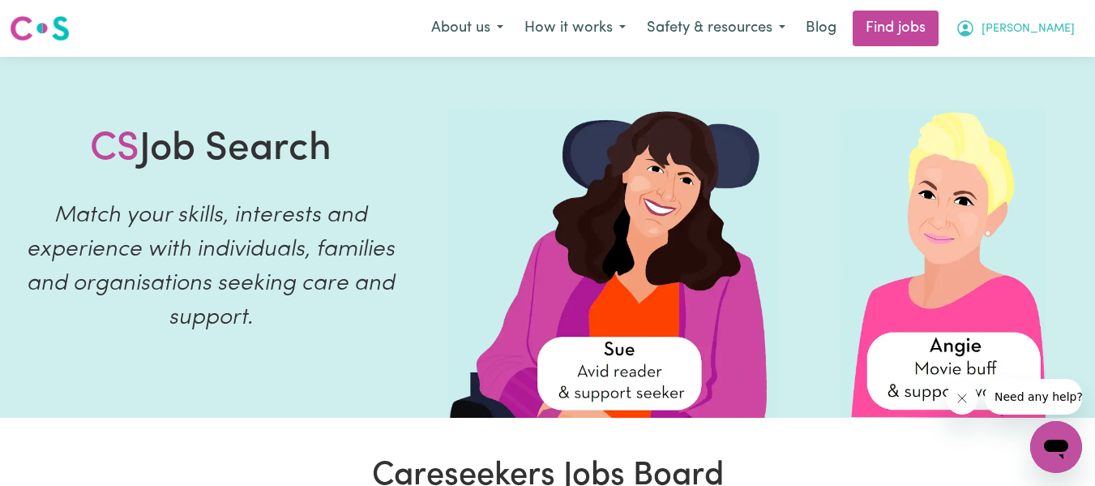
click at [1053, 28] on span "[PERSON_NAME]" at bounding box center [1028, 29] width 93 height 18
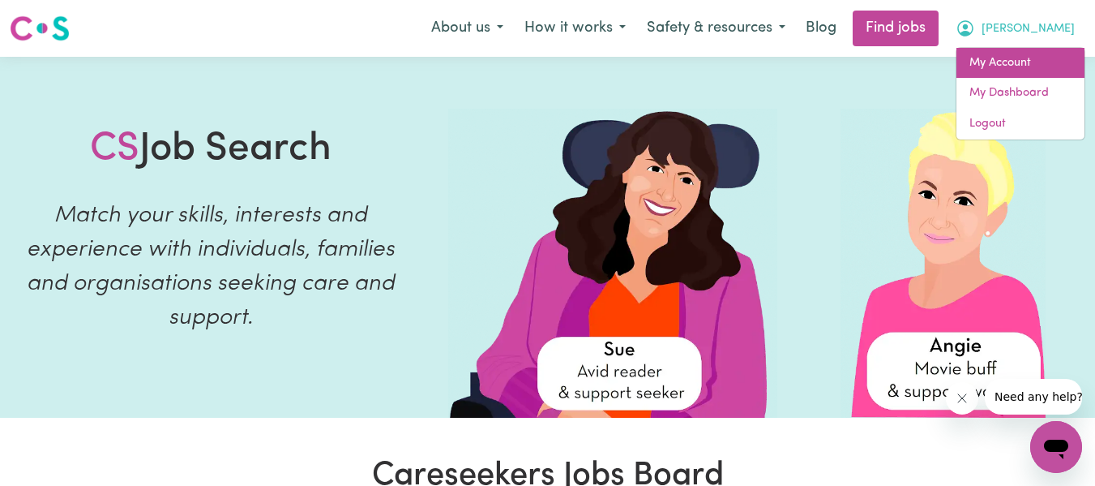
click at [1034, 56] on link "My Account" at bounding box center [1021, 63] width 128 height 31
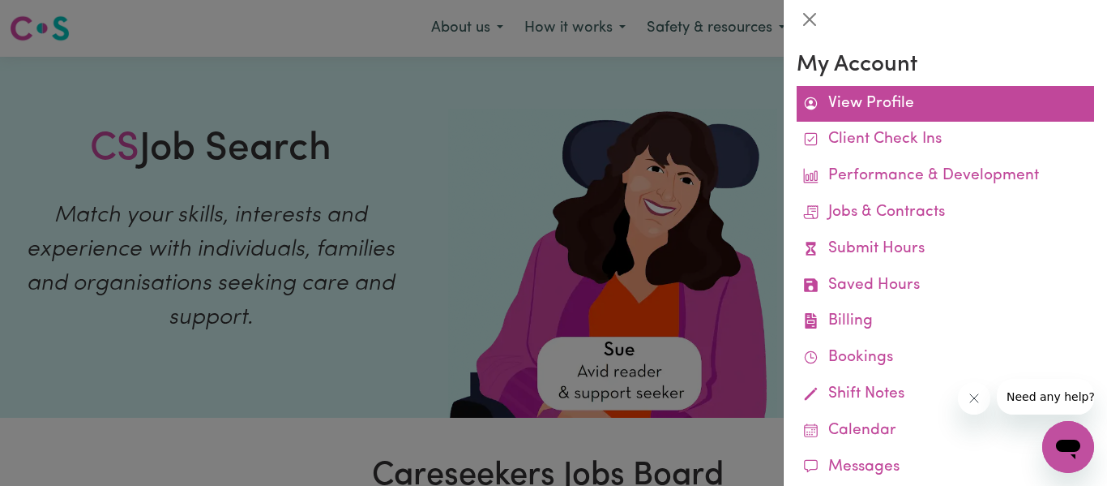
click at [899, 115] on link "View Profile" at bounding box center [945, 104] width 297 height 36
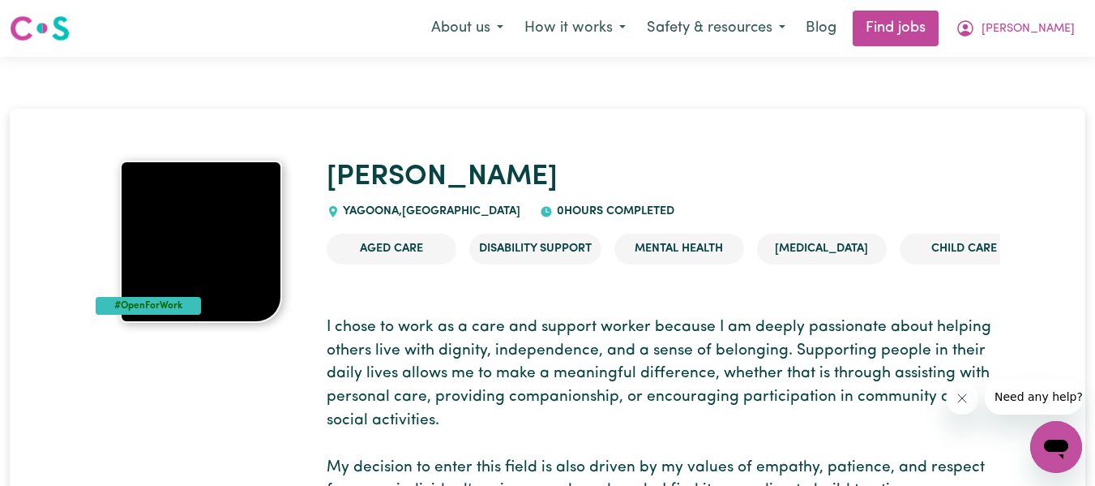
click at [248, 193] on img at bounding box center [201, 242] width 162 height 162
click at [1055, 21] on span "[PERSON_NAME]" at bounding box center [1028, 29] width 93 height 18
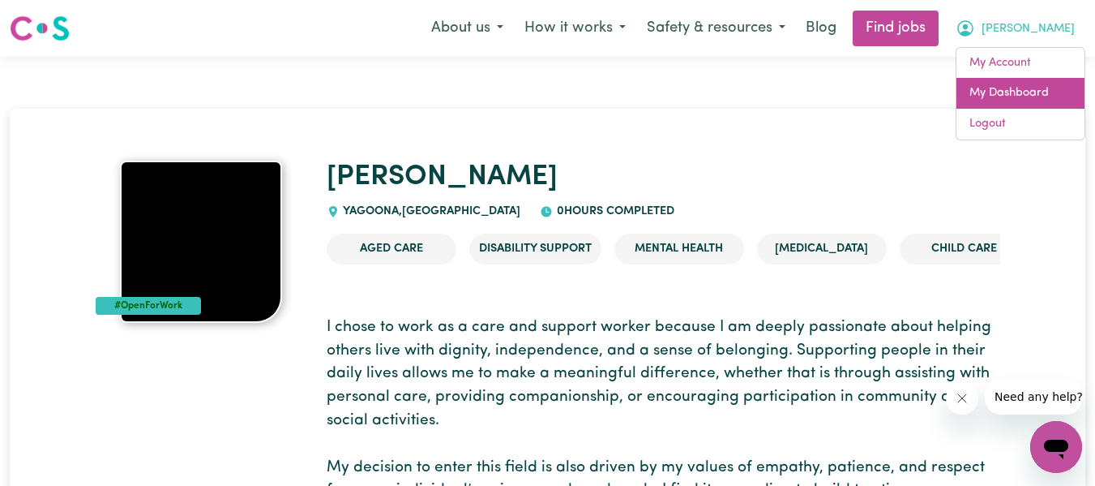
click at [1038, 83] on link "My Dashboard" at bounding box center [1021, 93] width 128 height 31
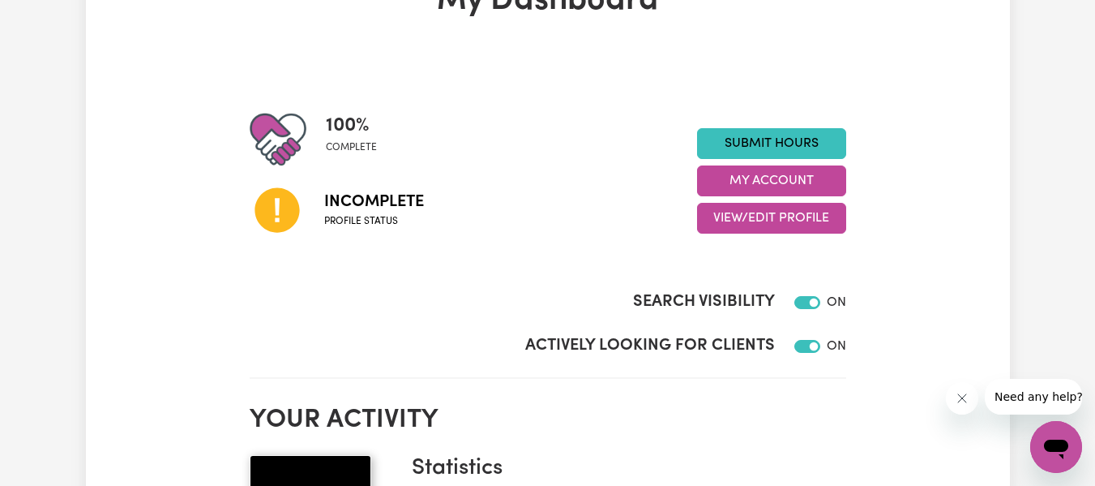
scroll to position [130, 0]
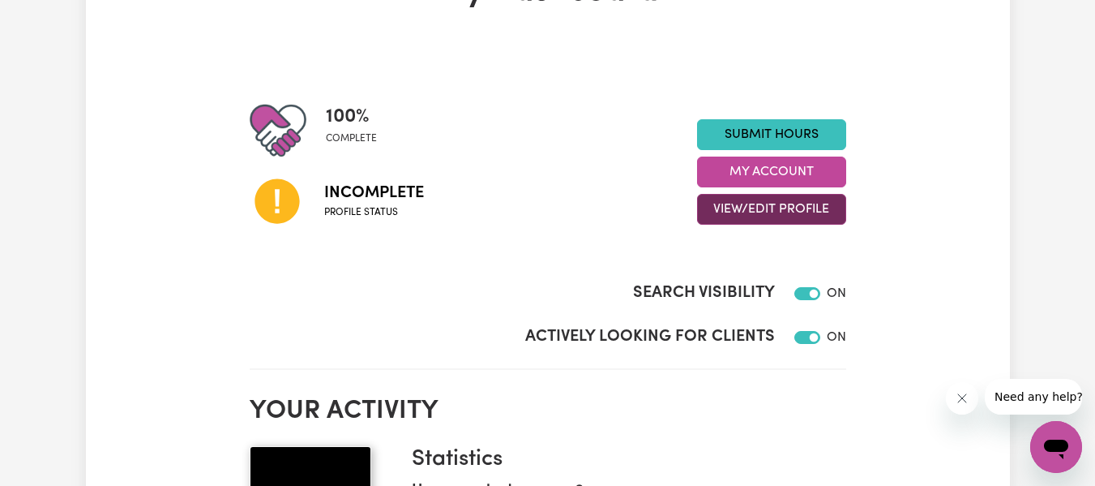
click at [803, 196] on button "View/Edit Profile" at bounding box center [771, 209] width 149 height 31
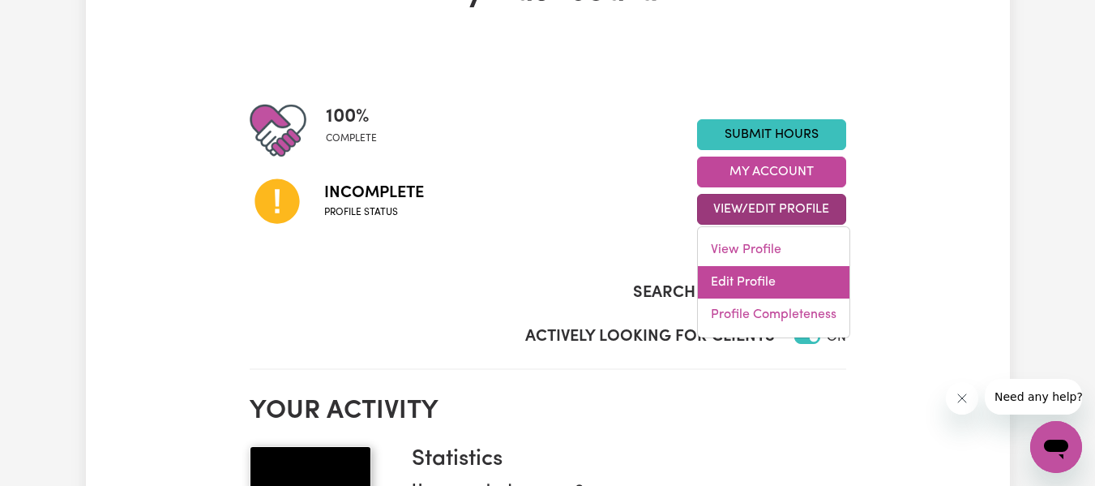
click at [768, 287] on link "Edit Profile" at bounding box center [774, 282] width 152 height 32
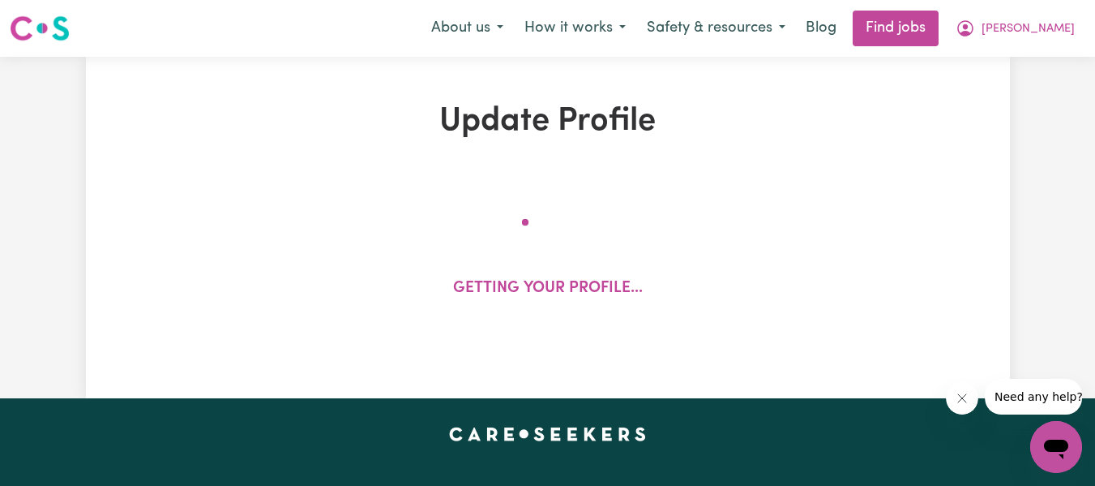
select select "[DEMOGRAPHIC_DATA]"
select select "Student Visa"
select select "Studying a healthcare related degree or qualification"
select select "100"
select select "110"
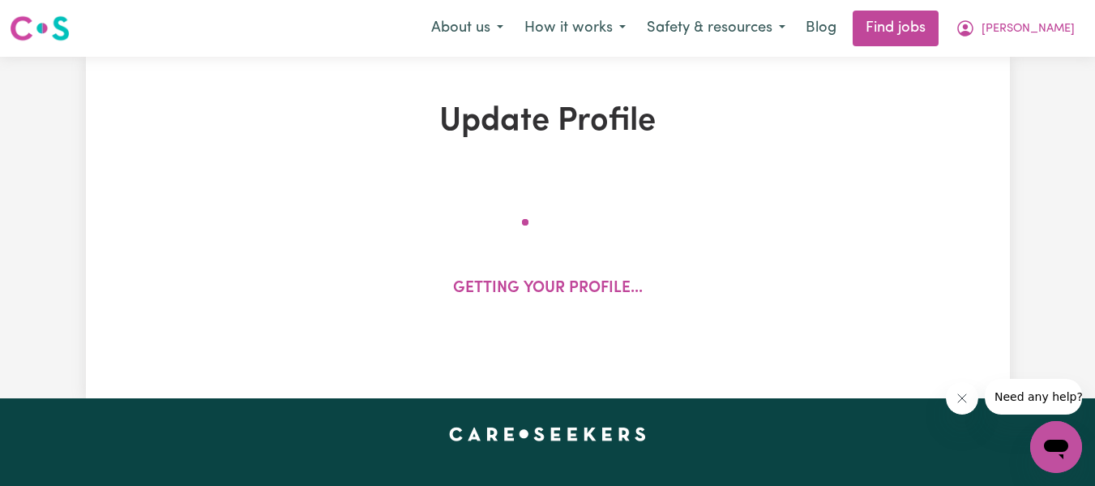
select select "120"
select select "150"
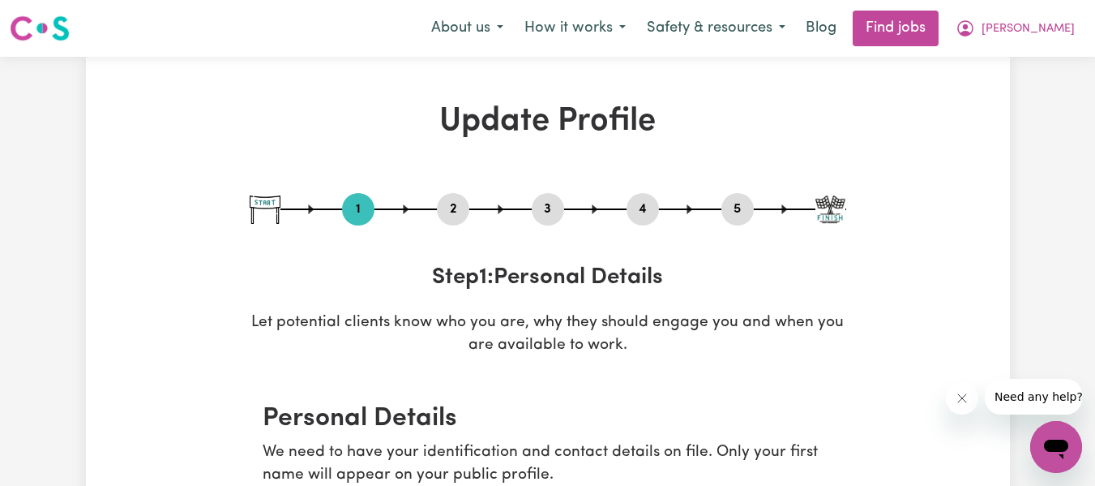
click at [743, 199] on button "5" at bounding box center [737, 209] width 32 height 21
select select "I am providing services by being employed by an organisation"
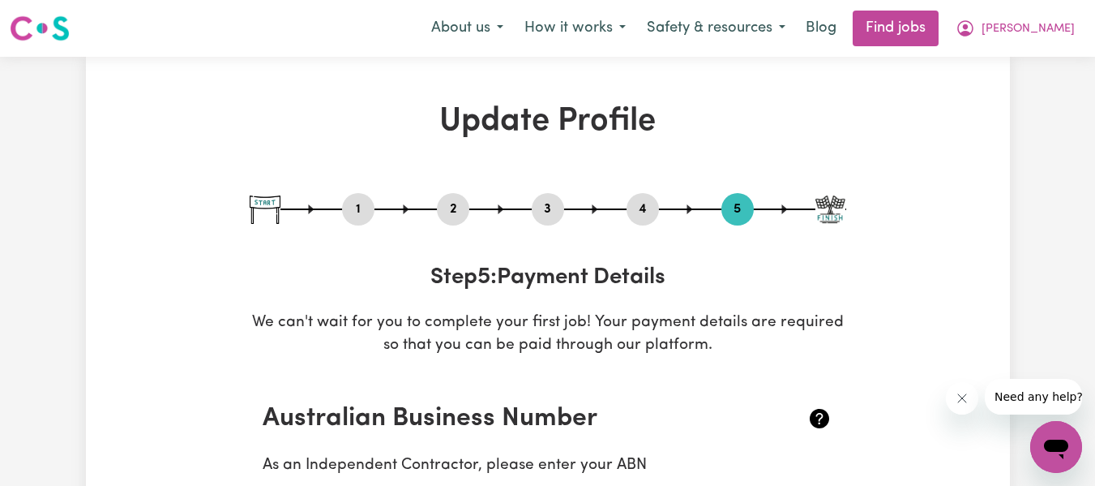
click at [647, 220] on div "4" at bounding box center [643, 209] width 32 height 32
click at [647, 215] on button "4" at bounding box center [643, 209] width 32 height 21
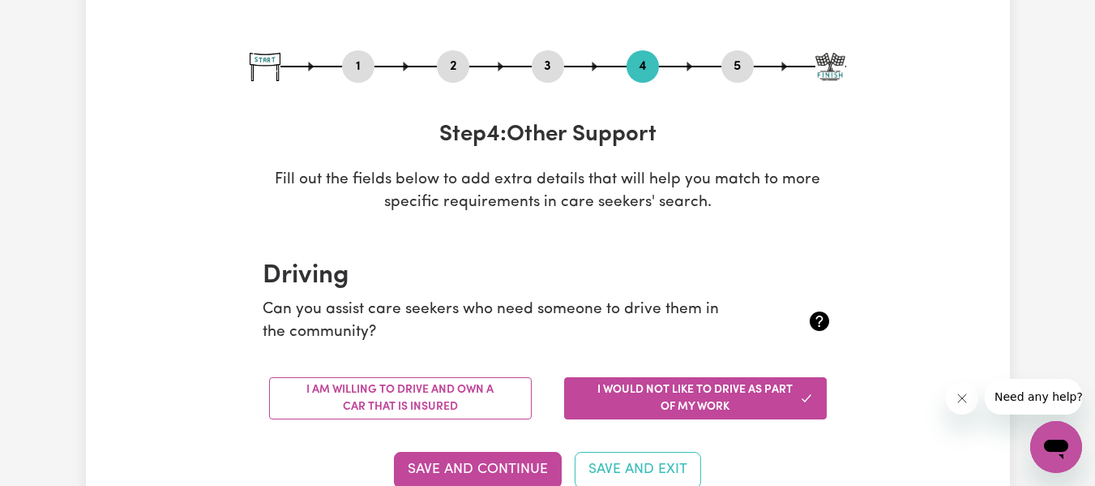
scroll to position [162, 0]
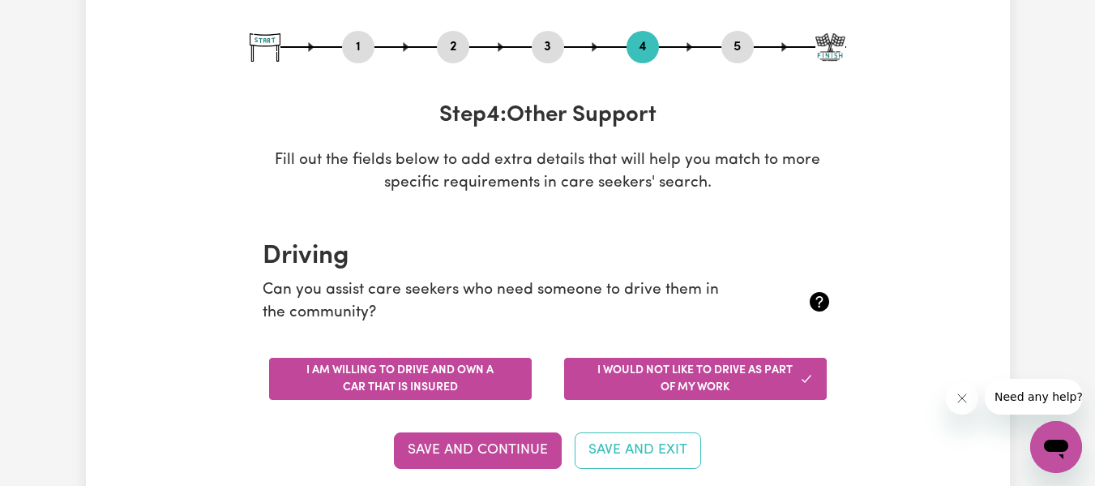
click at [468, 374] on button "I am willing to drive and own a car that is insured" at bounding box center [400, 378] width 263 height 42
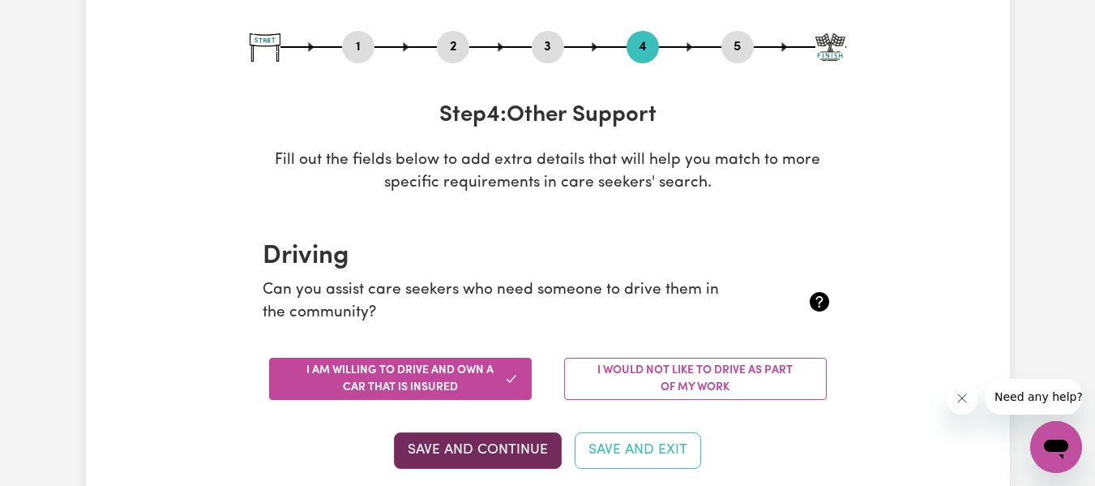
click at [537, 452] on button "Save and Continue" at bounding box center [478, 450] width 168 height 36
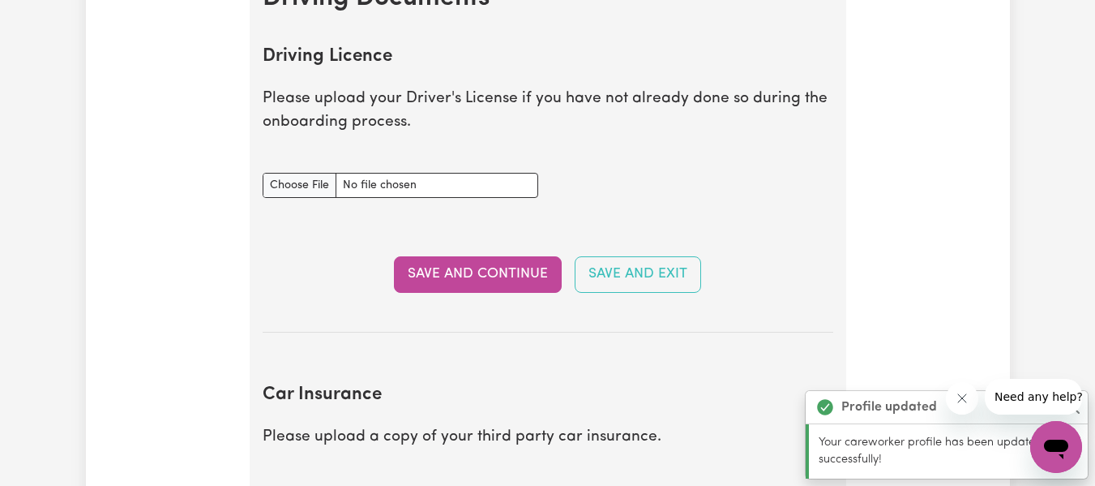
scroll to position [739, 0]
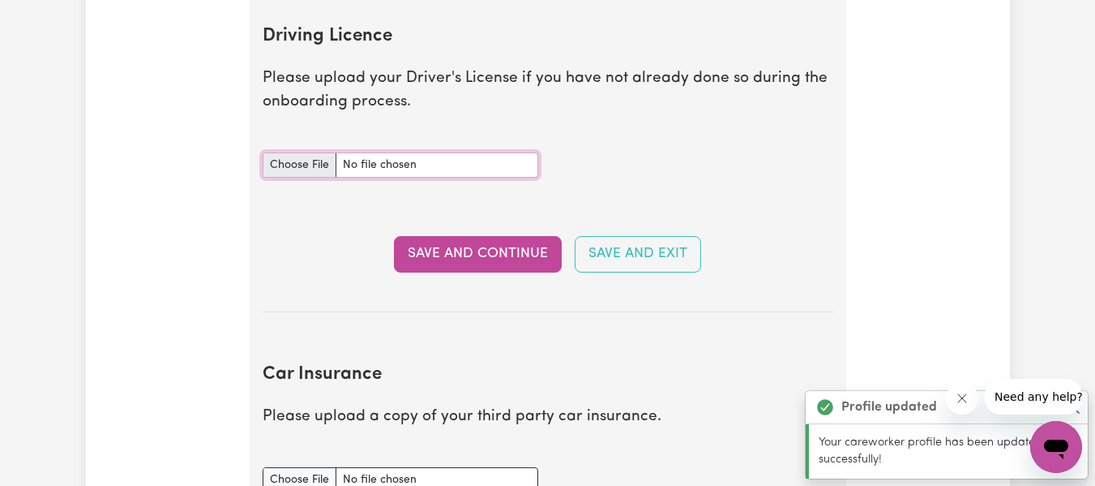
click at [290, 166] on input "Driving Licence document" at bounding box center [401, 164] width 276 height 25
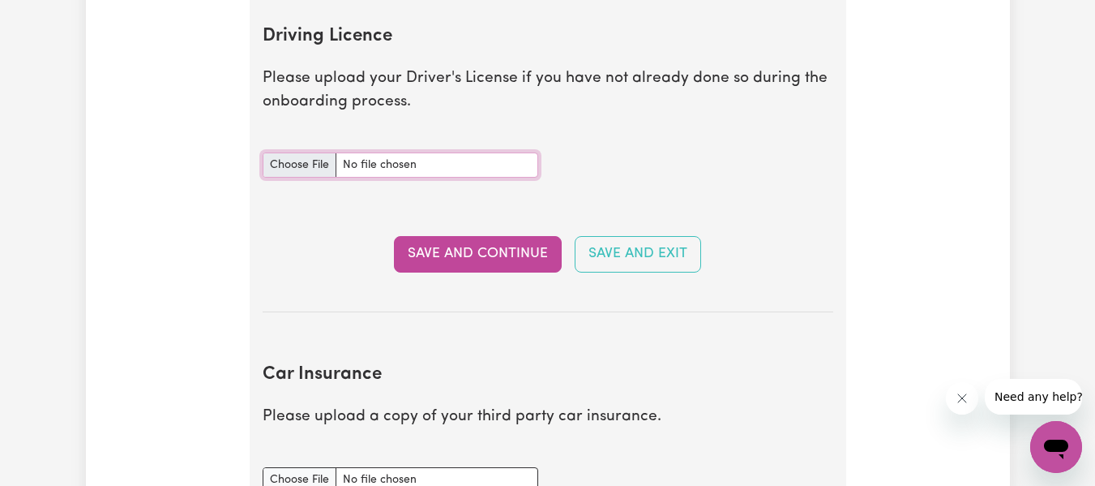
type input "C:\fakepath\NSW LICENCE (1).pdf"
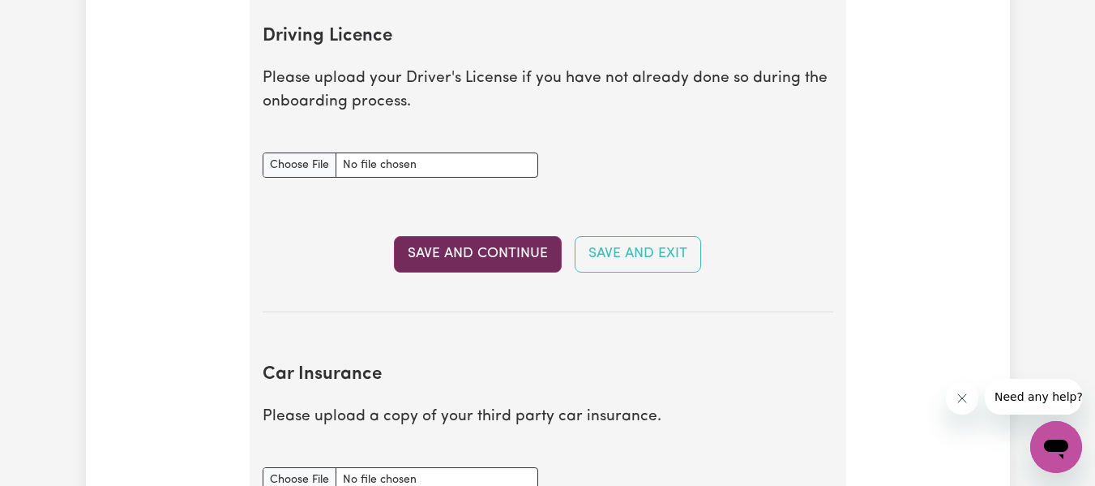
click at [464, 261] on button "Save and Continue" at bounding box center [478, 254] width 168 height 36
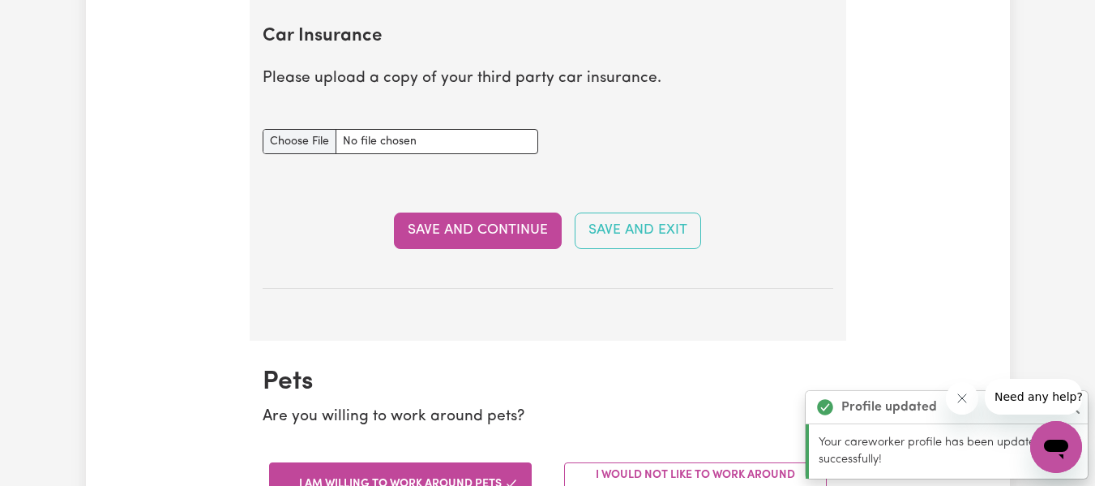
scroll to position [1169, 0]
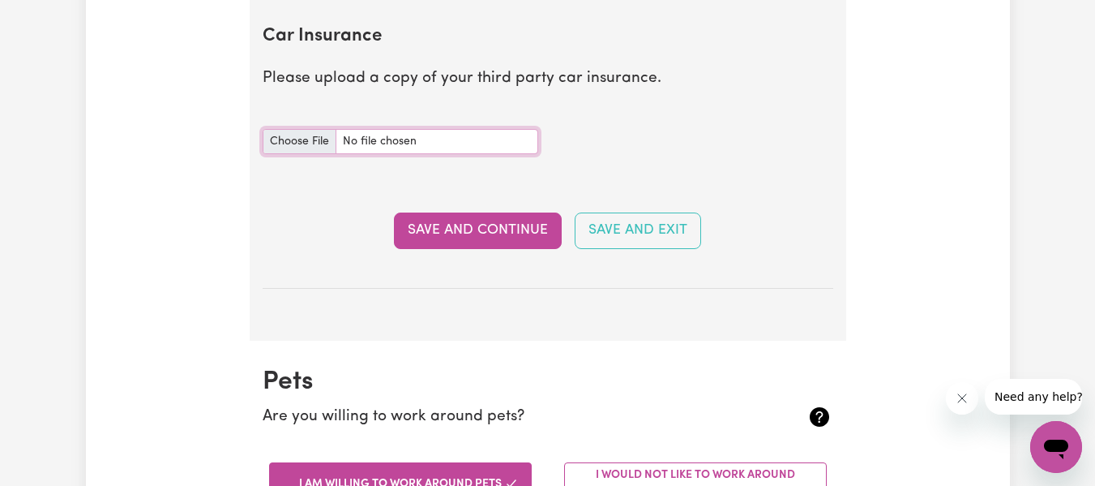
click at [316, 149] on input "Car Insurance document" at bounding box center [401, 141] width 276 height 25
click at [295, 138] on input "Car Insurance document" at bounding box center [401, 141] width 276 height 25
type input "C:\fakepath\NRMA_MOT_CERTIFICATE_OF_INSURANCE_MOTN0001945715_20240821145401997 …"
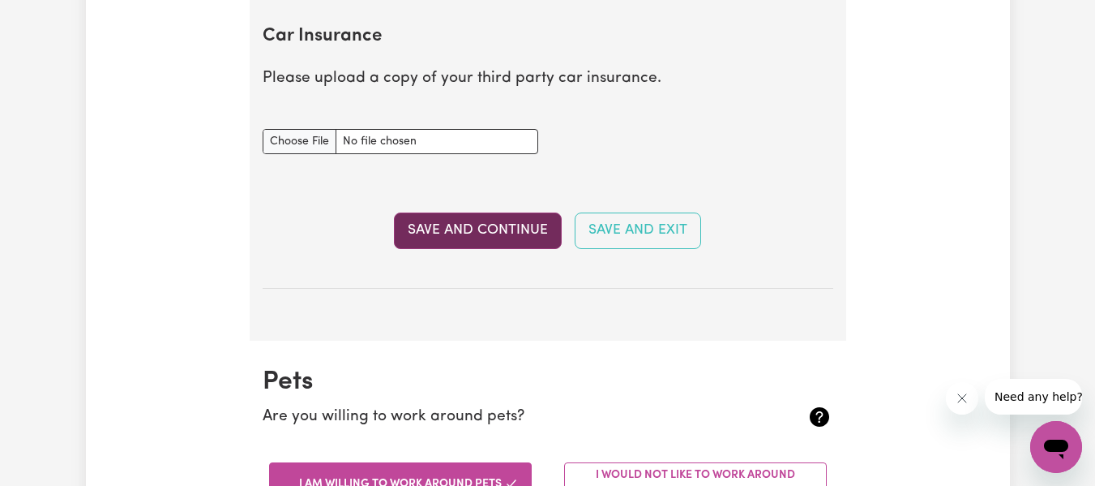
click at [458, 243] on button "Save and Continue" at bounding box center [478, 230] width 168 height 36
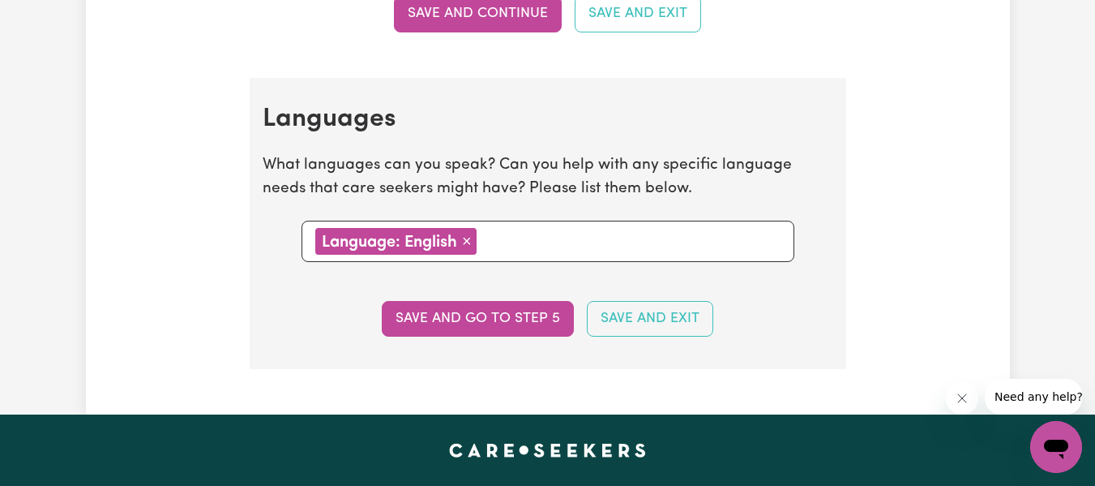
scroll to position [1834, 0]
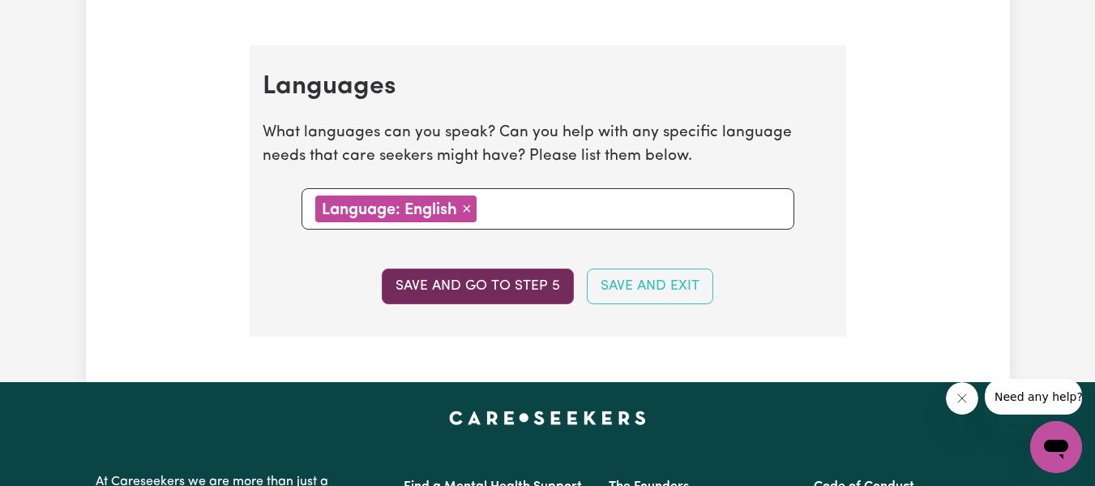
click at [524, 291] on button "Save and go to step 5" at bounding box center [478, 286] width 192 height 36
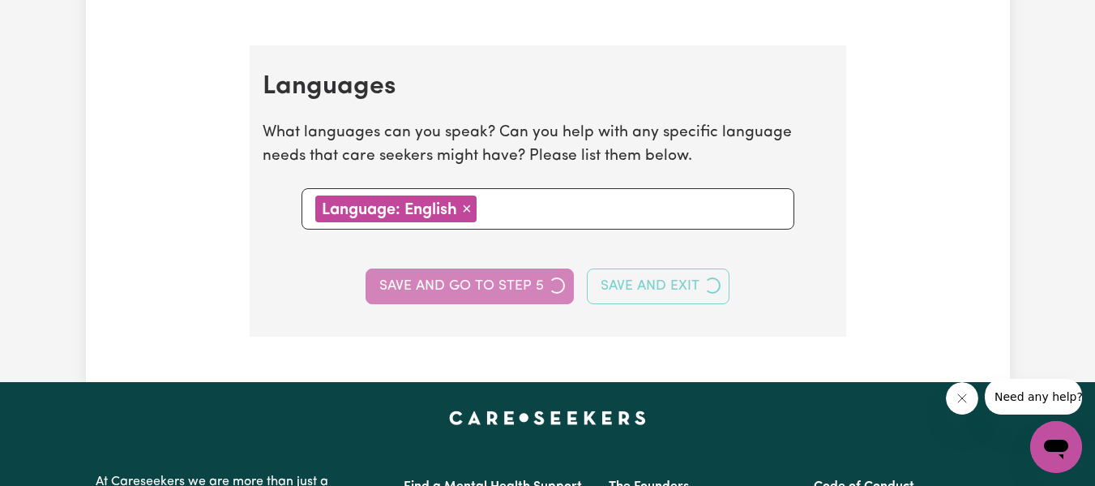
select select "I am providing services by being employed by an organisation"
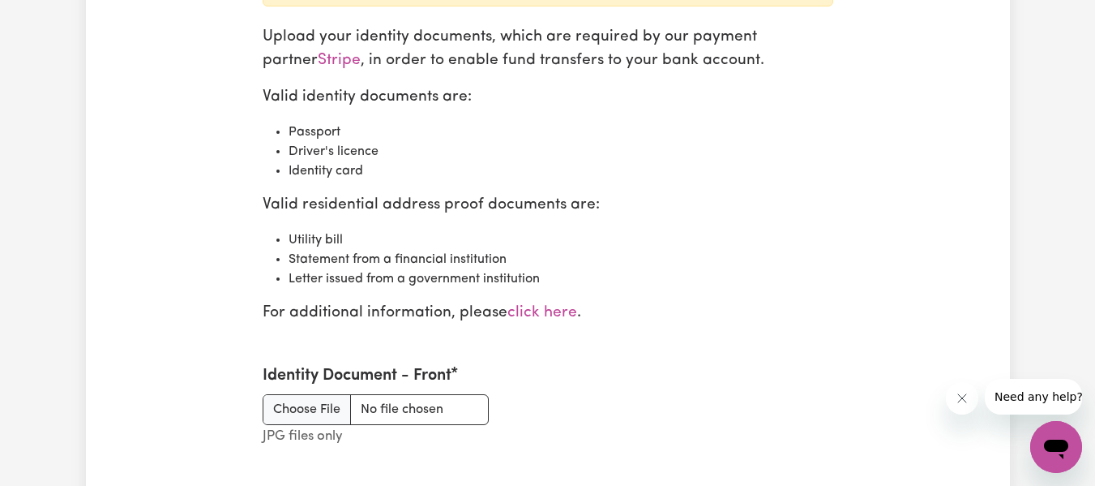
scroll to position [1881, 0]
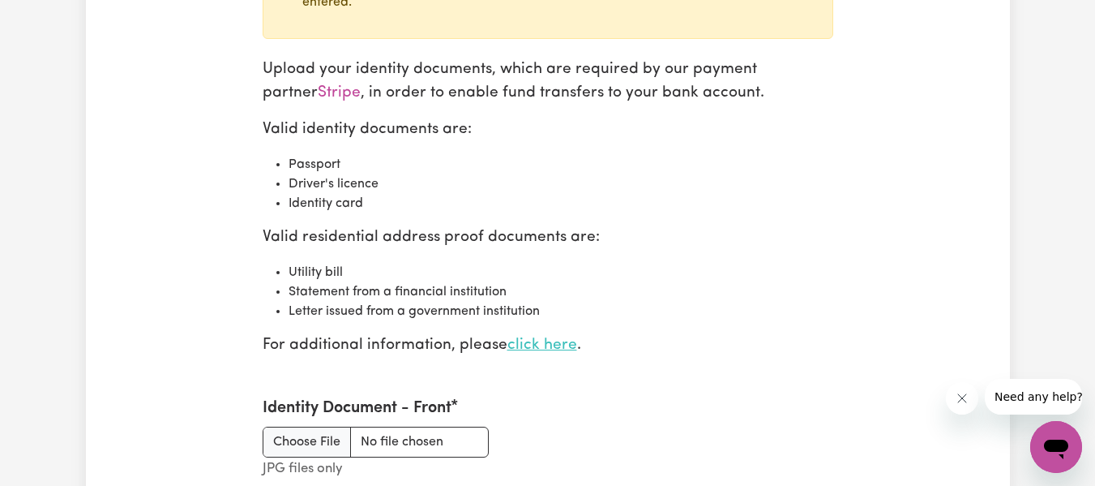
click at [573, 346] on link "click here" at bounding box center [542, 344] width 70 height 15
click at [624, 101] on p "Upload your identity documents, which are required by our payment partner Strip…" at bounding box center [548, 81] width 571 height 47
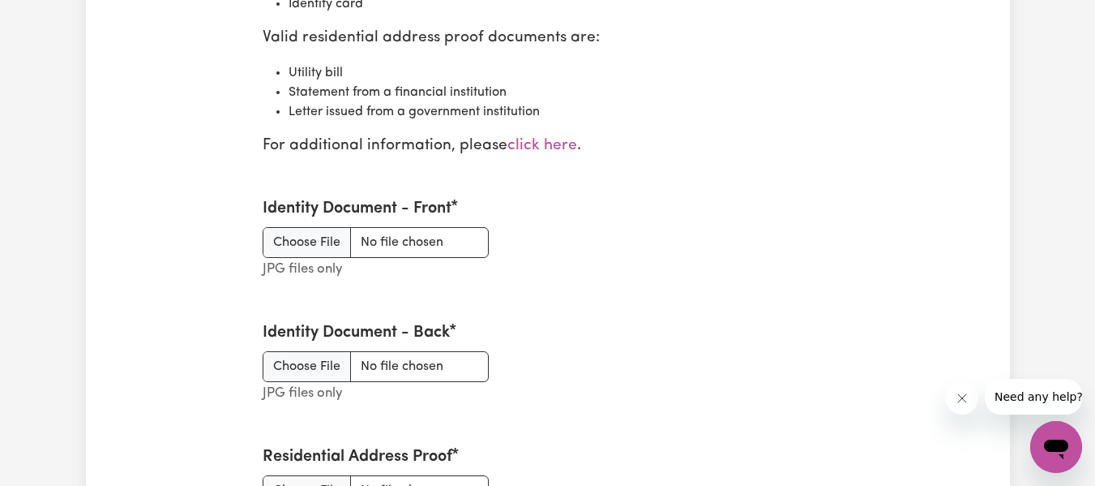
scroll to position [2086, 0]
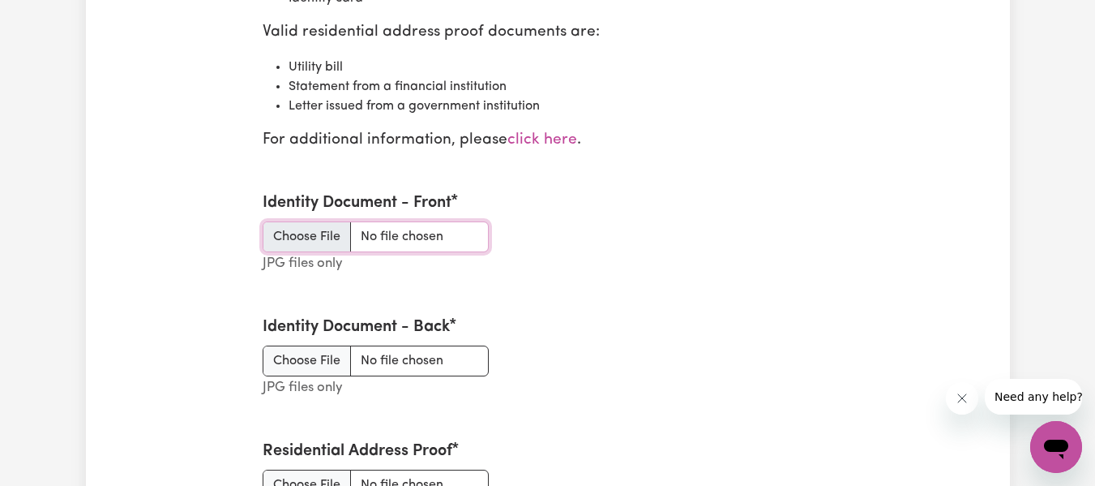
click at [319, 241] on input "Identity Document - Front" at bounding box center [376, 236] width 226 height 31
type input "C:\fakepath\NSW LICENCE (1).pdf"
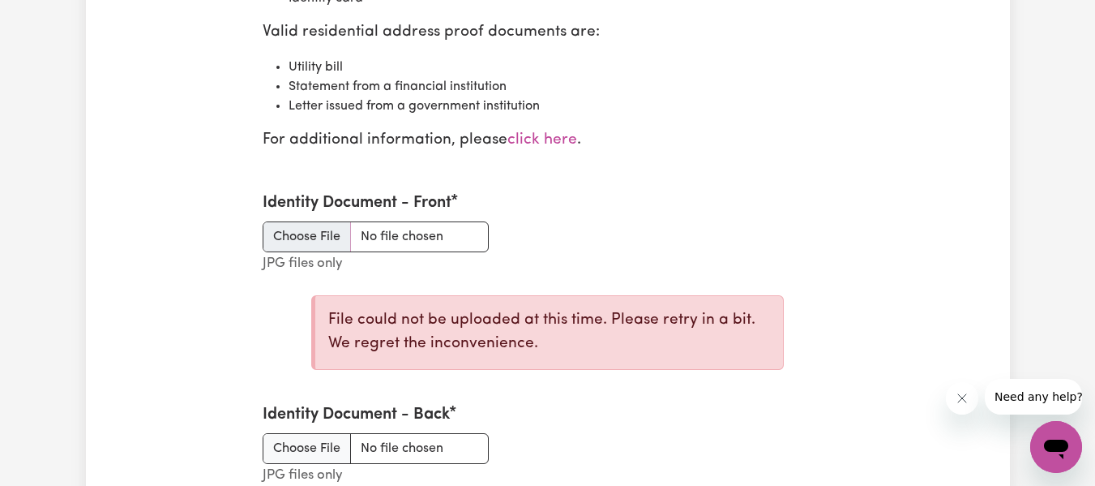
click at [574, 156] on section "Stripe Verification Documents Errors from Stripe: The person's keyed-in identit…" at bounding box center [548, 186] width 597 height 1089
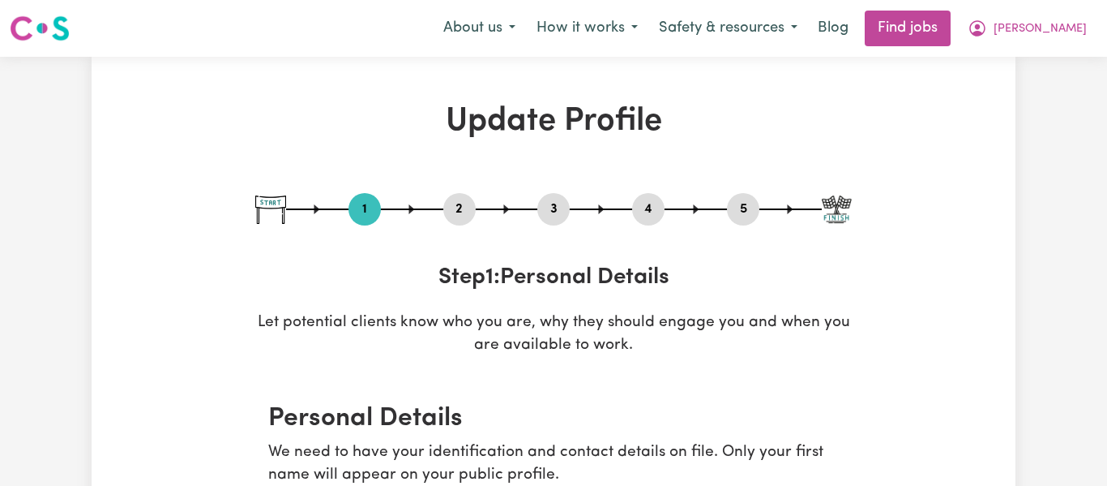
select select "[DEMOGRAPHIC_DATA]"
select select "Student Visa"
select select "Studying a healthcare related degree or qualification"
select select "100"
select select "110"
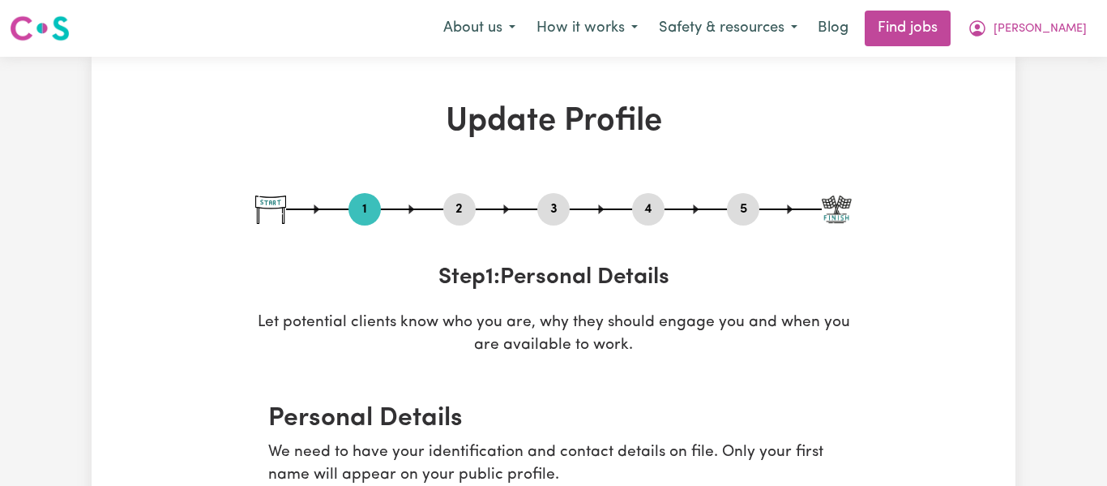
select select "120"
select select "150"
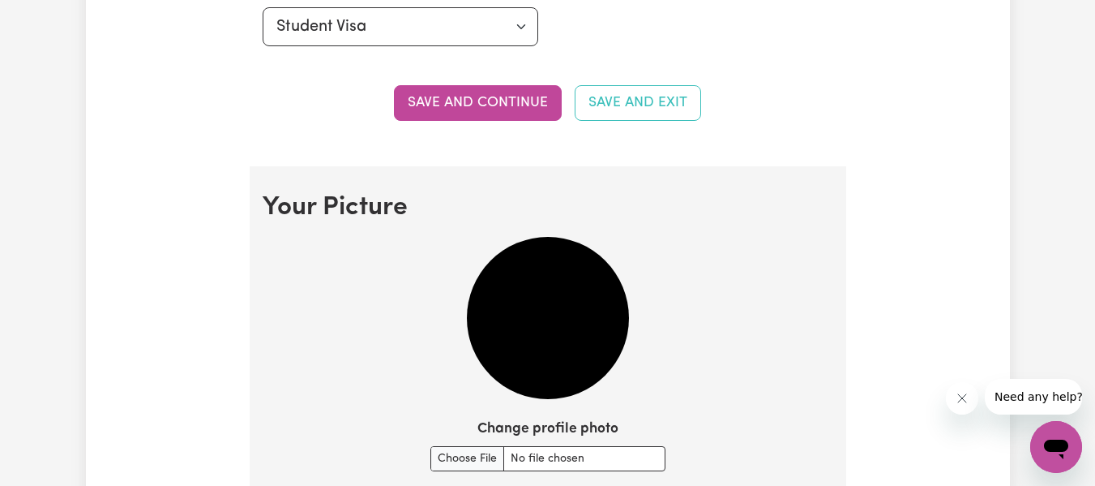
scroll to position [983, 0]
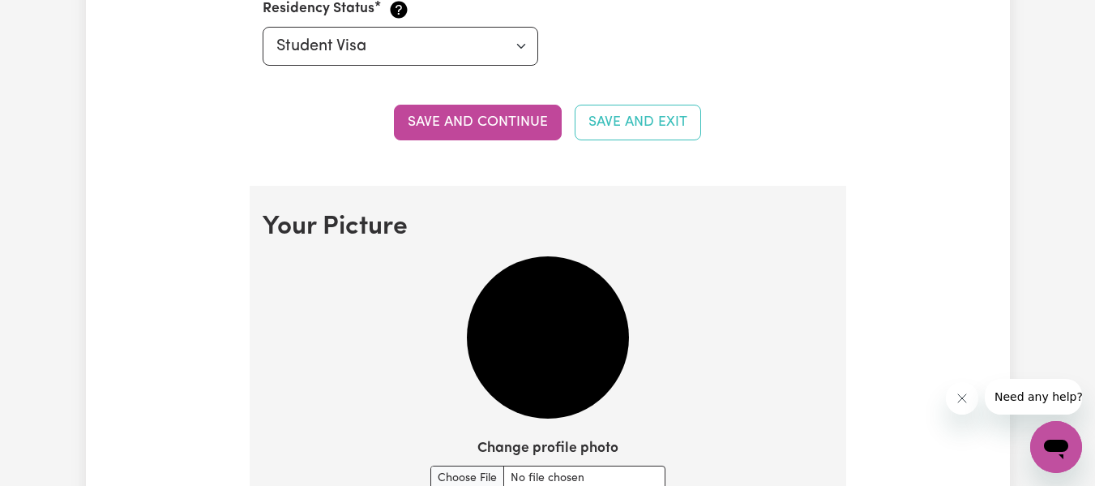
click at [588, 319] on img at bounding box center [548, 337] width 162 height 162
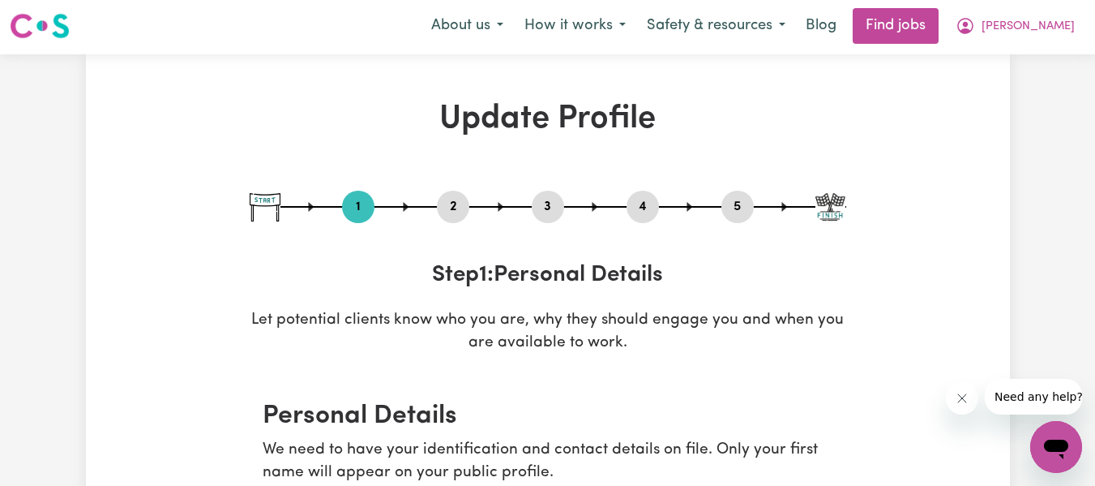
scroll to position [0, 0]
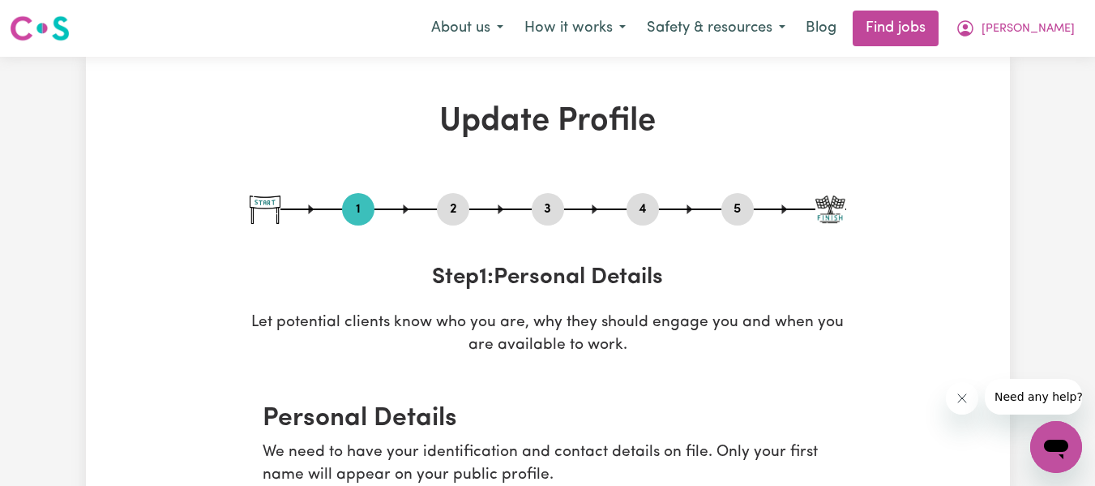
click at [742, 216] on button "5" at bounding box center [737, 209] width 32 height 21
select select "I am providing services by being employed by an organisation"
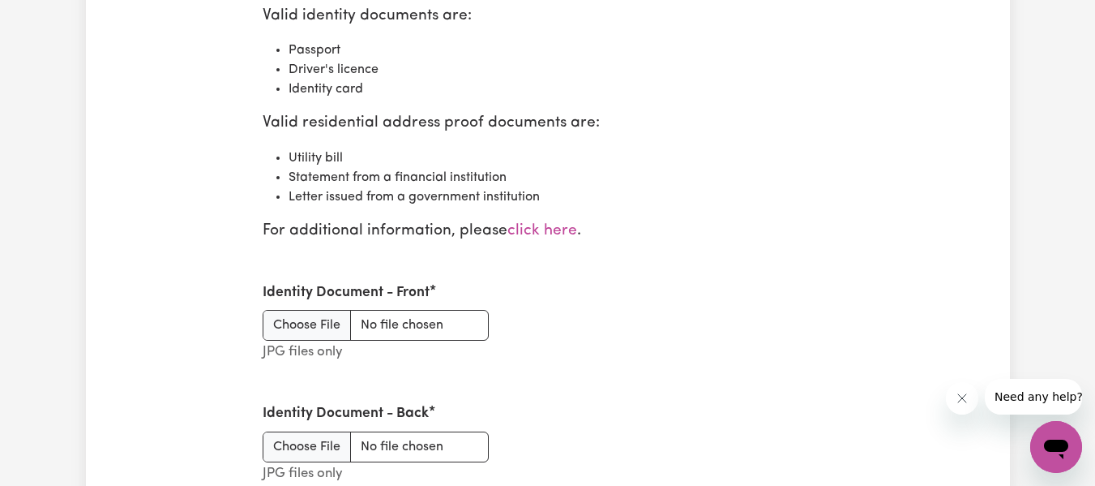
scroll to position [1984, 0]
click at [324, 323] on input "Identity Document - Front" at bounding box center [376, 324] width 226 height 31
type input "C:\fakepath\NSW LICENCE (1).pdf"
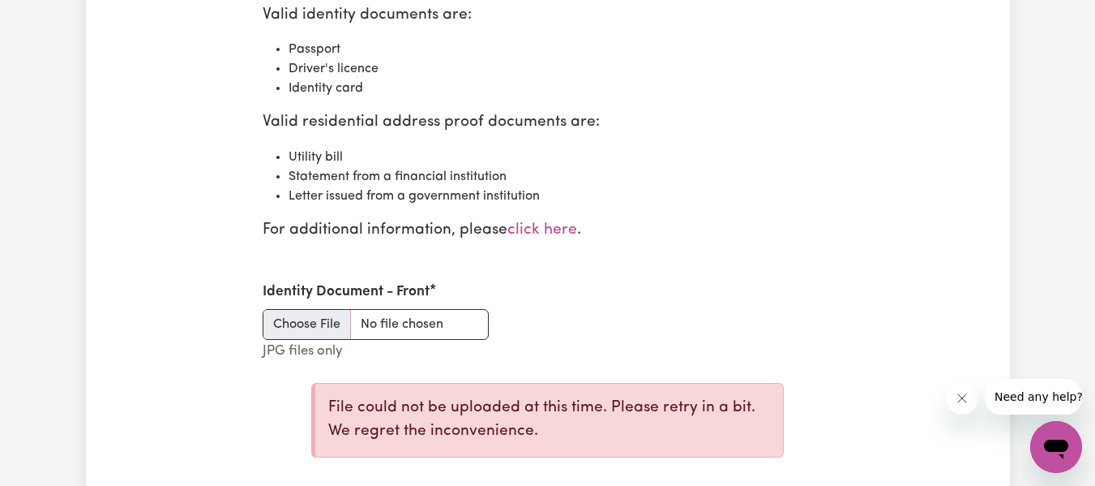
click at [684, 354] on div "Identity Document - Front JPG files only File could not be uploaded at this tim…" at bounding box center [548, 366] width 590 height 208
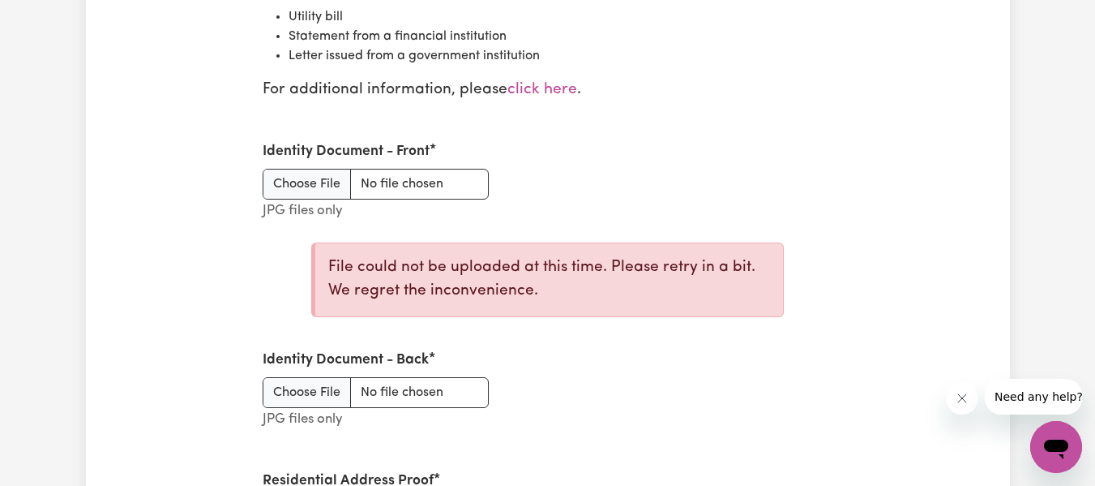
scroll to position [2146, 0]
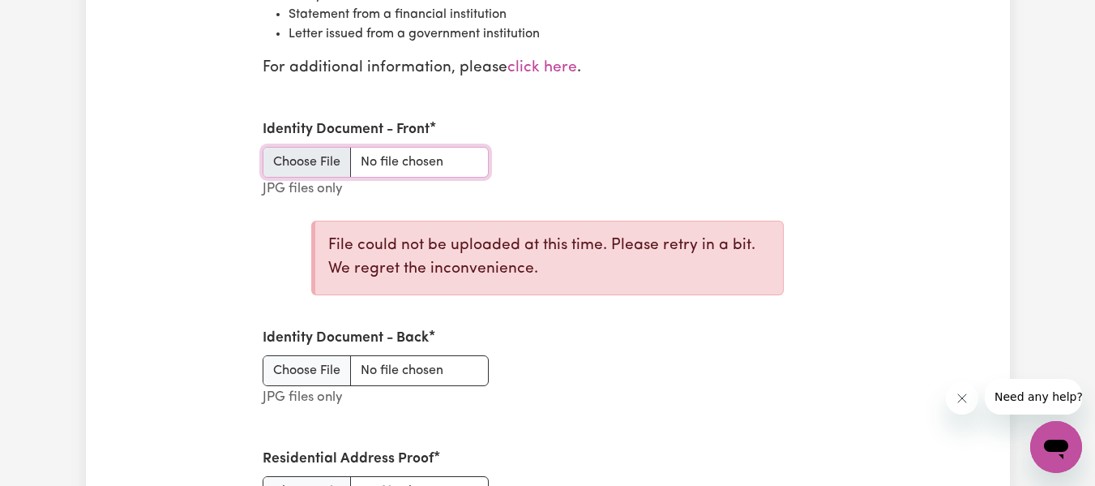
click at [455, 157] on input "Identity Document - Front" at bounding box center [376, 162] width 226 height 31
click at [323, 380] on input "Identity Document - Back" at bounding box center [376, 370] width 226 height 31
type input "C:\fakepath\NSW Backside.pdf"
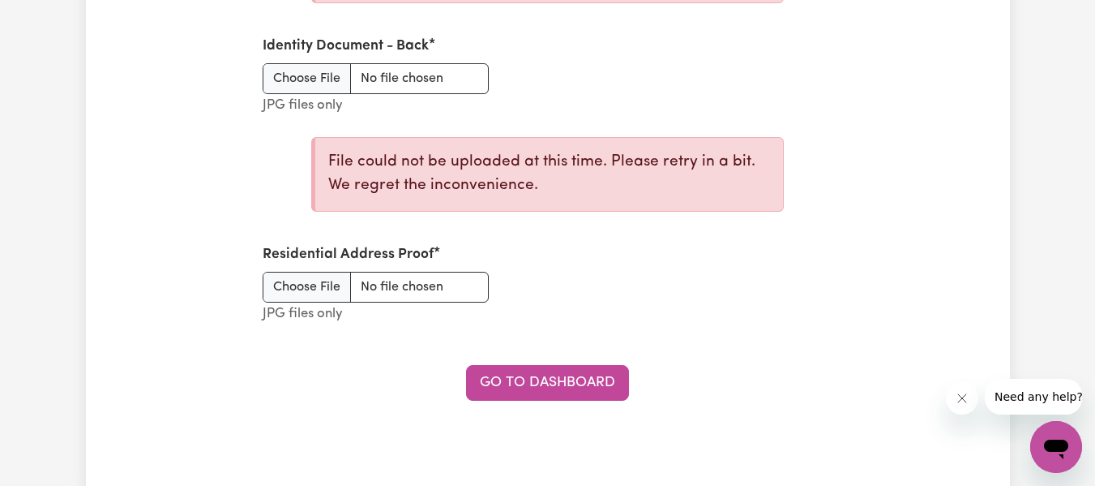
scroll to position [2470, 0]
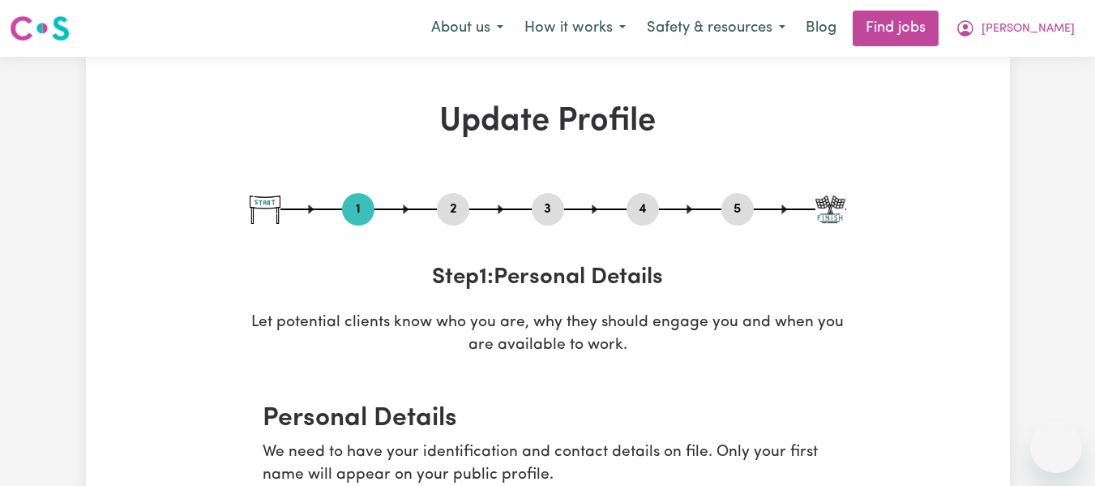
select select "[DEMOGRAPHIC_DATA]"
select select "Student Visa"
select select "Studying a healthcare related degree or qualification"
select select "100"
select select "110"
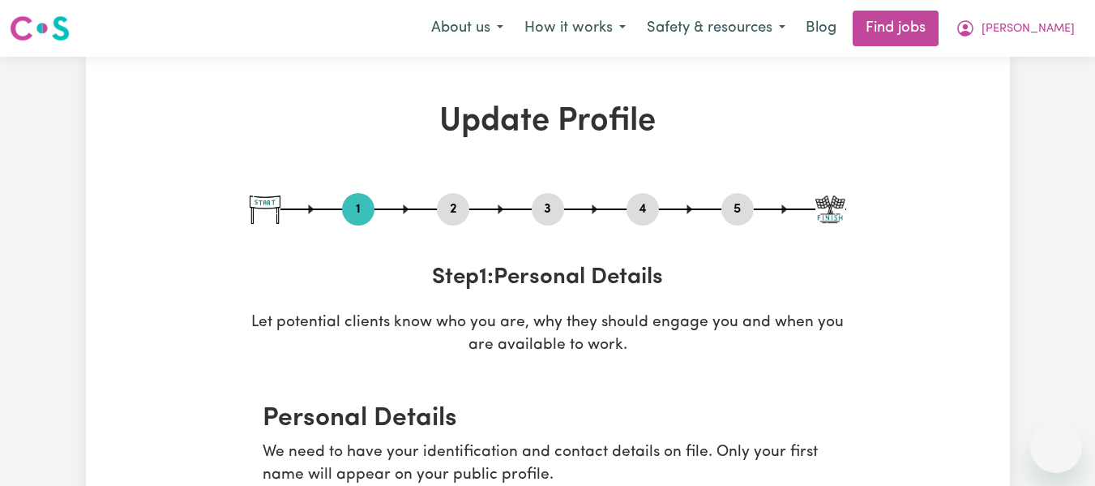
select select "120"
select select "150"
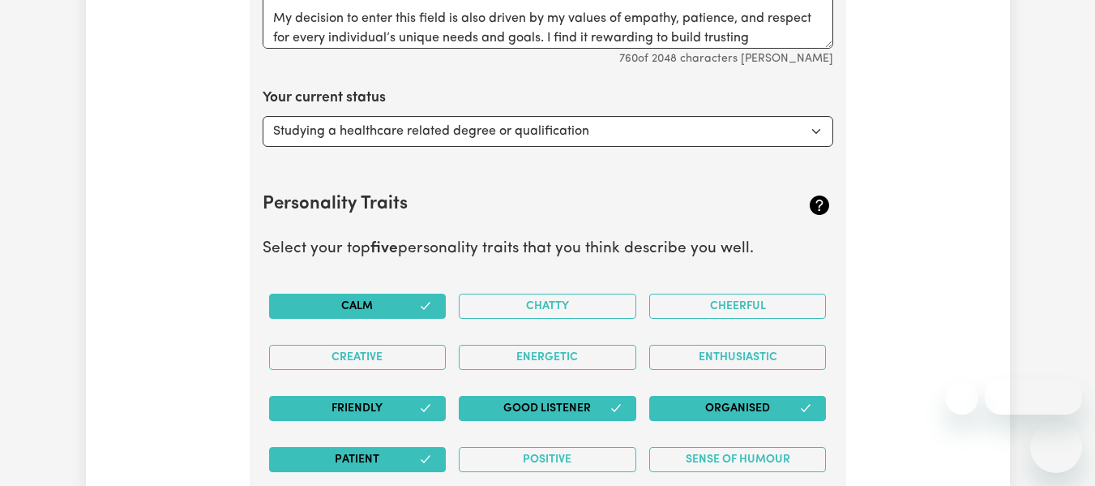
scroll to position [2470, 0]
